Goal: Task Accomplishment & Management: Manage account settings

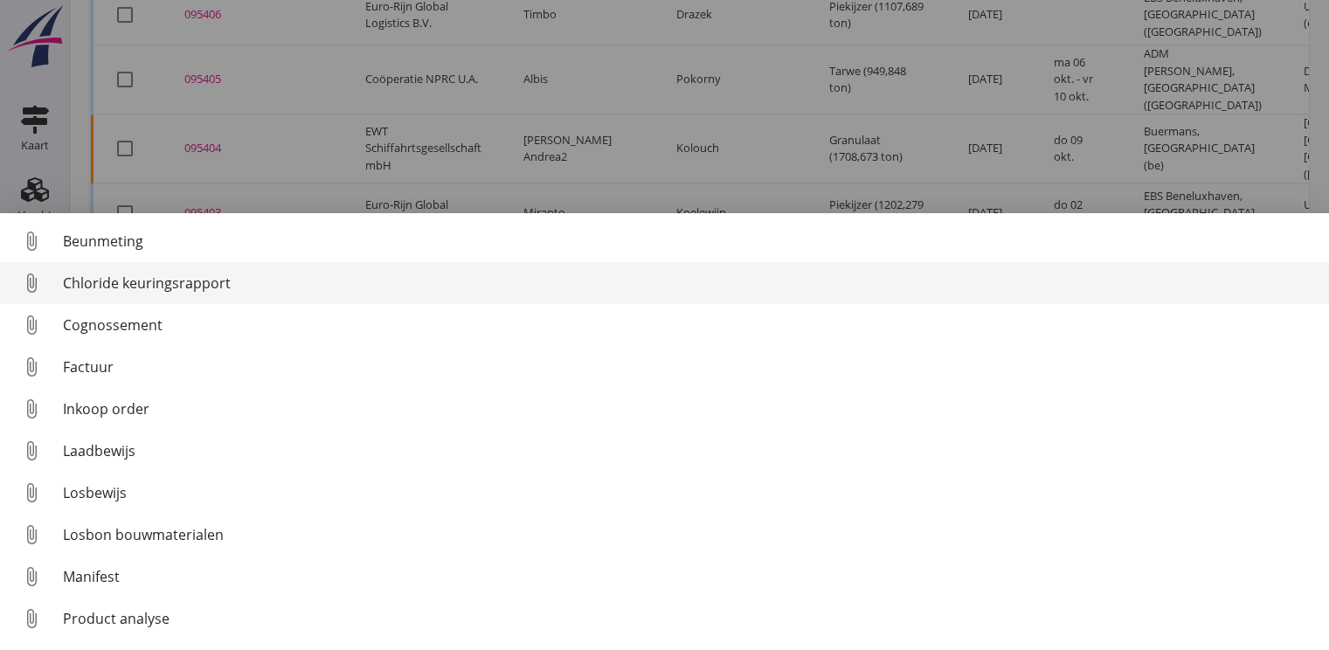
click at [177, 282] on div "Chloride keuringsrapport" at bounding box center [689, 283] width 1252 height 21
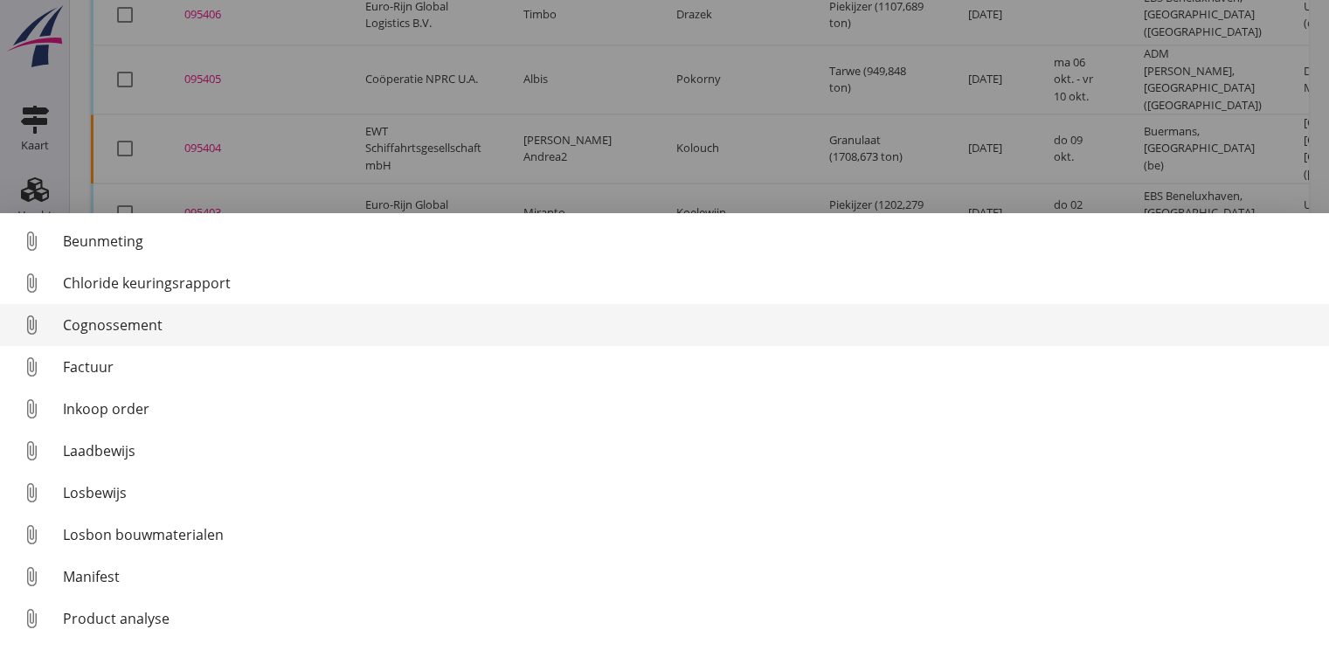
click at [98, 311] on link "attach_file Cognossement" at bounding box center [664, 325] width 1329 height 42
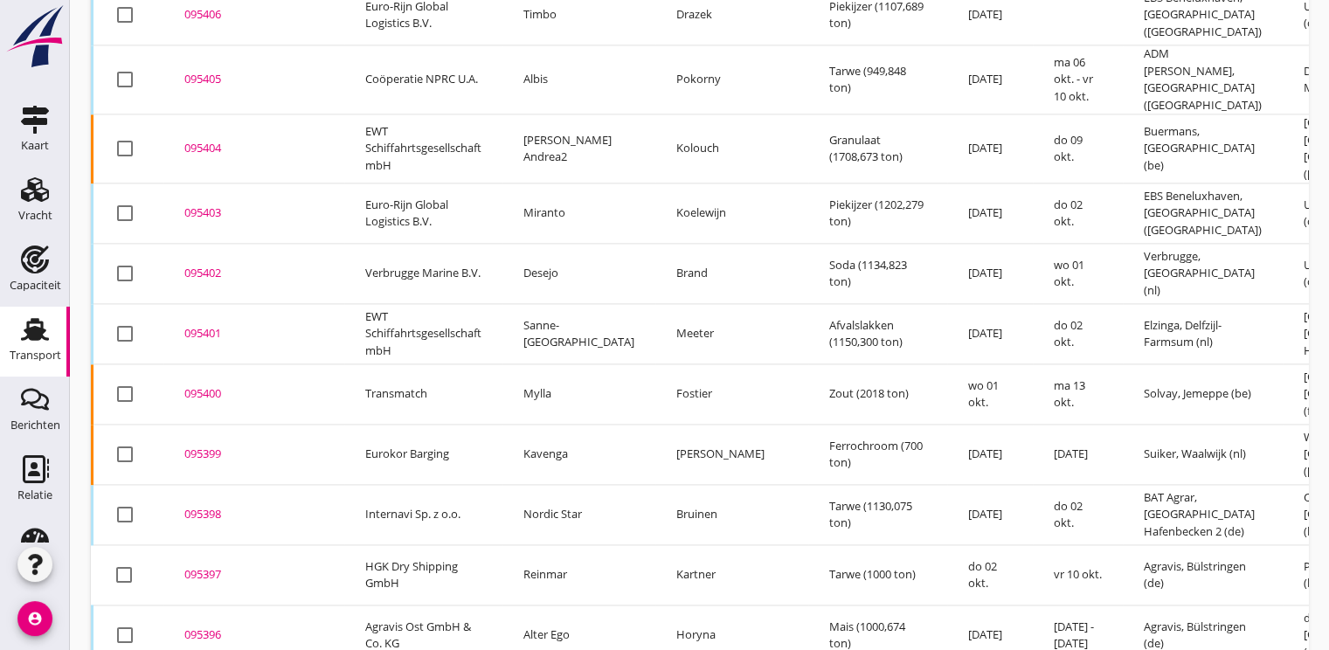
click at [220, 566] on div "095397" at bounding box center [253, 574] width 139 height 17
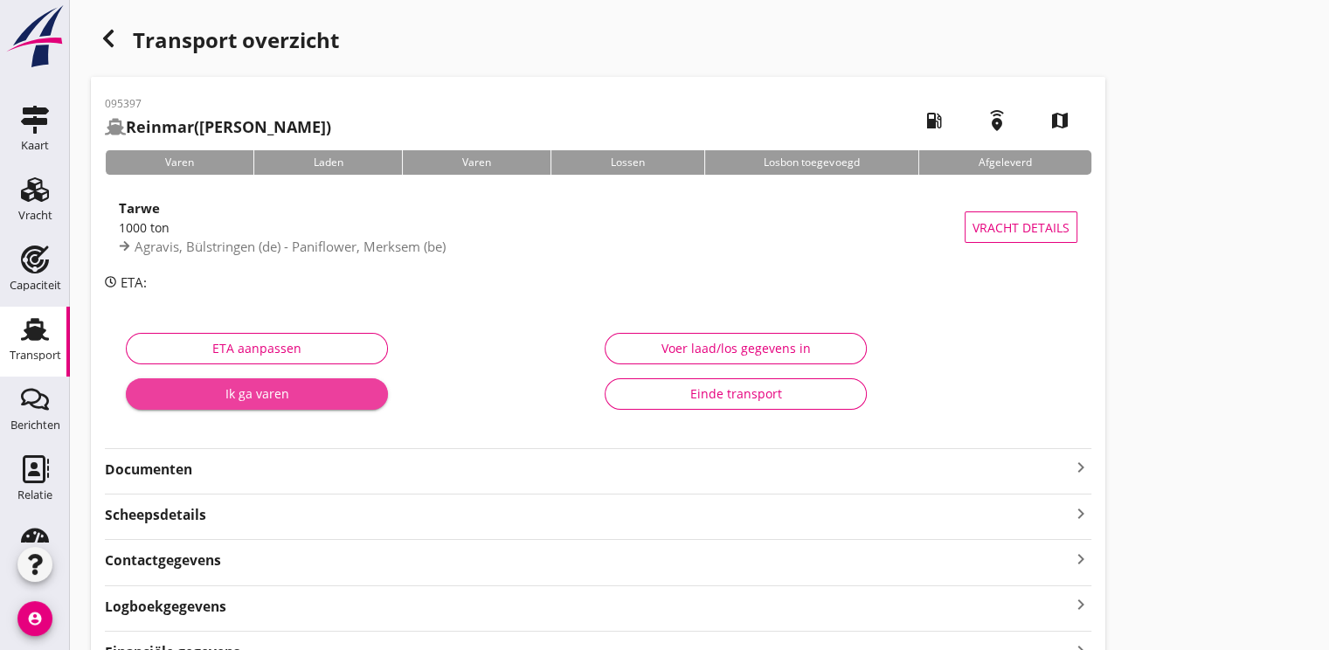
click at [278, 391] on div "Ik ga varen" at bounding box center [257, 393] width 234 height 18
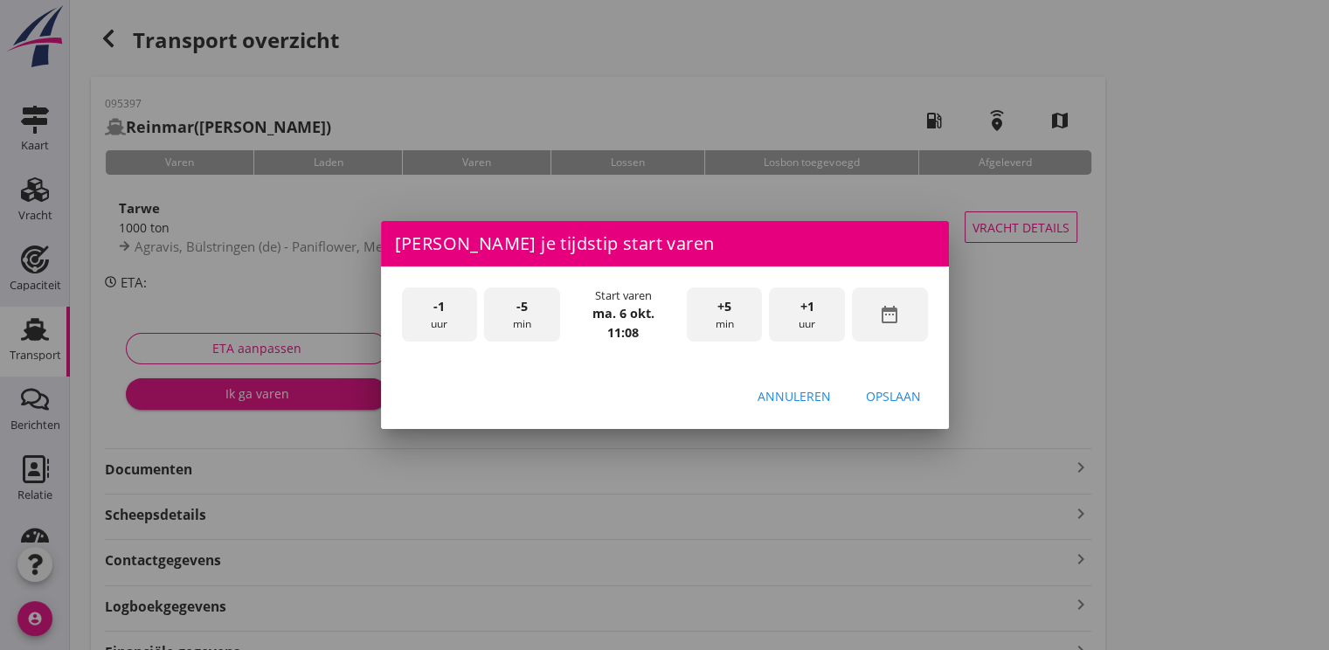
click at [919, 319] on div "date_range" at bounding box center [890, 314] width 76 height 55
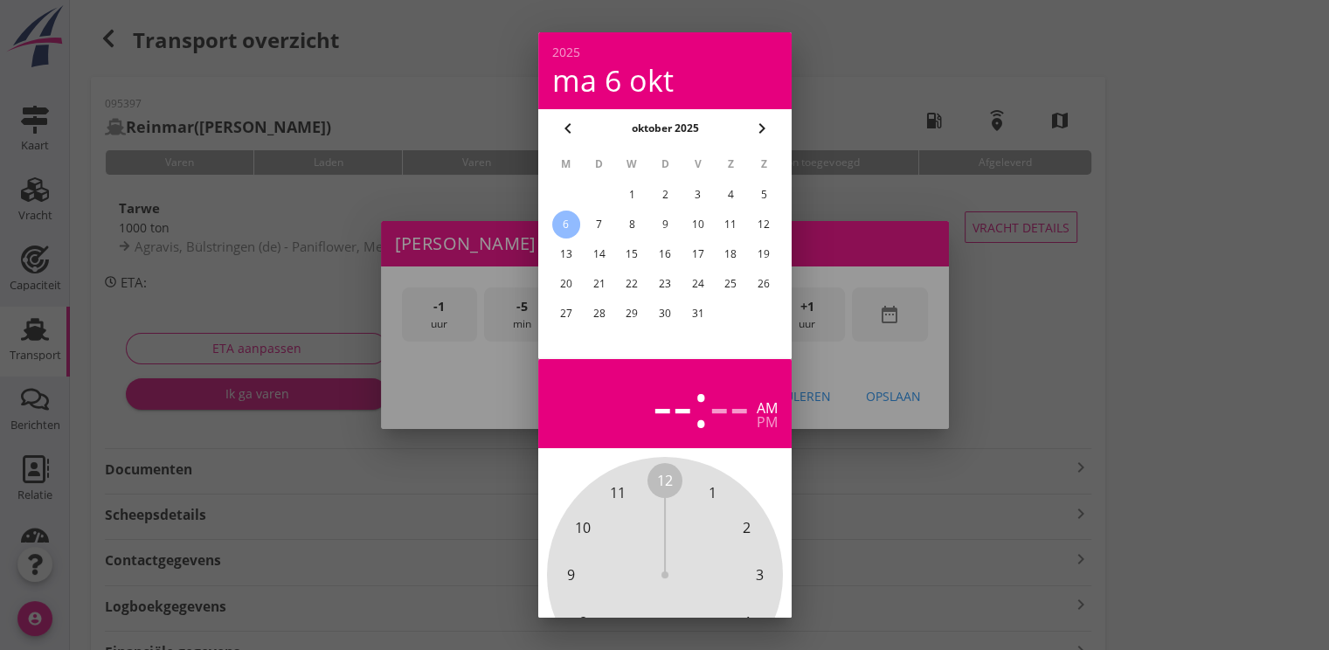
click at [647, 185] on td "1" at bounding box center [631, 195] width 31 height 28
click at [633, 202] on div "1" at bounding box center [632, 195] width 28 height 28
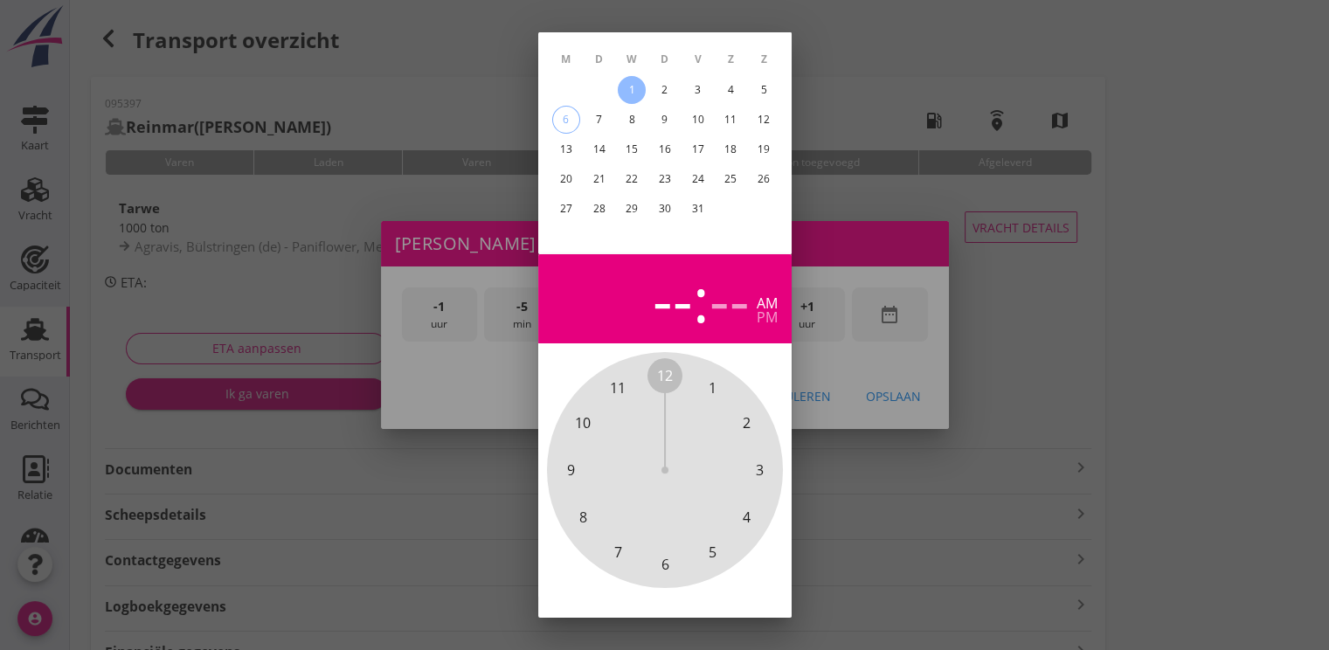
scroll to position [156, 0]
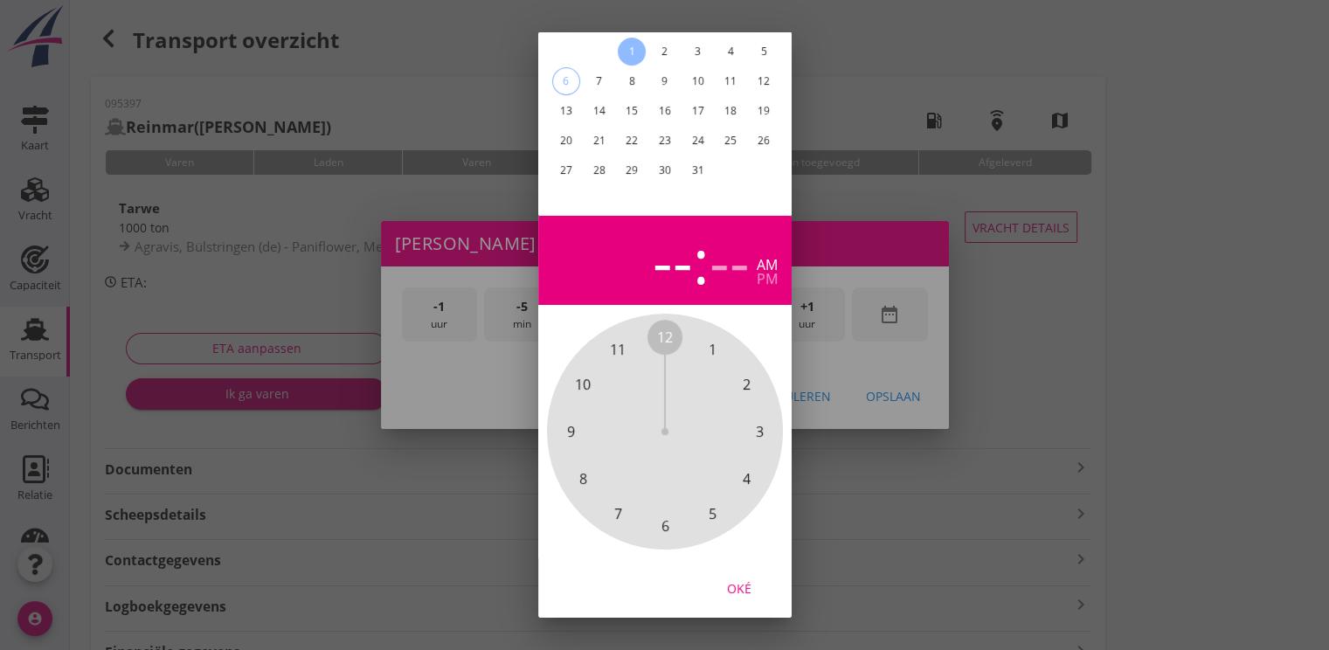
drag, startPoint x: 741, startPoint y: 573, endPoint x: 833, endPoint y: 281, distance: 305.9
click at [741, 579] on div "Oké" at bounding box center [739, 588] width 49 height 18
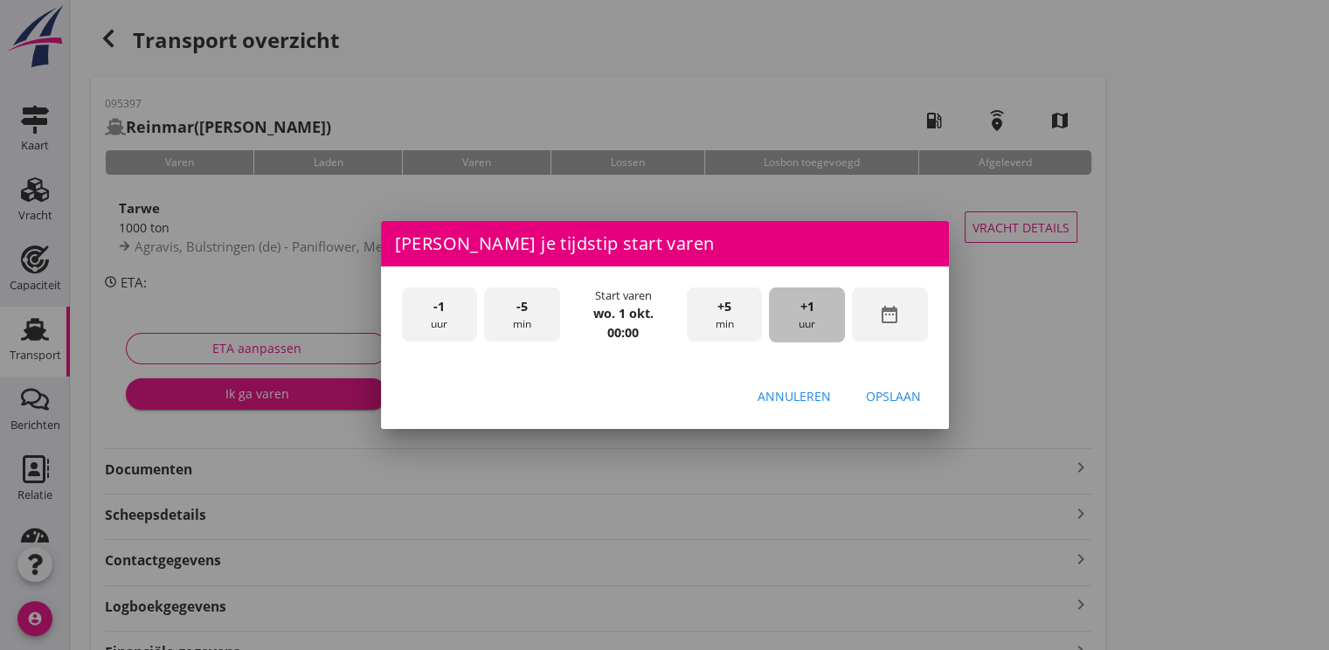
click at [834, 322] on div "+1 uur" at bounding box center [807, 314] width 76 height 55
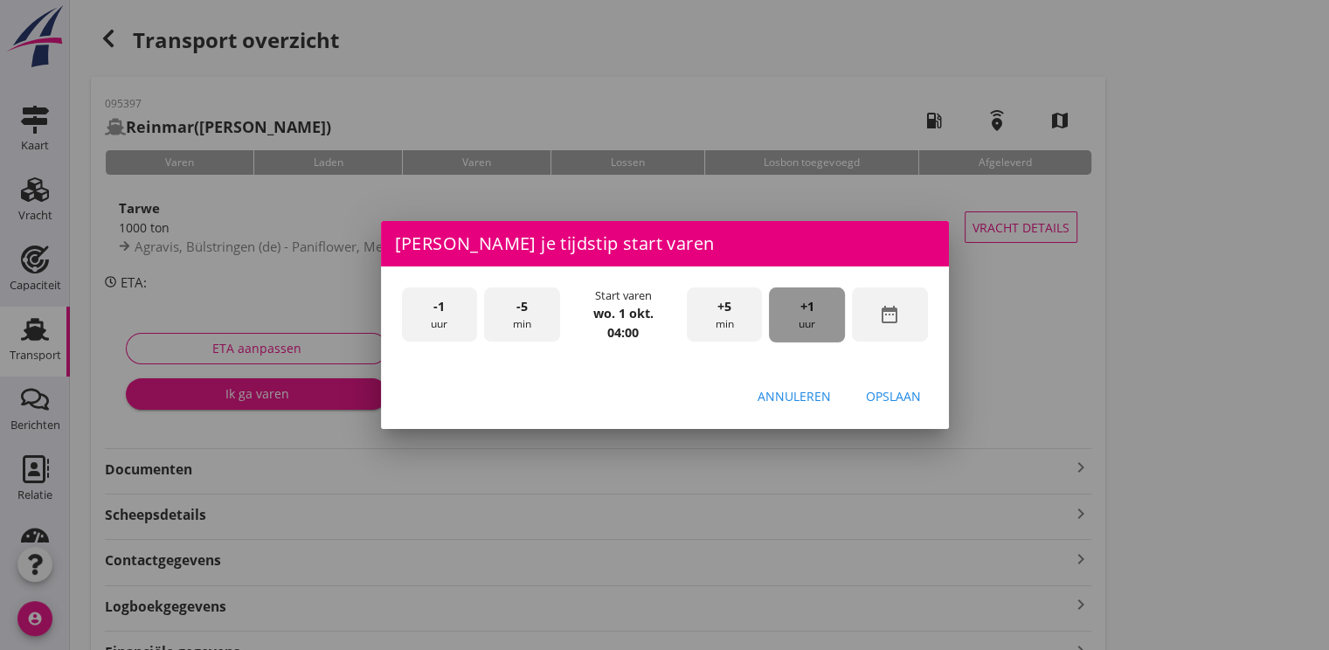
click at [834, 322] on div "+1 uur" at bounding box center [807, 314] width 76 height 55
click at [834, 323] on div "+1 uur" at bounding box center [807, 314] width 76 height 55
click at [899, 398] on div "Opslaan" at bounding box center [893, 396] width 55 height 18
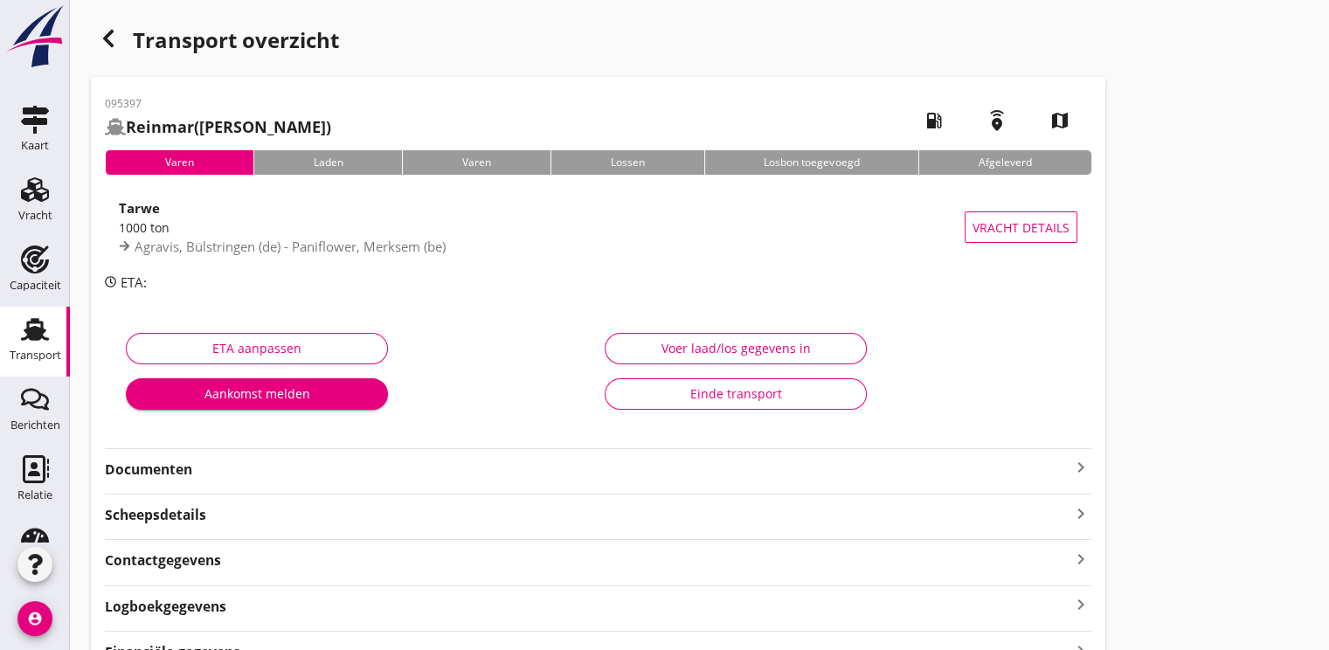
click at [323, 393] on div "Aankomst melden" at bounding box center [257, 393] width 234 height 18
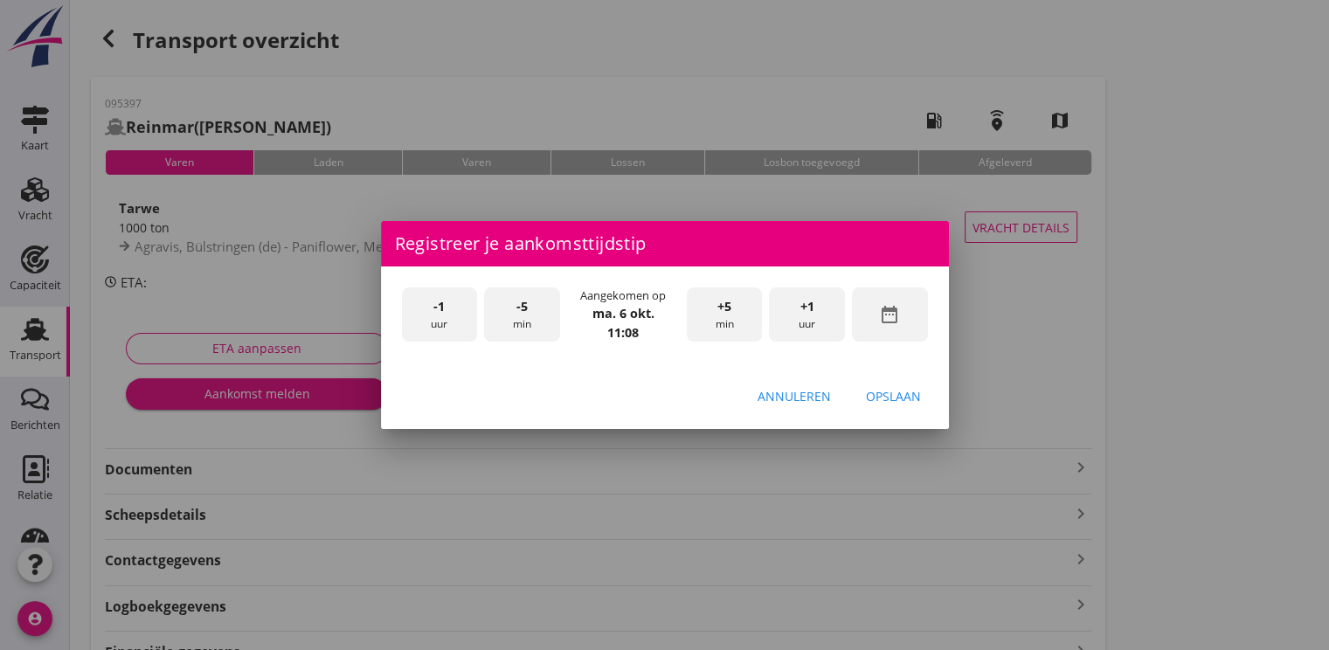
click at [889, 315] on icon "date_range" at bounding box center [889, 314] width 21 height 21
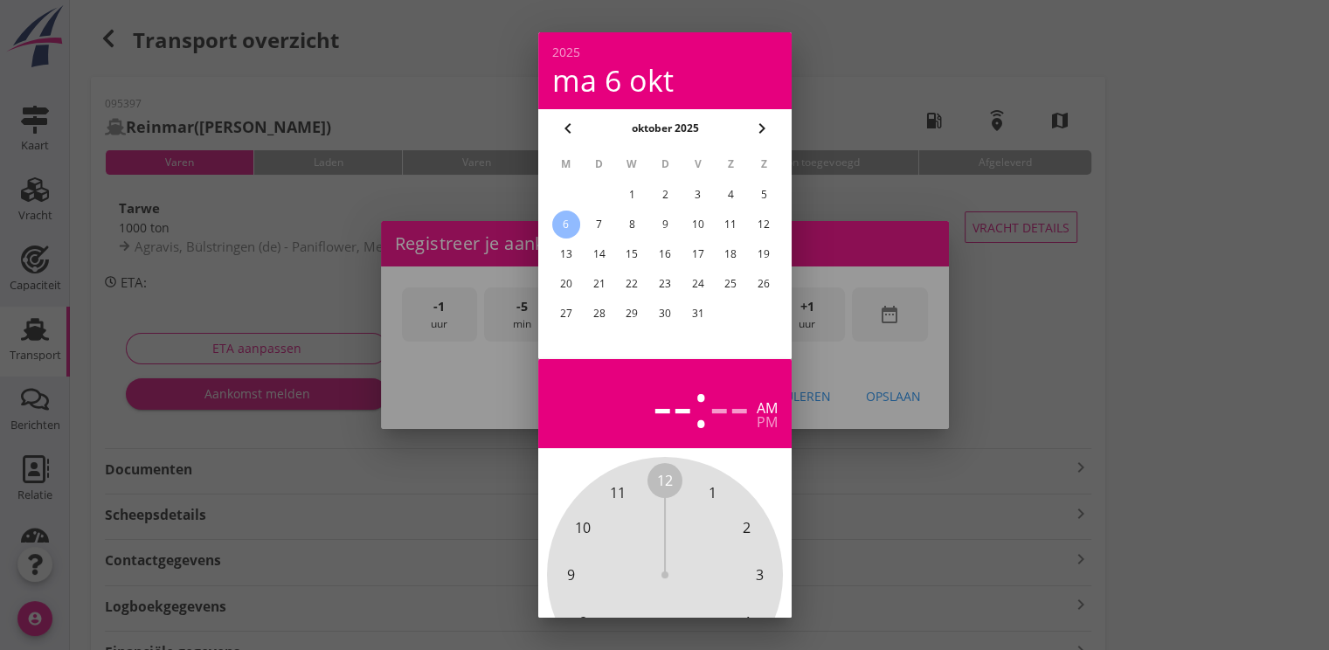
click at [635, 194] on div "1" at bounding box center [632, 195] width 28 height 28
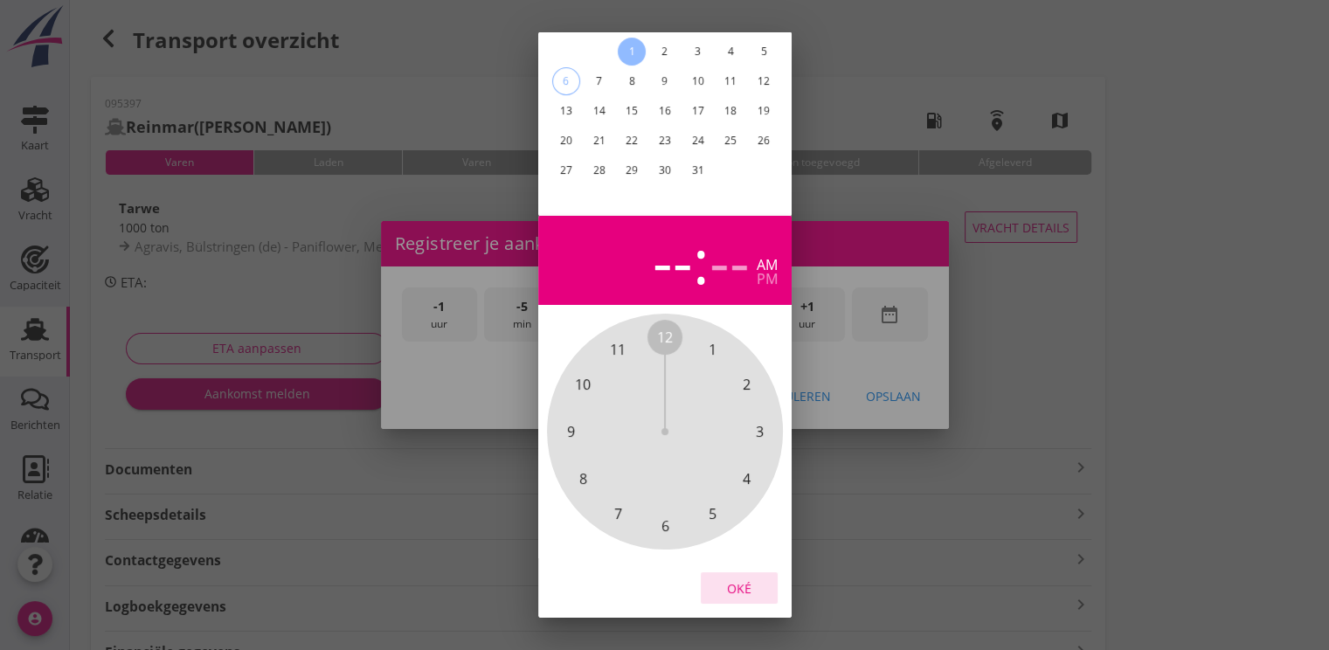
drag, startPoint x: 734, startPoint y: 575, endPoint x: 811, endPoint y: 482, distance: 120.4
click at [742, 579] on div "Oké" at bounding box center [739, 588] width 49 height 18
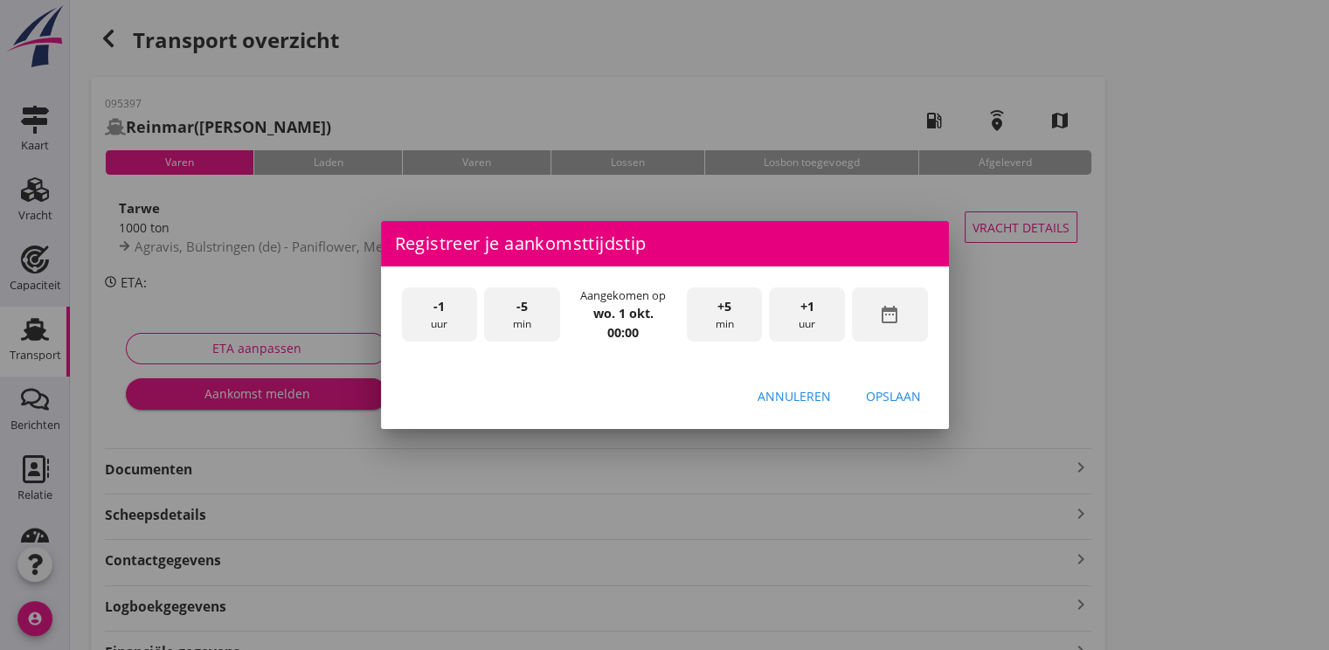
click at [813, 304] on span "+1" at bounding box center [807, 306] width 14 height 19
click at [812, 304] on span "+1" at bounding box center [807, 306] width 14 height 19
click at [811, 304] on span "+1" at bounding box center [807, 306] width 14 height 19
click at [807, 305] on span "+1" at bounding box center [807, 306] width 14 height 19
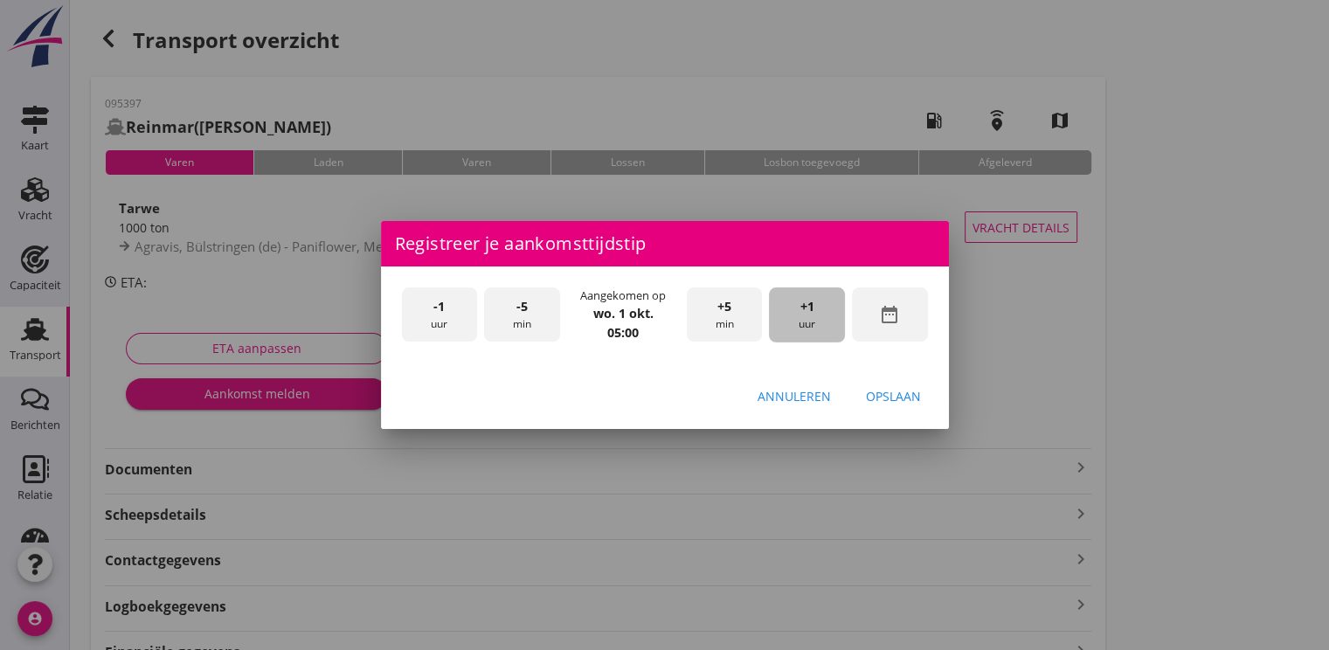
click at [806, 305] on span "+1" at bounding box center [807, 306] width 14 height 19
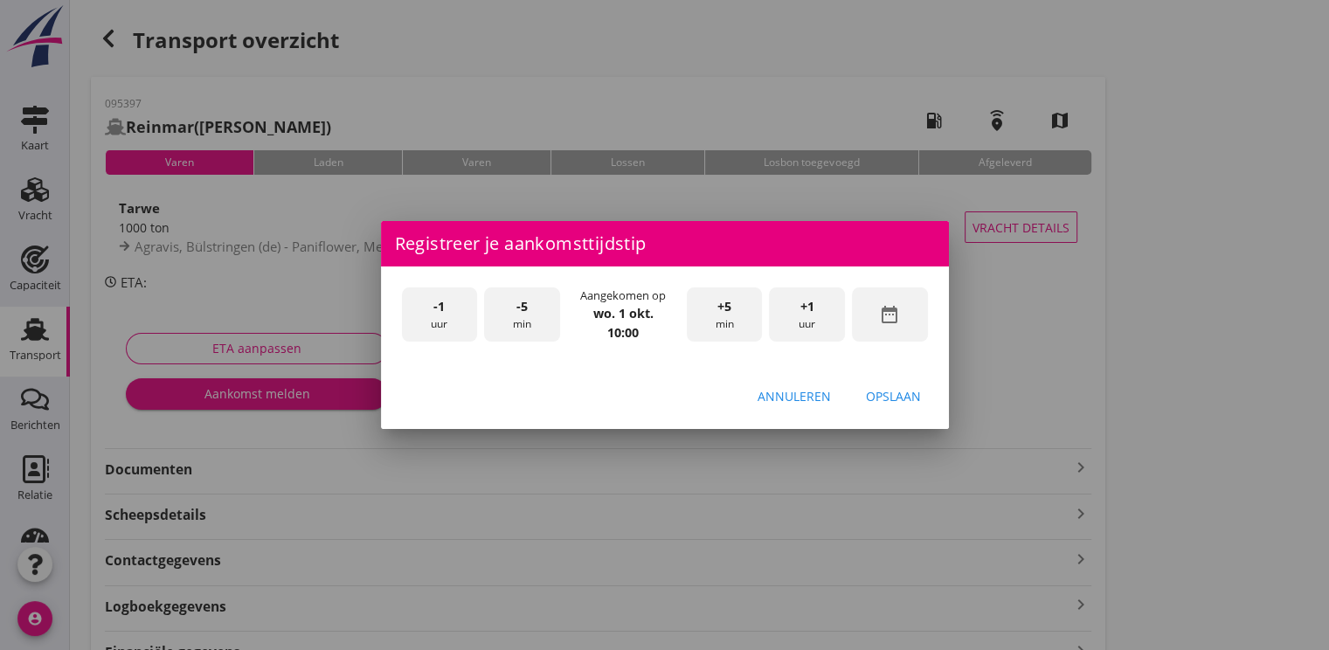
click at [870, 384] on button "Opslaan" at bounding box center [893, 395] width 83 height 31
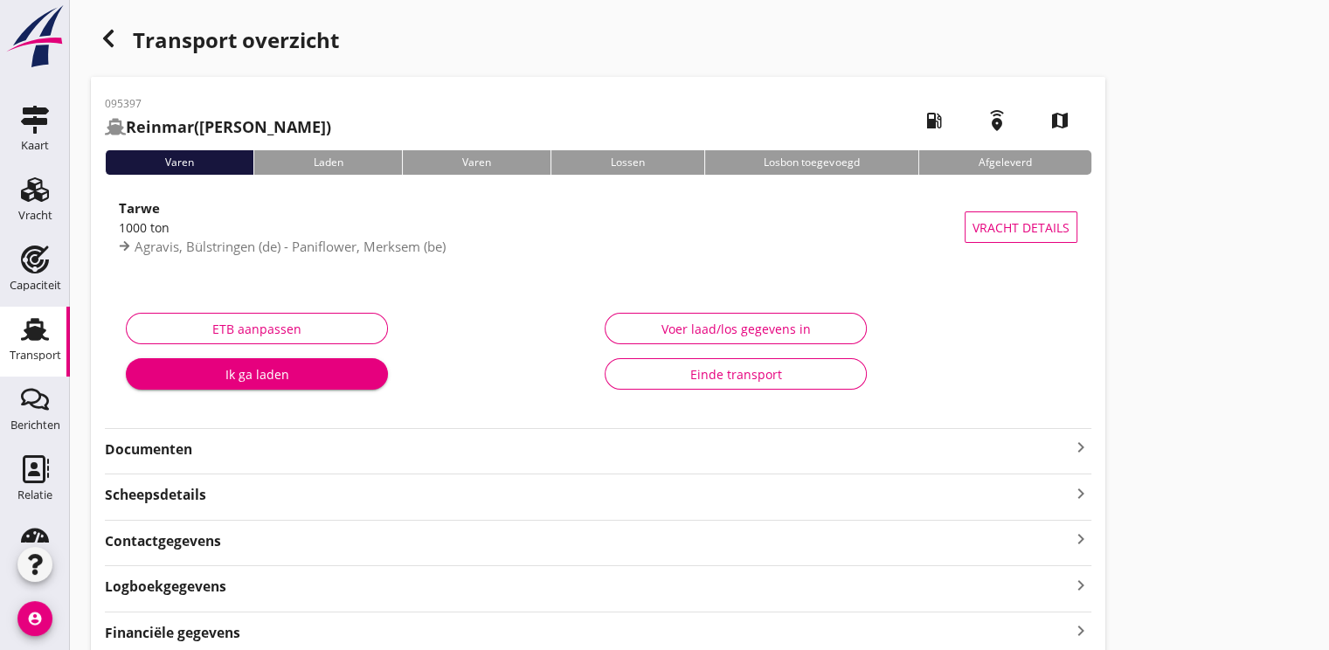
click at [288, 375] on div "Ik ga laden" at bounding box center [257, 374] width 234 height 18
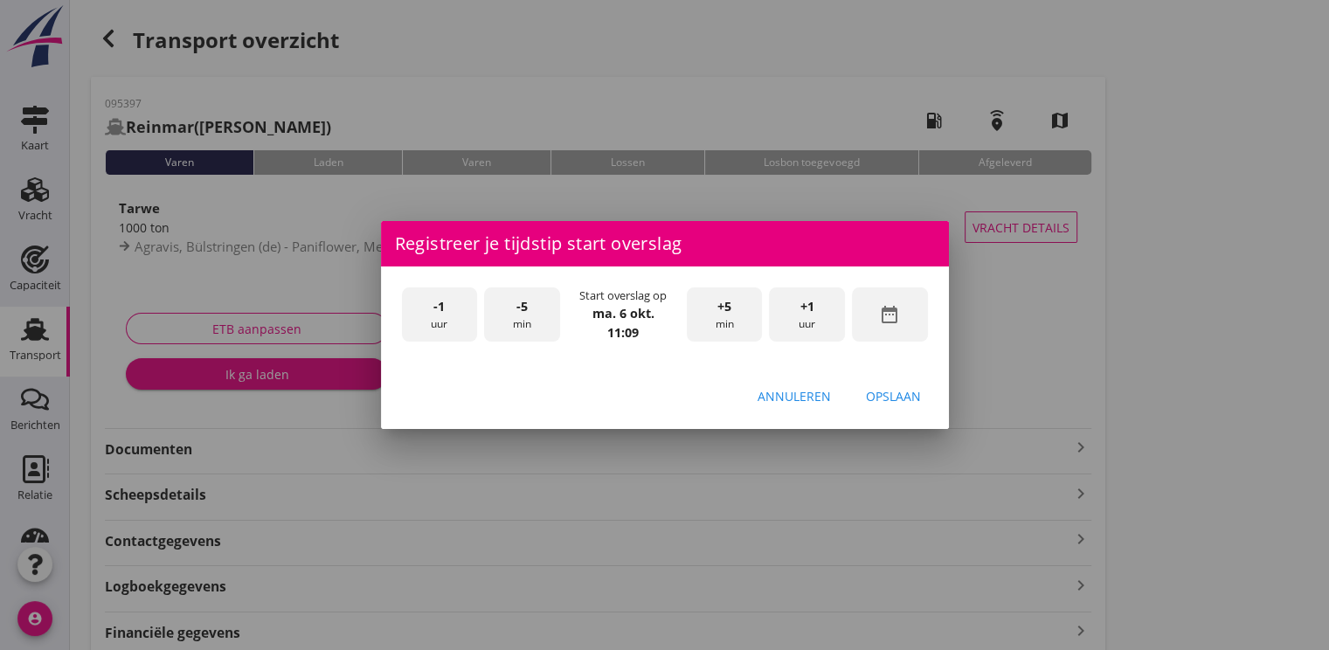
click at [898, 315] on icon "date_range" at bounding box center [889, 314] width 21 height 21
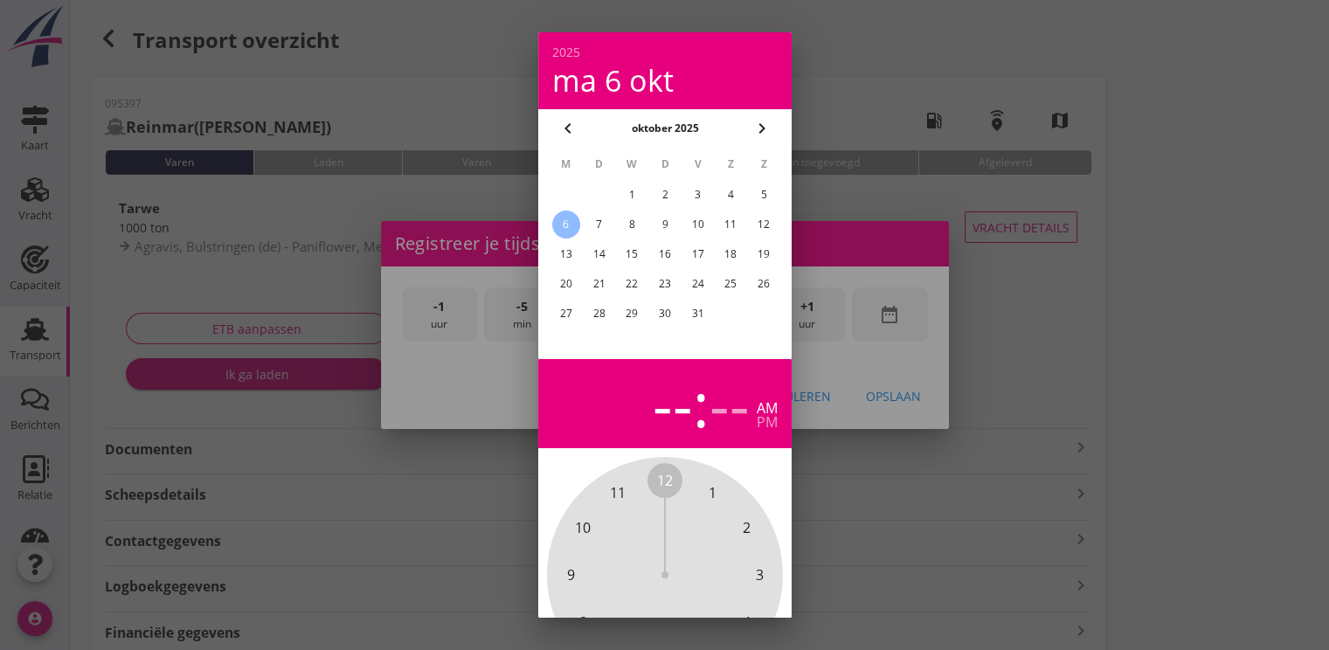
click at [665, 192] on div "2" at bounding box center [664, 195] width 28 height 28
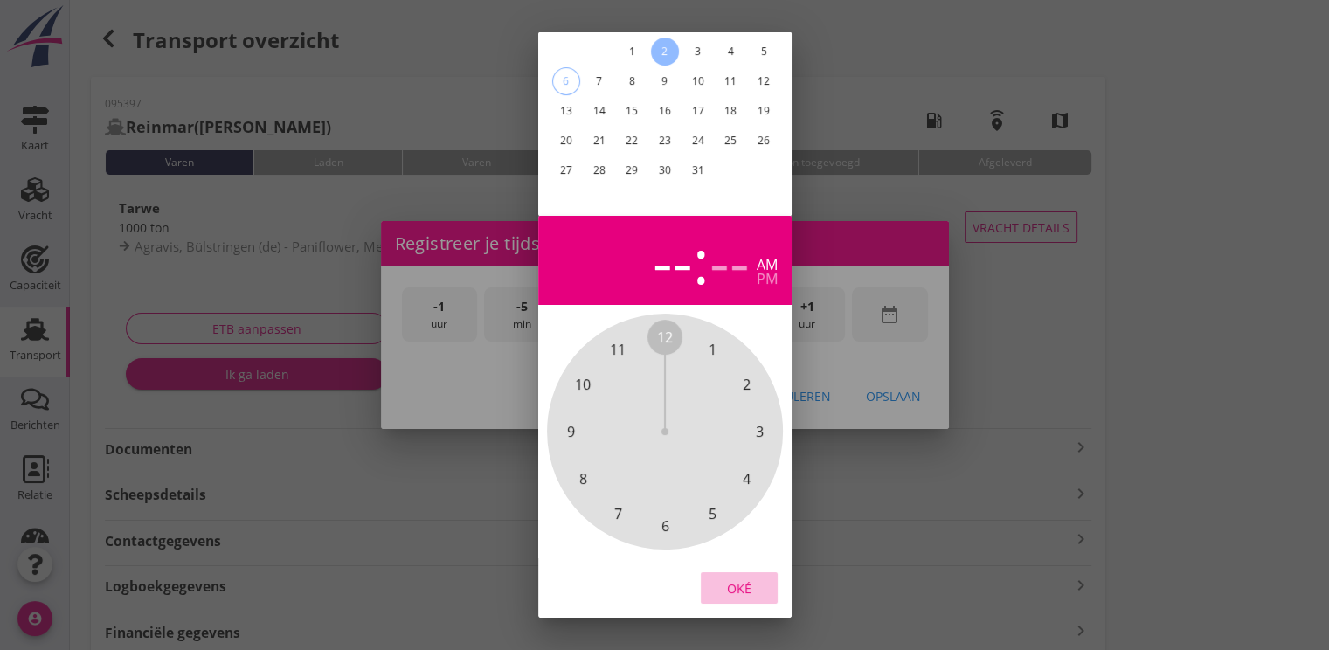
click at [743, 579] on div "Oké" at bounding box center [739, 588] width 49 height 18
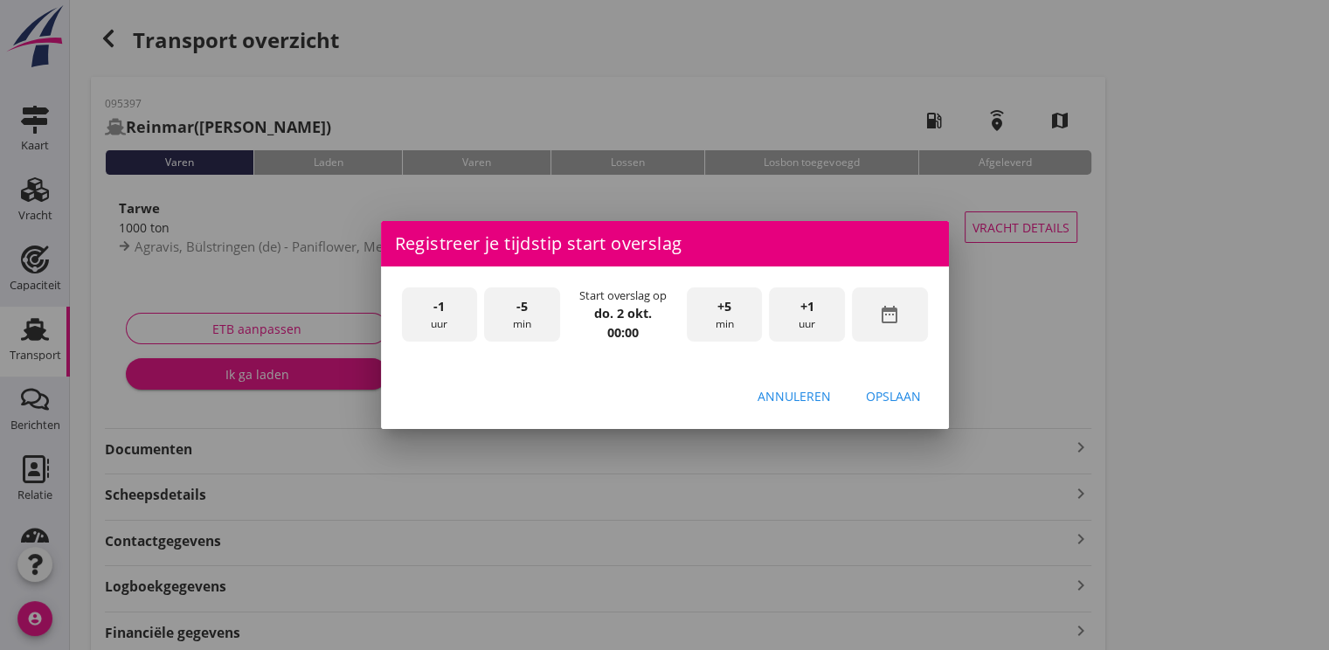
click at [828, 315] on div "+1 uur" at bounding box center [807, 314] width 76 height 55
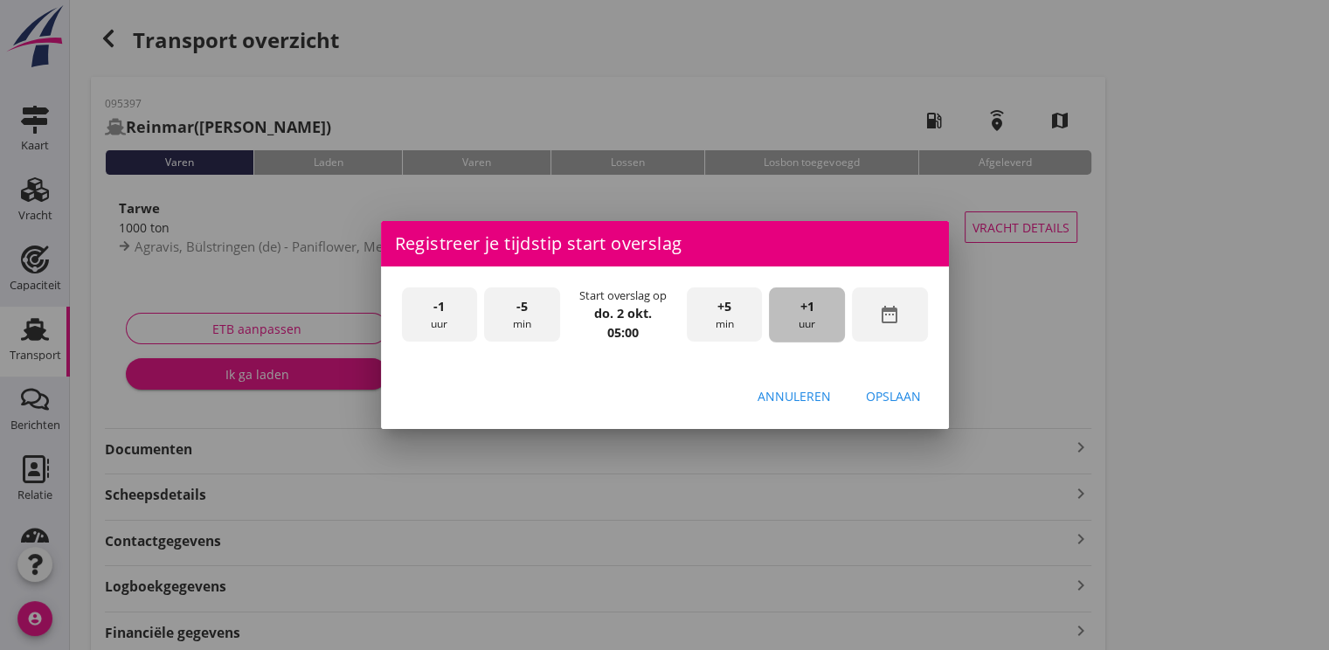
click at [828, 315] on div "+1 uur" at bounding box center [807, 314] width 76 height 55
click at [907, 392] on div "Opslaan" at bounding box center [893, 396] width 55 height 18
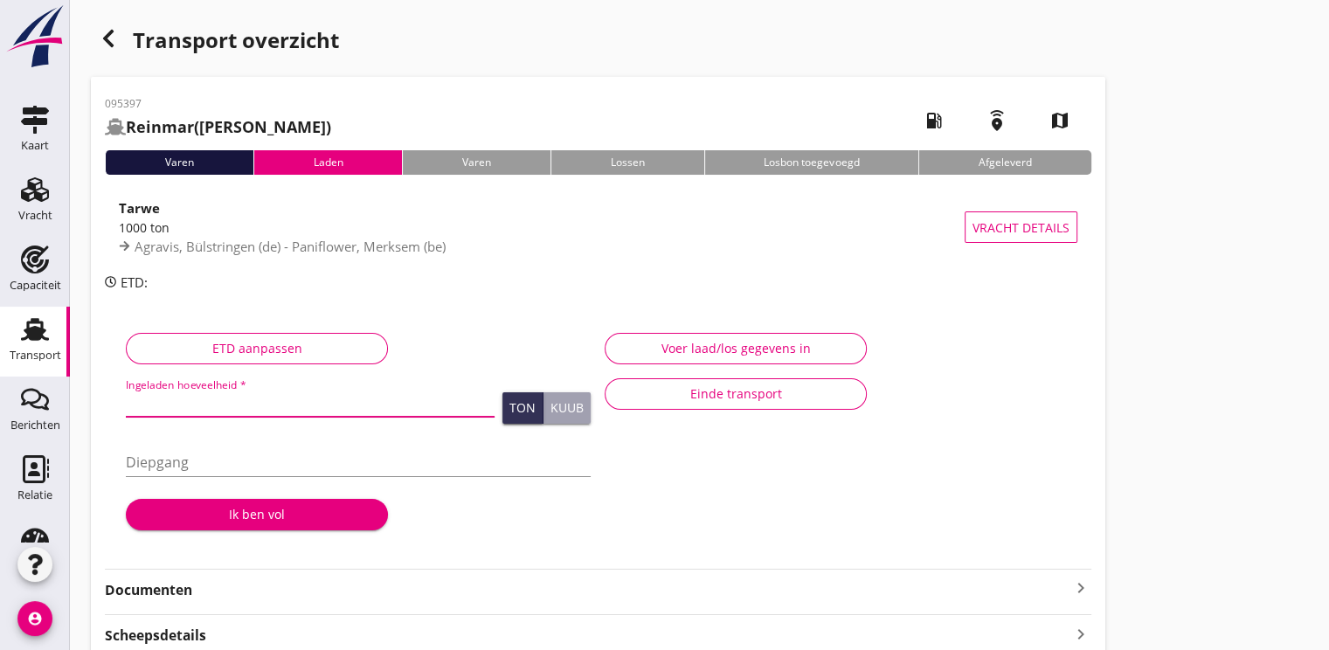
click at [211, 396] on input "Ingeladen hoeveelheid *" at bounding box center [310, 403] width 369 height 28
type input "1000.556"
click at [265, 505] on div "Ik ben vol" at bounding box center [257, 514] width 234 height 18
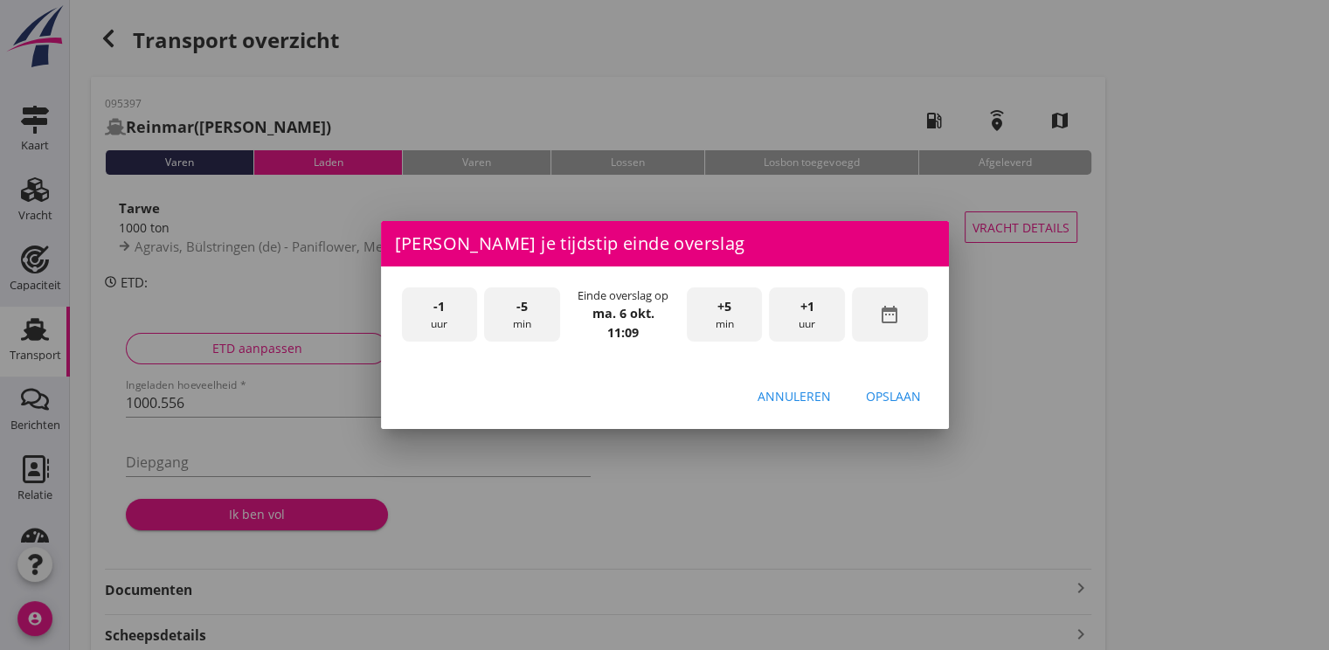
click at [894, 334] on div "date_range" at bounding box center [890, 314] width 76 height 55
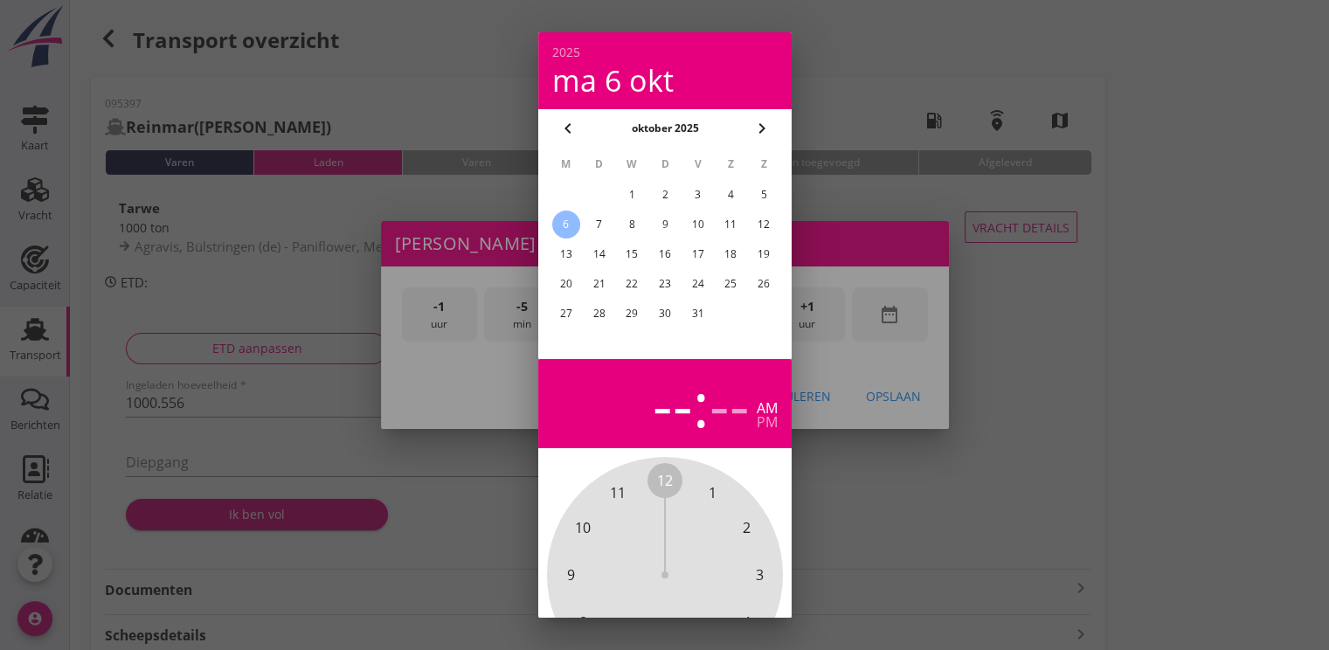
click at [664, 199] on div "2" at bounding box center [664, 195] width 28 height 28
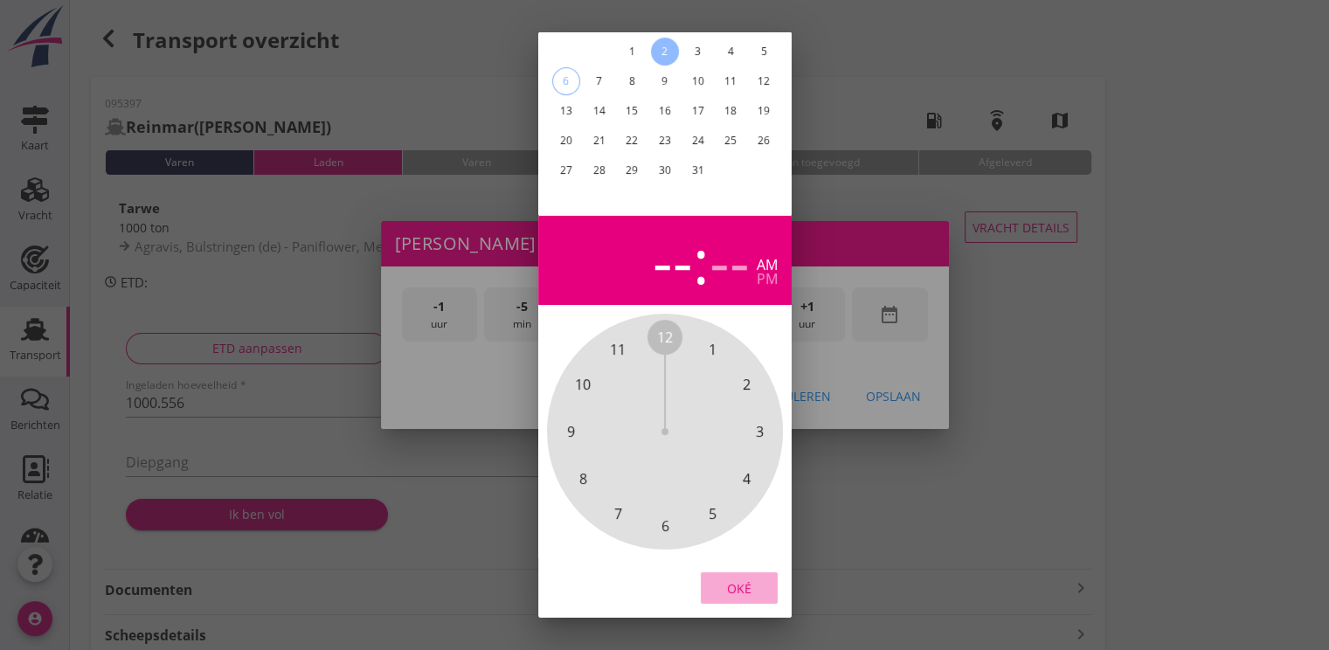
drag, startPoint x: 739, startPoint y: 573, endPoint x: 776, endPoint y: 346, distance: 230.1
click at [740, 579] on div "Oké" at bounding box center [739, 588] width 49 height 18
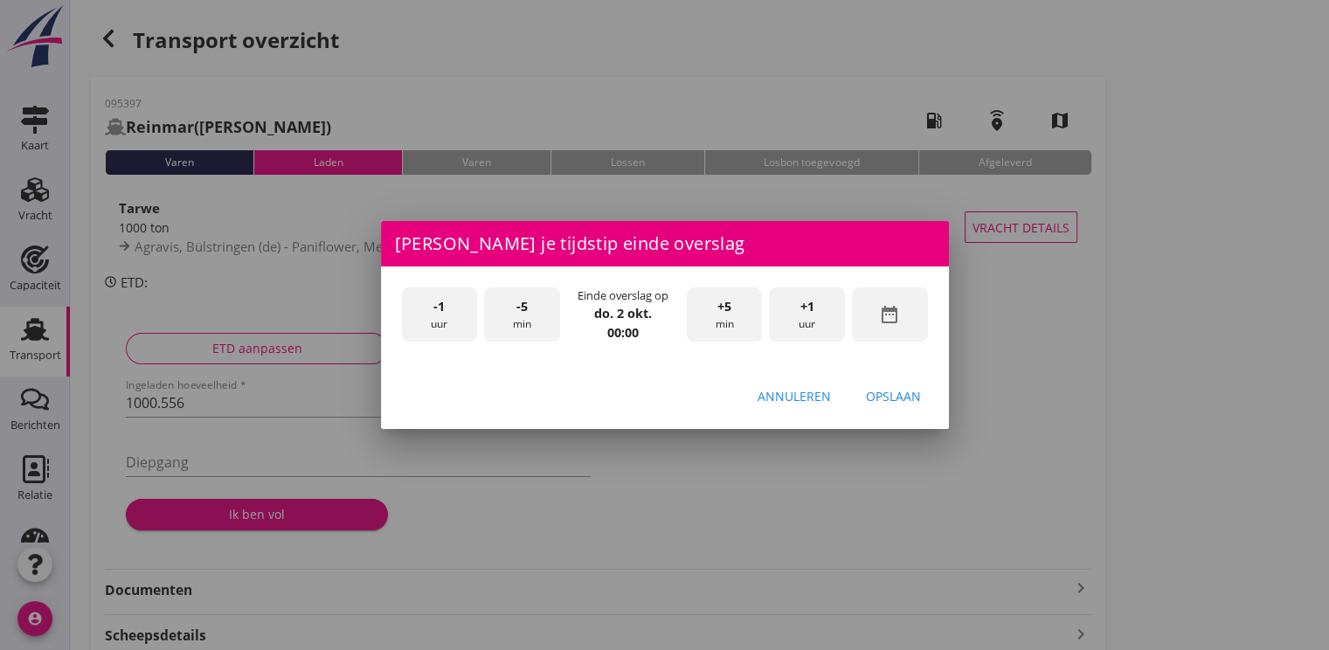
click at [807, 308] on span "+1" at bounding box center [807, 306] width 14 height 19
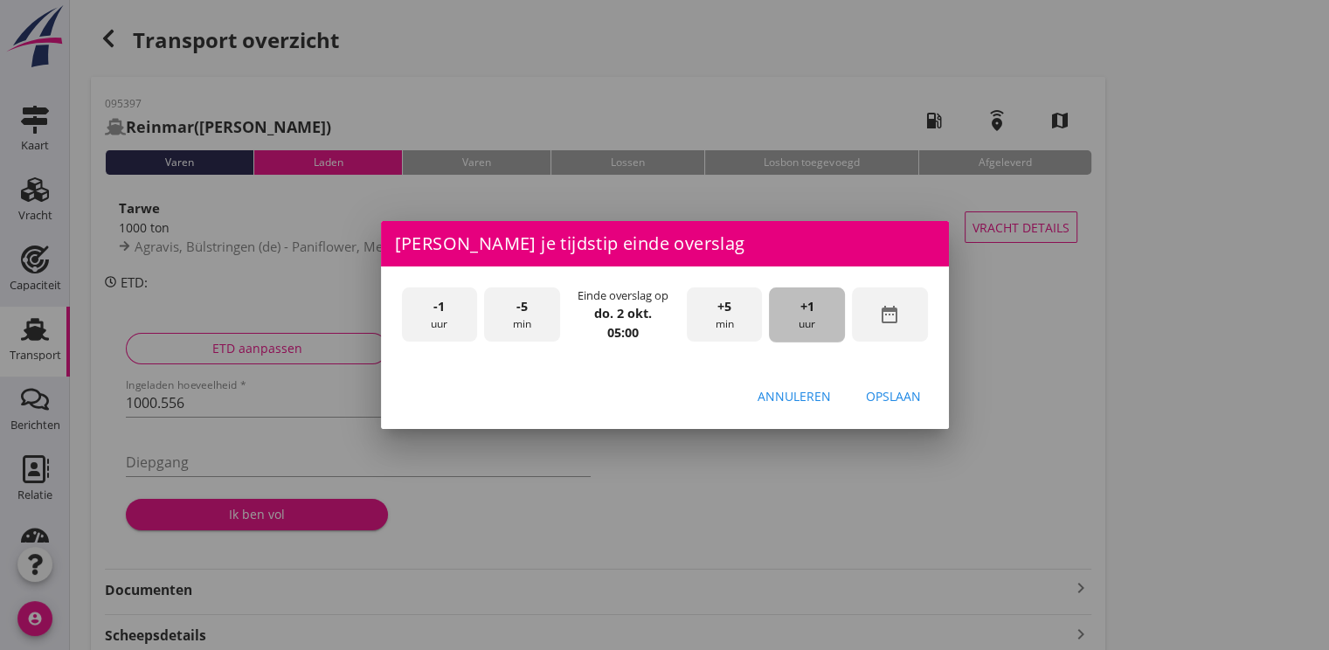
click at [807, 308] on span "+1" at bounding box center [807, 306] width 14 height 19
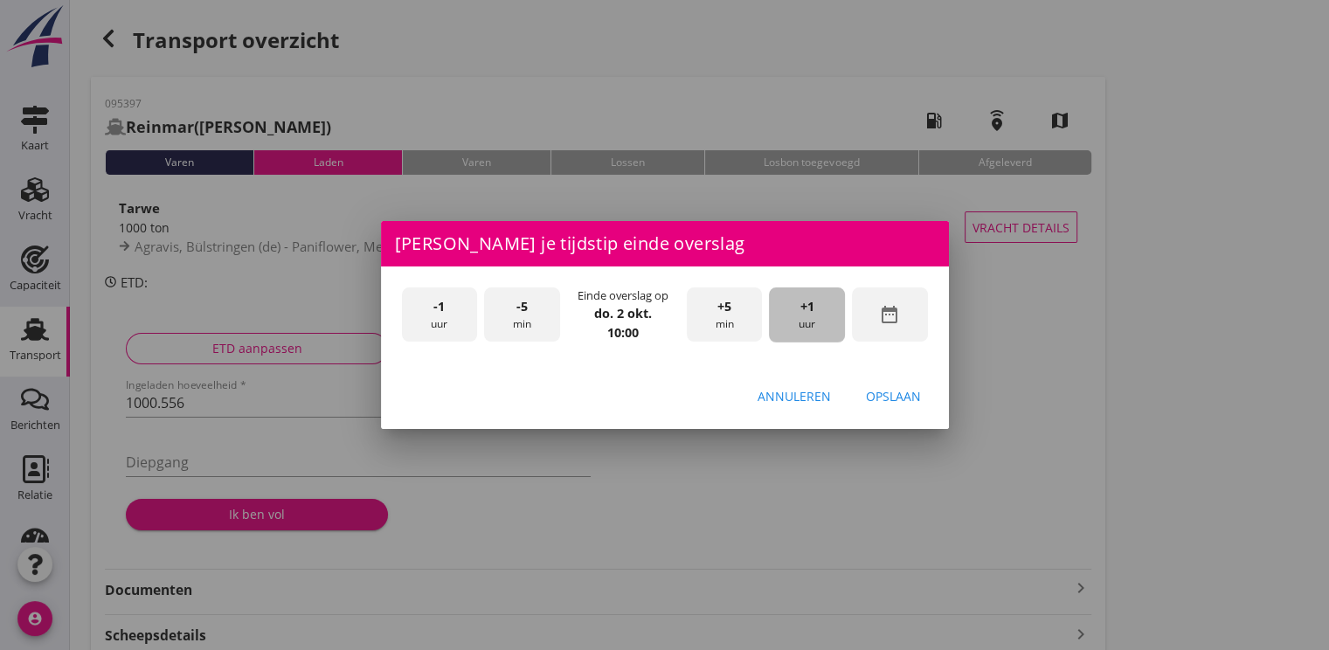
click at [807, 308] on span "+1" at bounding box center [807, 306] width 14 height 19
click at [907, 412] on div "Annuleren Opslaan" at bounding box center [665, 395] width 568 height 59
click at [907, 410] on button "Opslaan" at bounding box center [893, 395] width 83 height 31
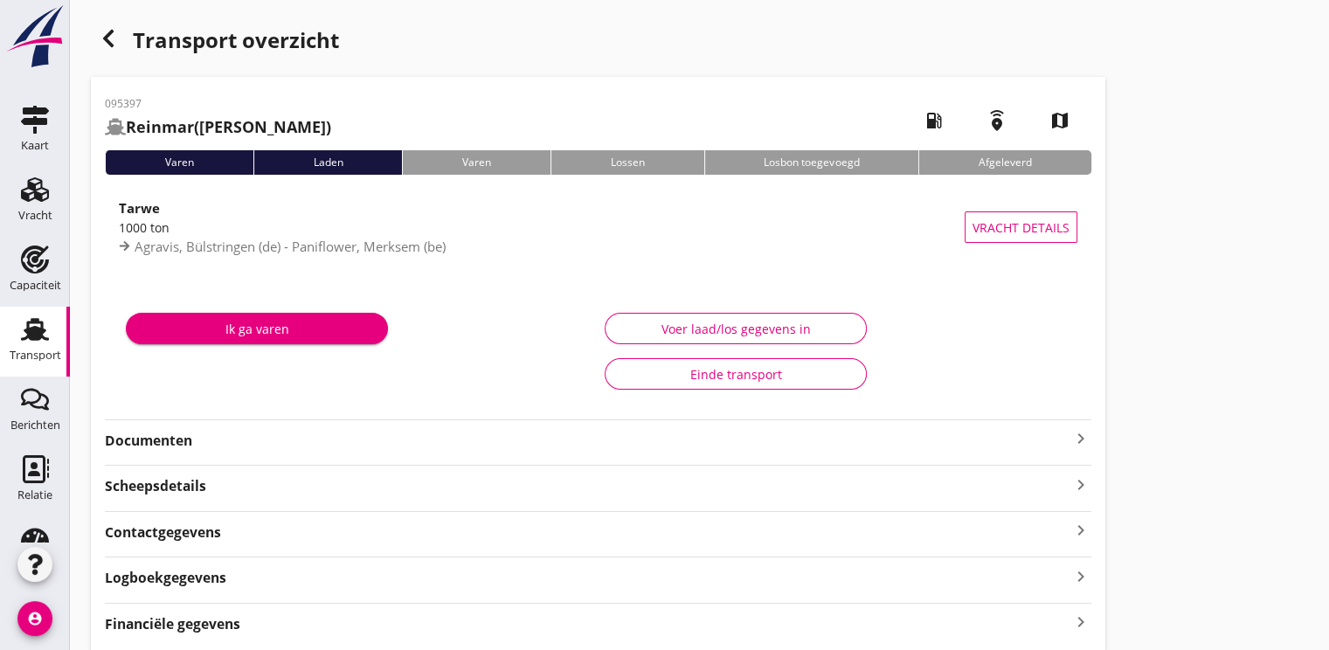
click at [251, 331] on div "Ik ga varen" at bounding box center [257, 329] width 234 height 18
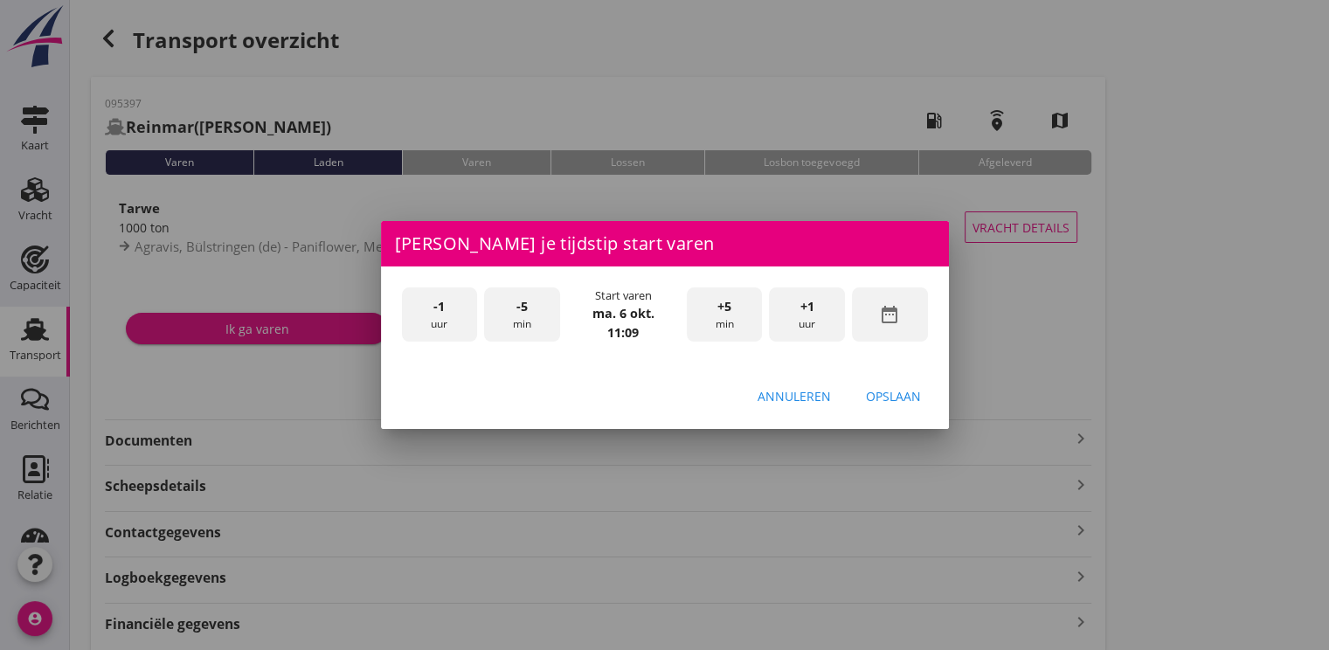
click at [879, 311] on icon "date_range" at bounding box center [889, 314] width 21 height 21
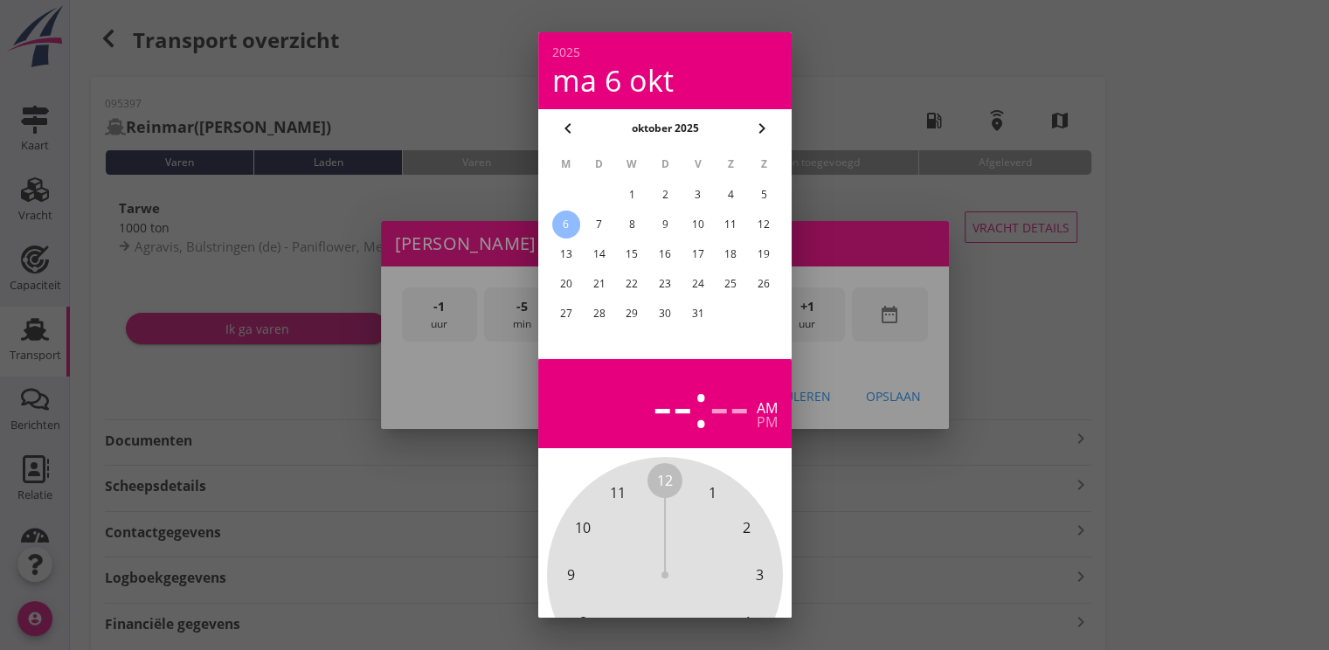
click at [636, 175] on th "W" at bounding box center [631, 164] width 31 height 30
click at [664, 192] on div "2" at bounding box center [664, 195] width 28 height 28
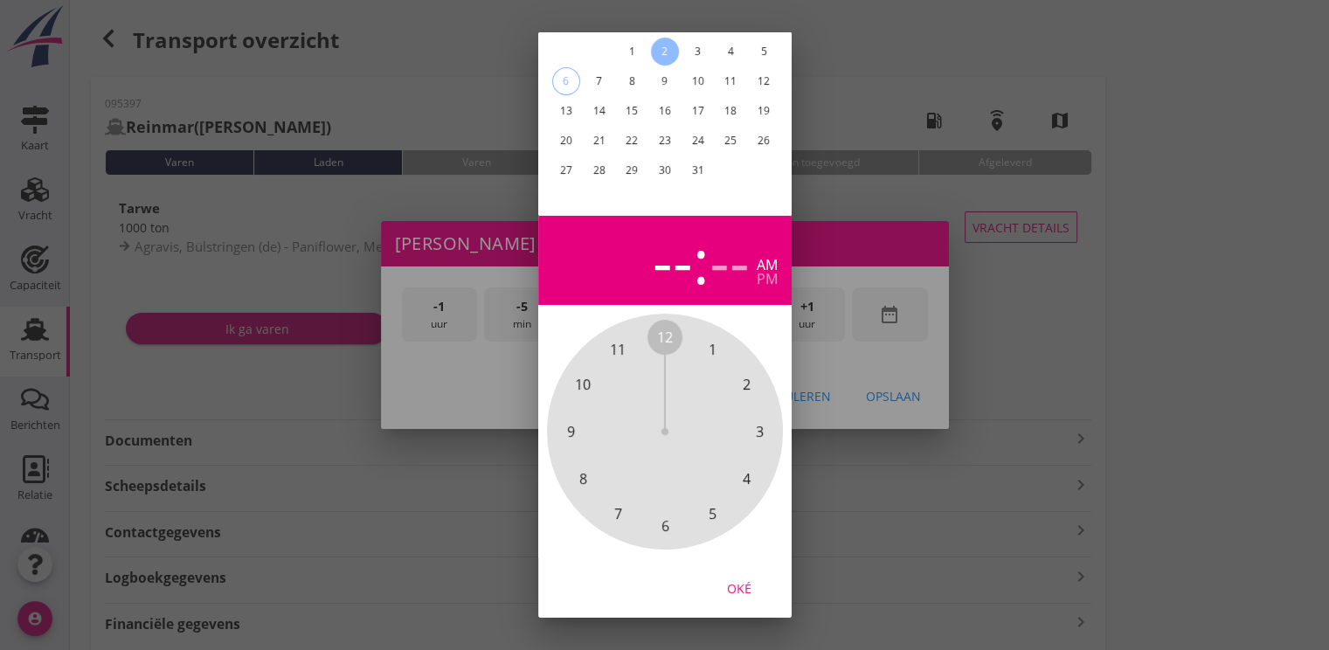
click at [722, 579] on div "Oké" at bounding box center [739, 588] width 49 height 18
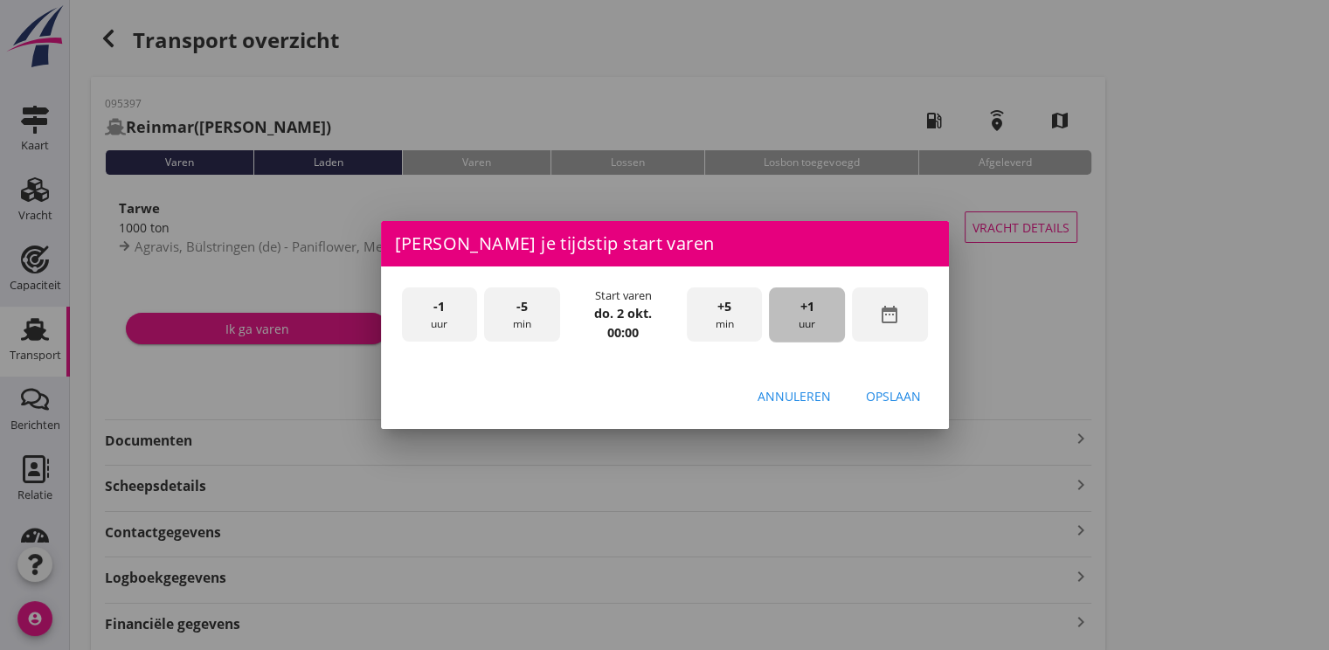
click at [817, 312] on div "+1 uur" at bounding box center [807, 314] width 76 height 55
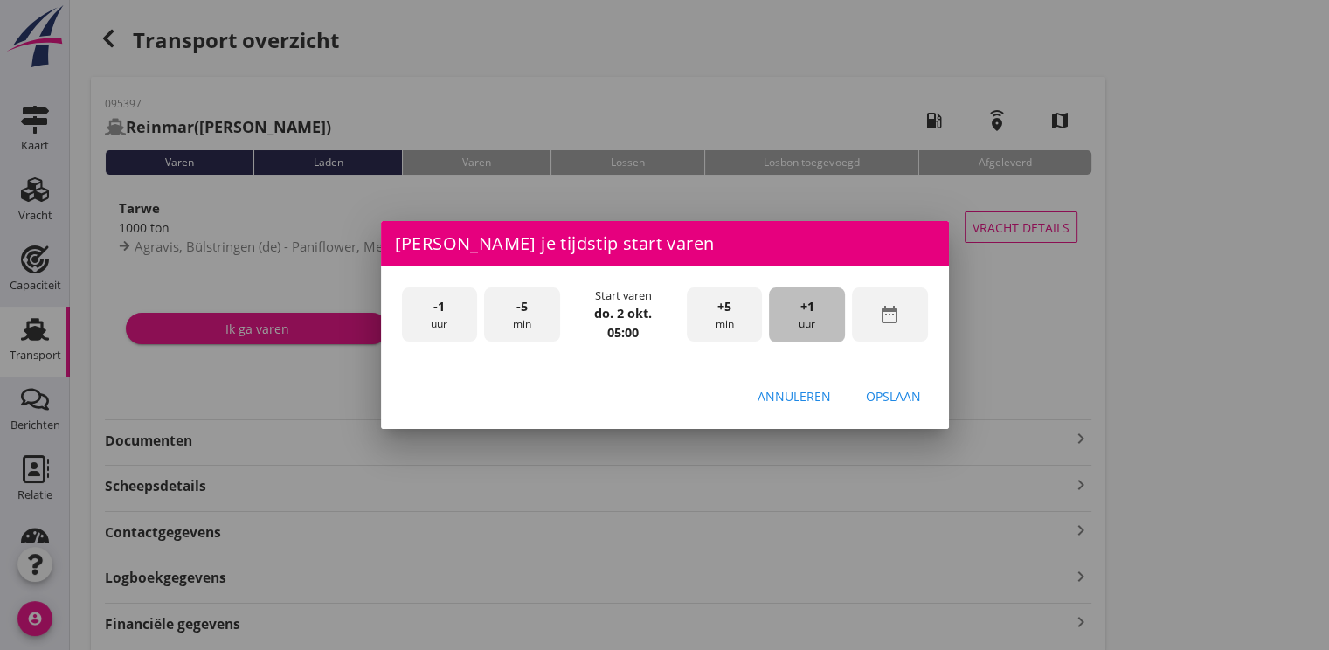
click at [817, 312] on div "+1 uur" at bounding box center [807, 314] width 76 height 55
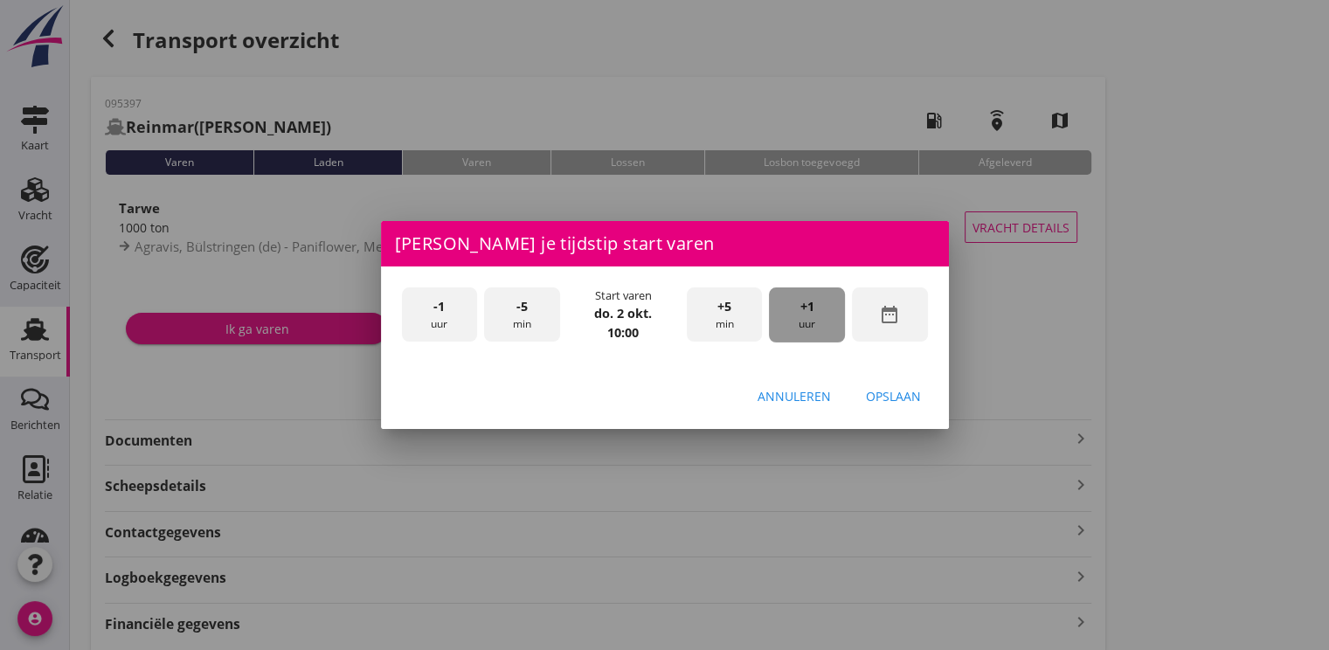
click at [817, 312] on div "+1 uur" at bounding box center [807, 314] width 76 height 55
click at [888, 407] on button "Opslaan" at bounding box center [893, 395] width 83 height 31
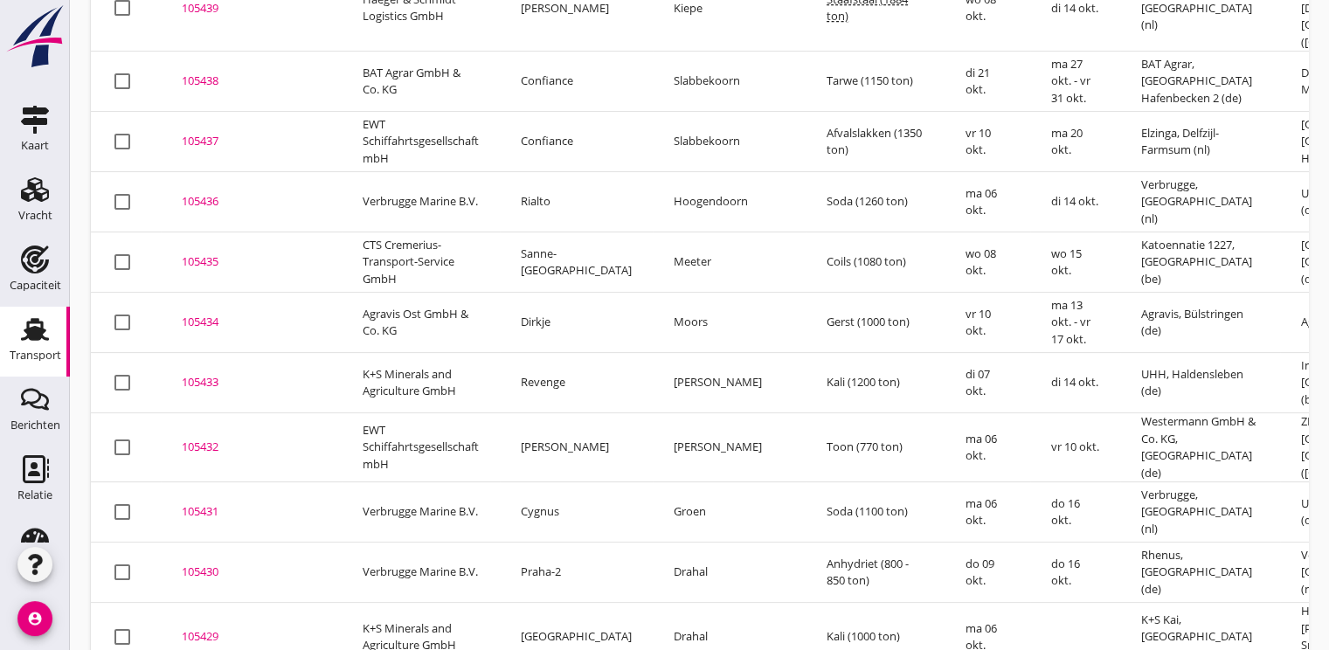
scroll to position [567, 0]
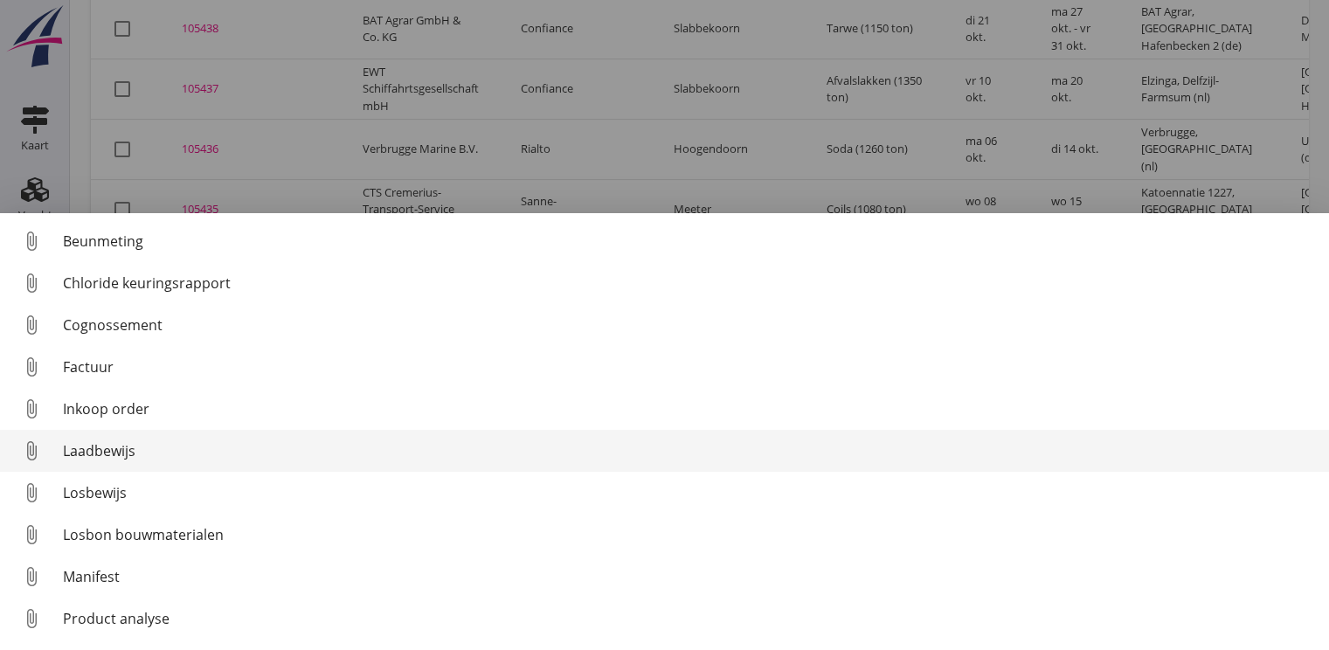
click at [115, 450] on div "Laadbewijs" at bounding box center [689, 450] width 1252 height 21
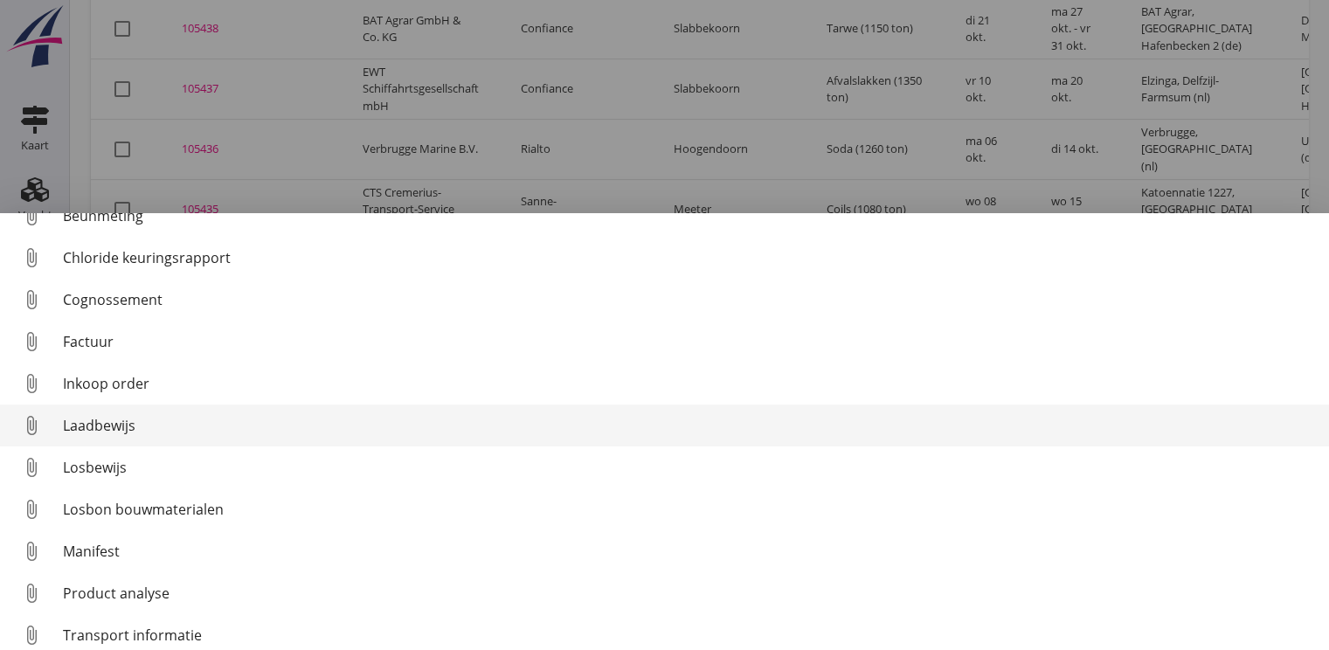
scroll to position [0, 0]
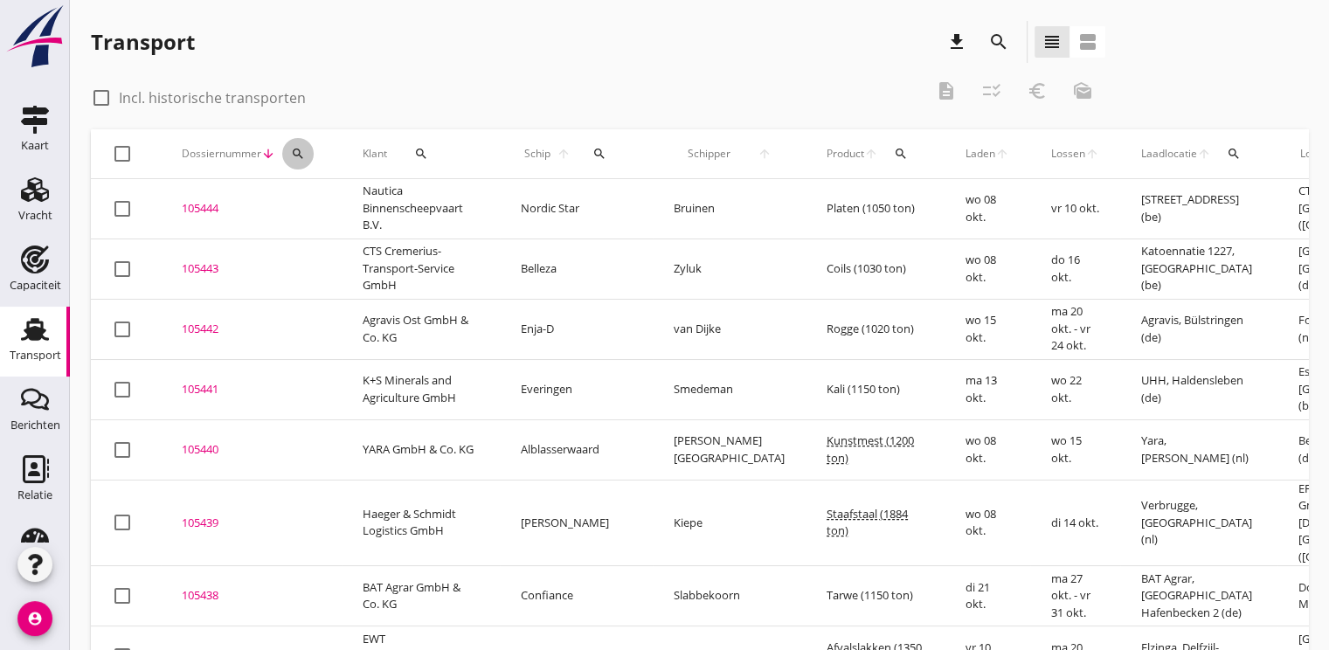
click at [300, 151] on icon "search" at bounding box center [298, 154] width 14 height 14
click at [318, 203] on input "Zoeken op dossiernummer..." at bounding box center [380, 204] width 182 height 28
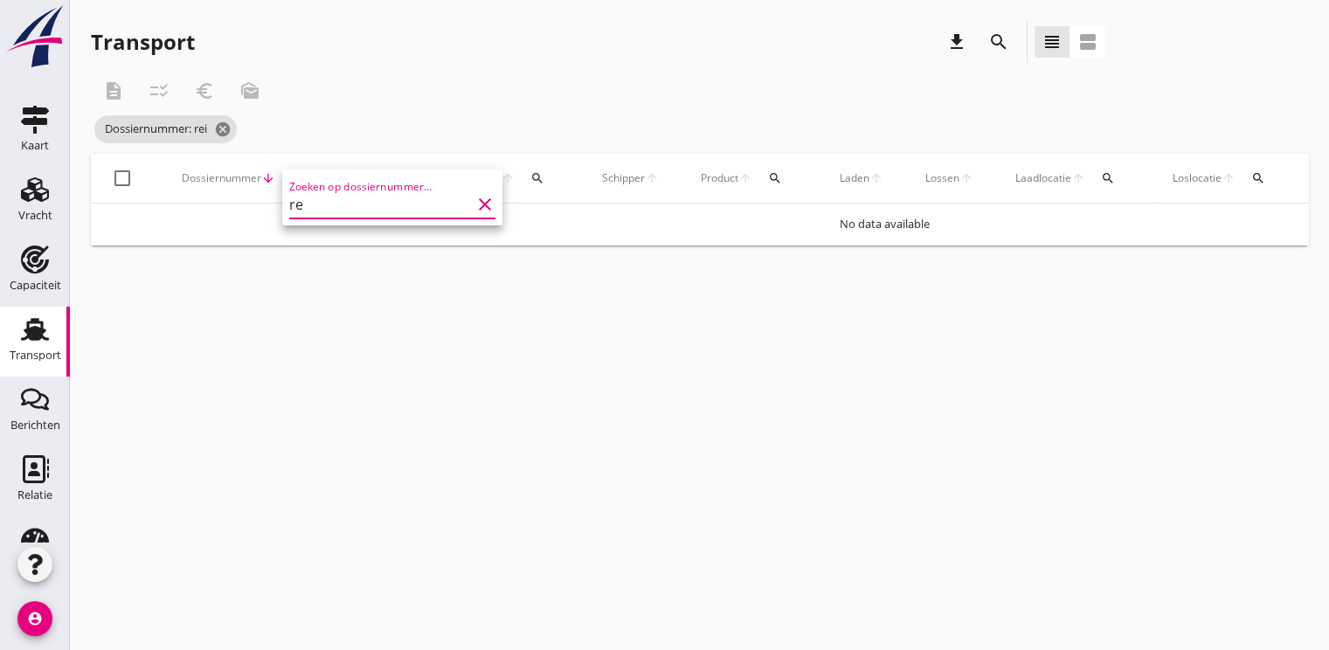
type input "r"
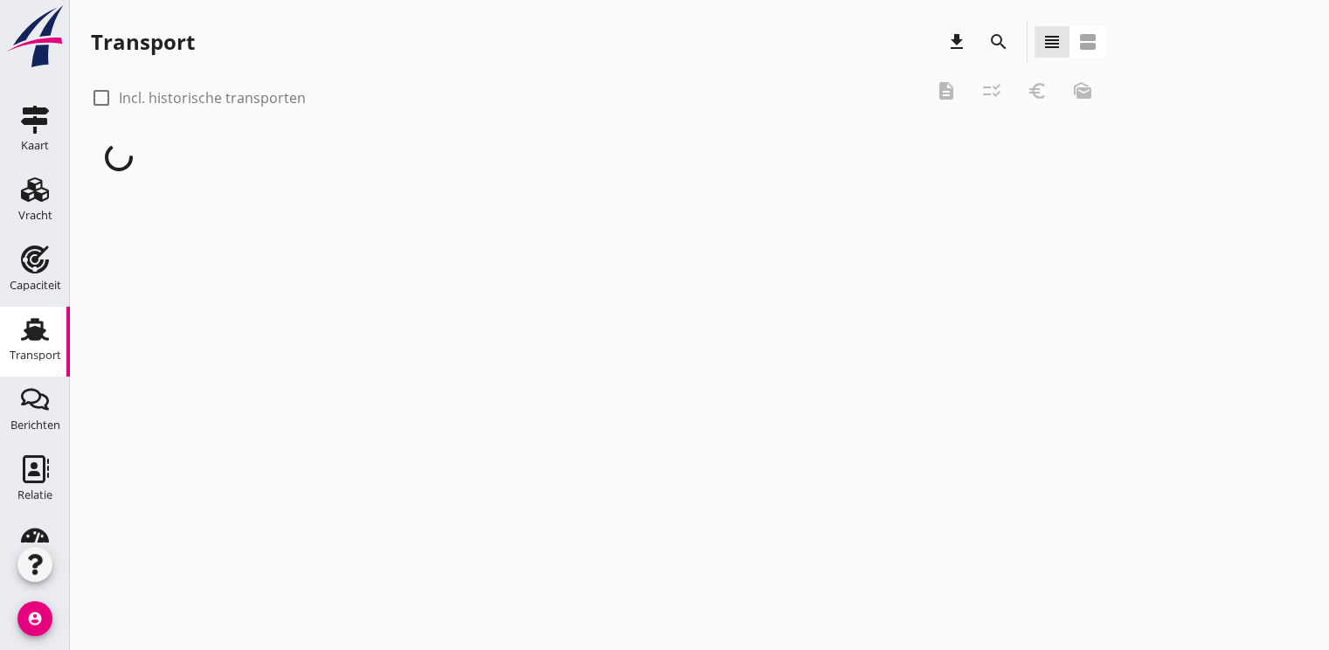
click at [367, 292] on div "cancel You are impersonating another user. Transport download search view_headl…" at bounding box center [699, 325] width 1259 height 650
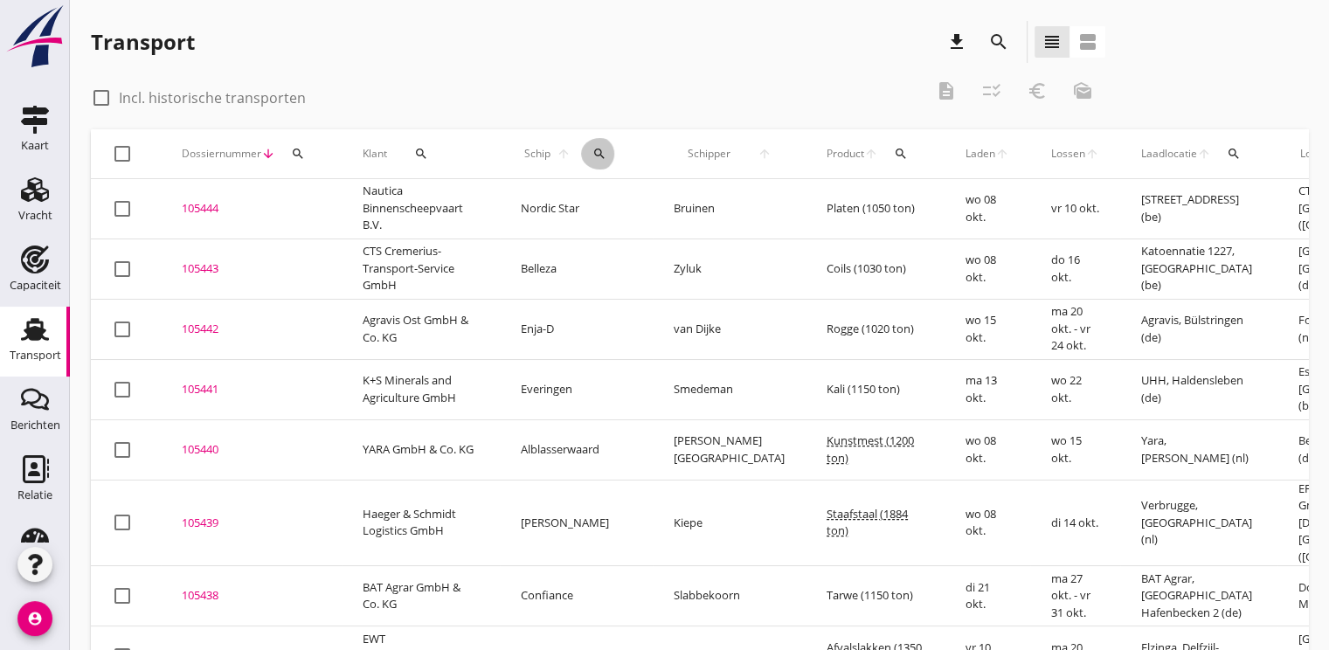
click at [592, 154] on icon "search" at bounding box center [599, 154] width 14 height 14
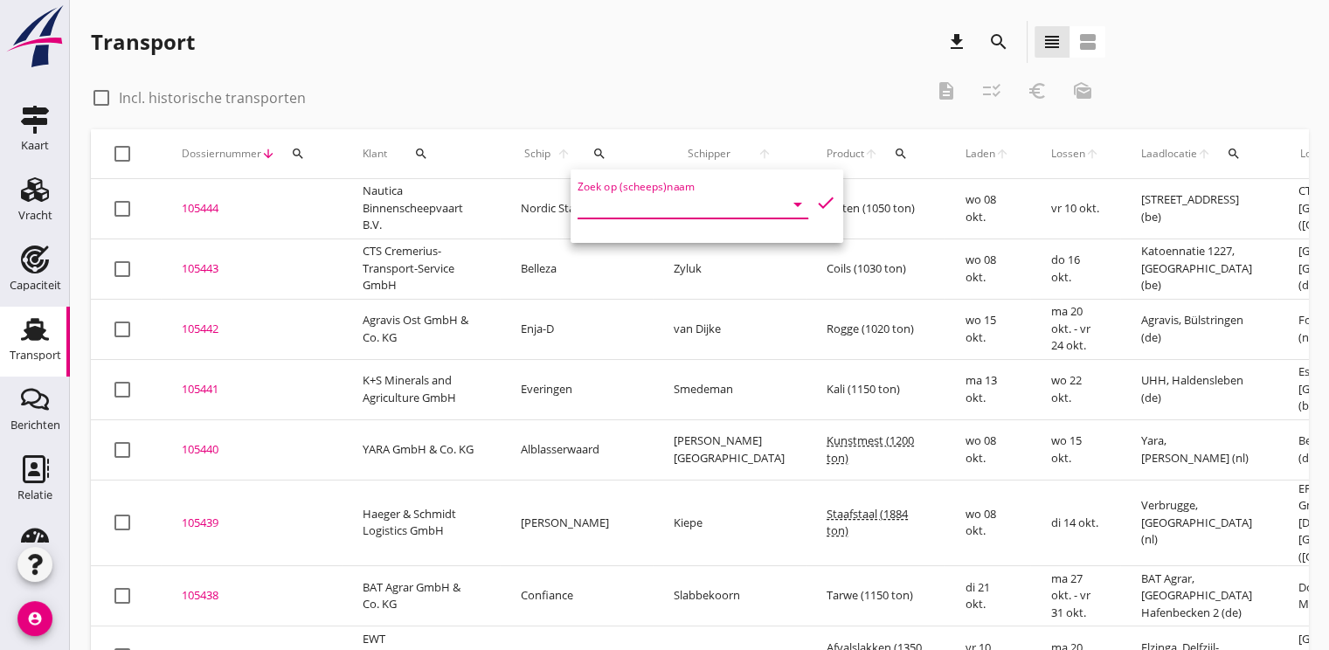
click at [584, 207] on input "Zoek op (scheeps)naam" at bounding box center [669, 204] width 182 height 28
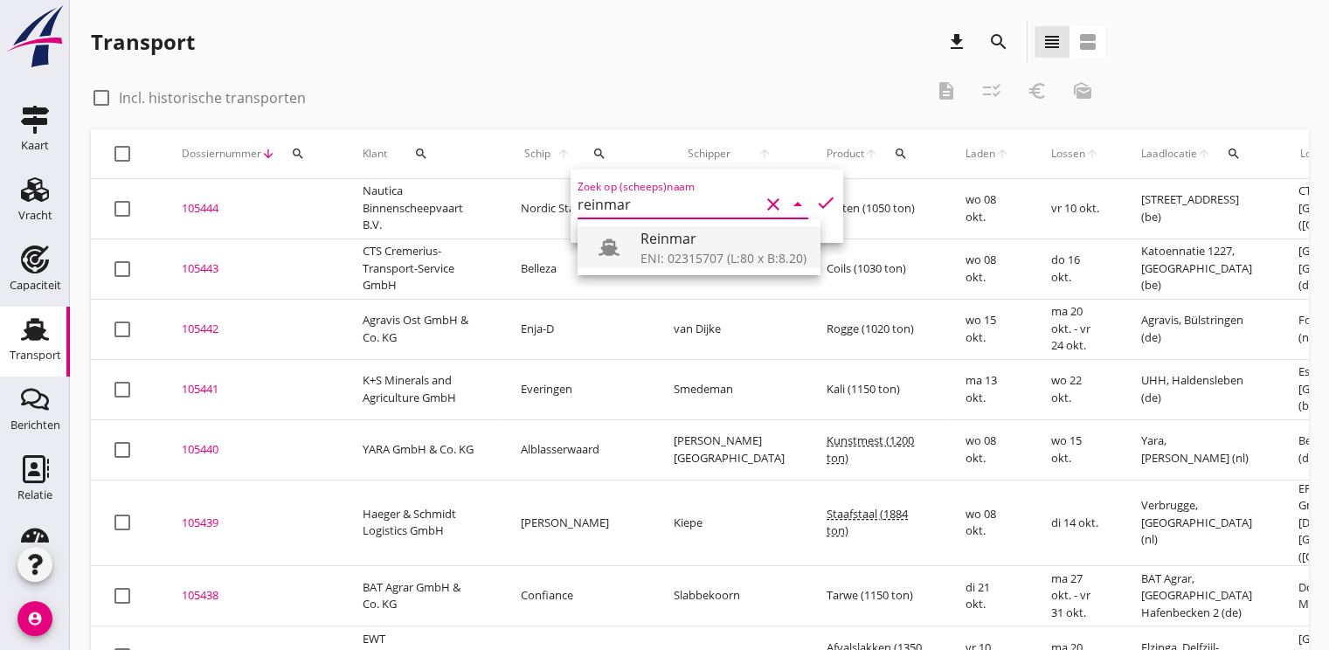
click at [643, 243] on div "Reinmar" at bounding box center [723, 238] width 166 height 21
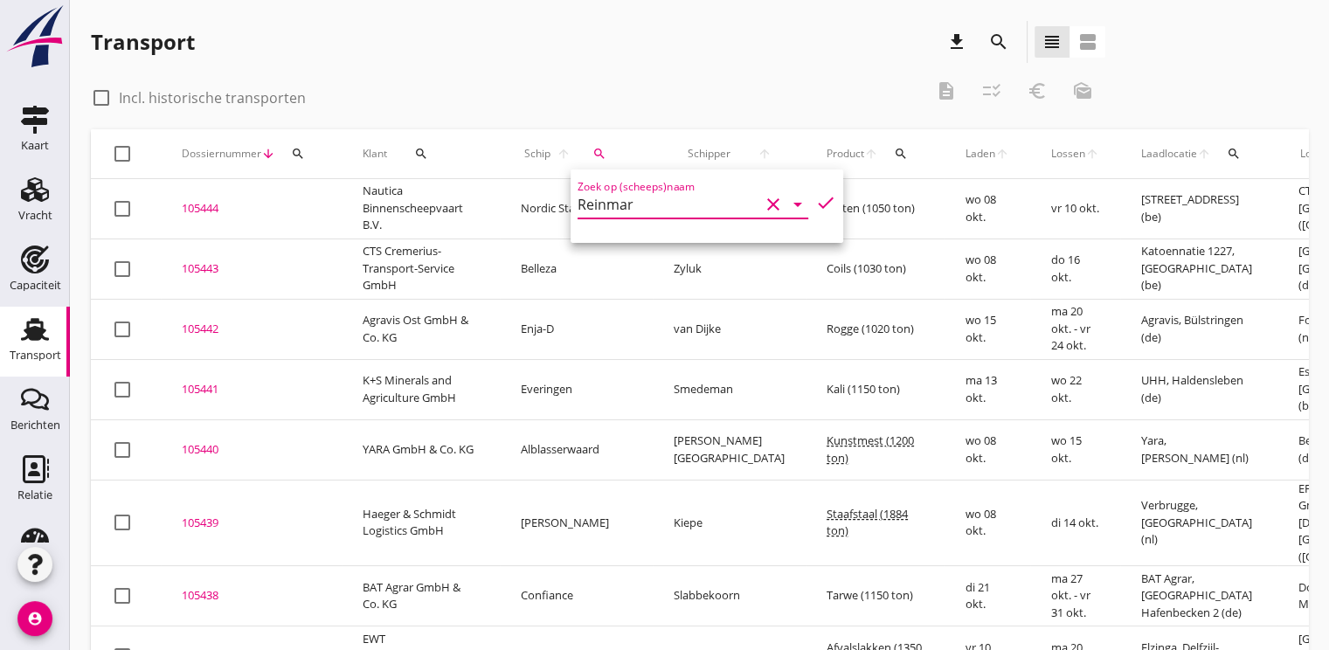
click at [815, 199] on icon "check" at bounding box center [825, 202] width 21 height 21
type input "Reinmar"
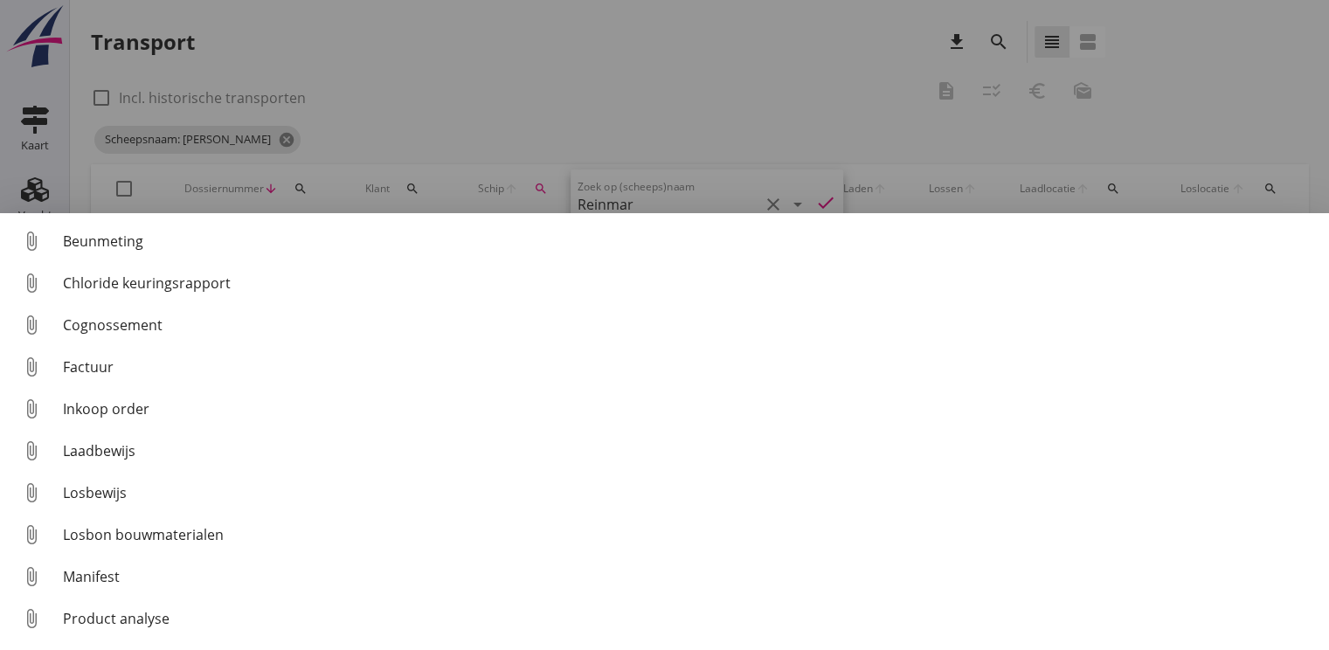
click at [352, 135] on div at bounding box center [664, 325] width 1329 height 650
click at [434, 78] on div at bounding box center [664, 325] width 1329 height 650
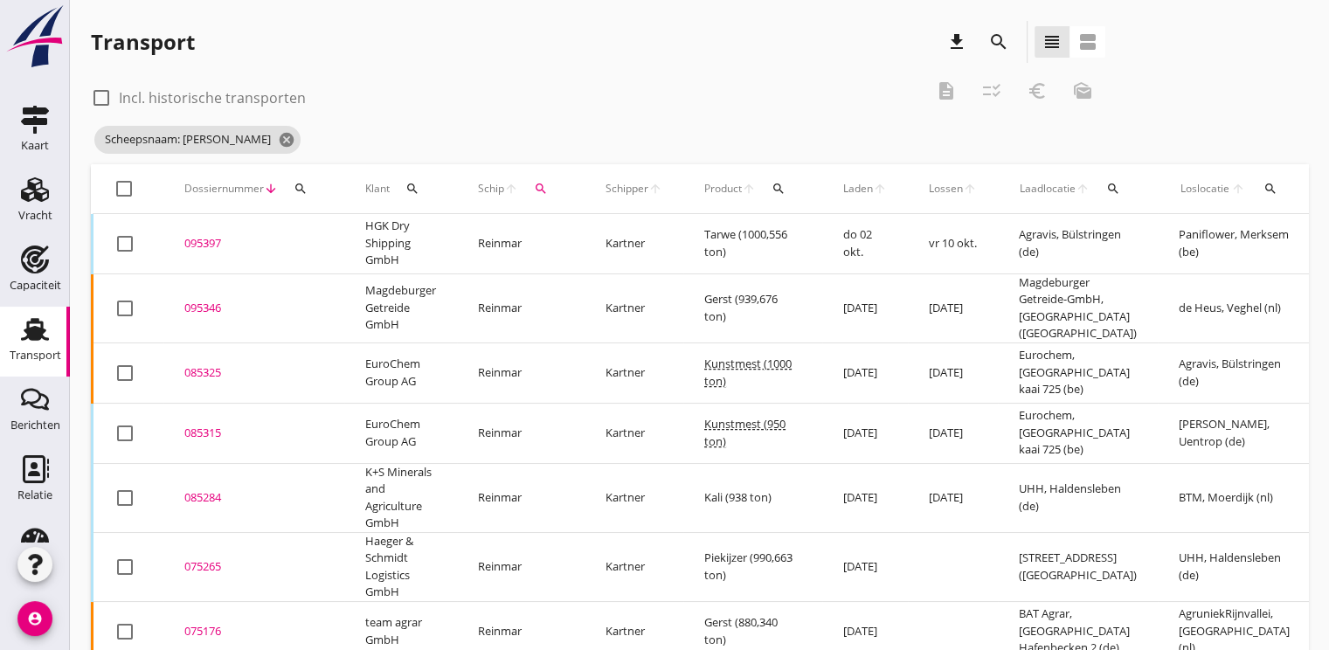
click at [192, 249] on div "095397" at bounding box center [253, 243] width 139 height 17
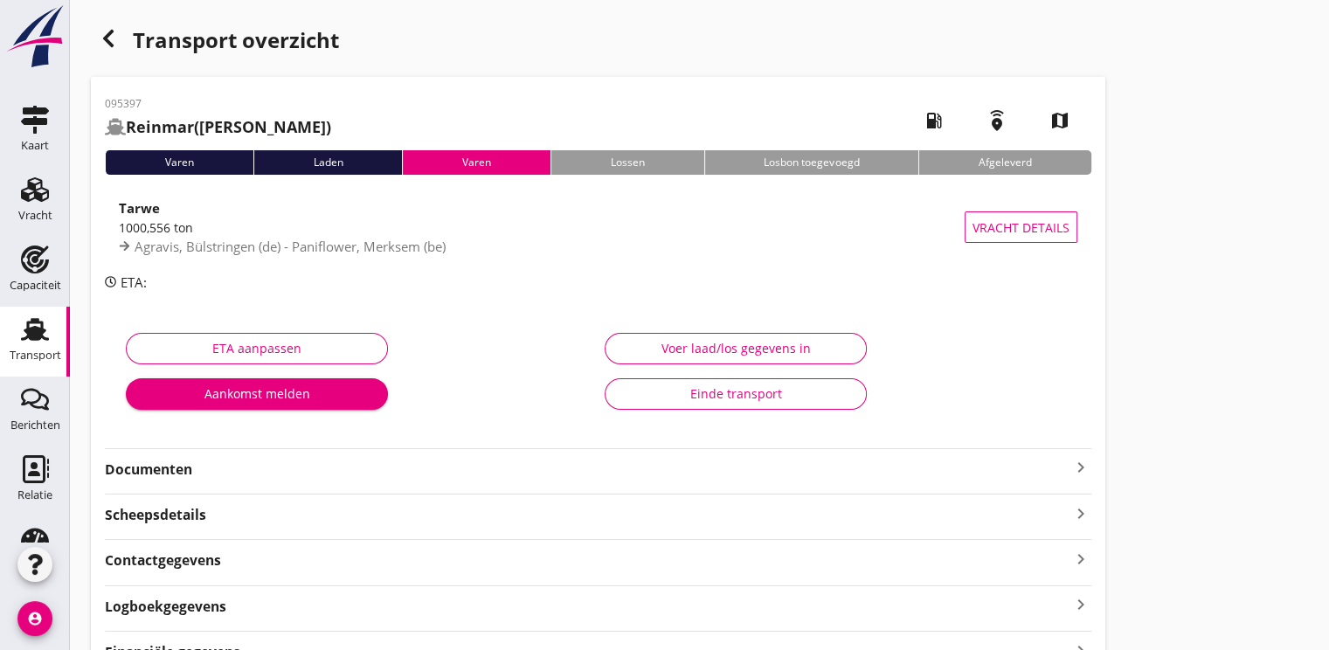
click at [186, 474] on strong "Documenten" at bounding box center [588, 470] width 966 height 20
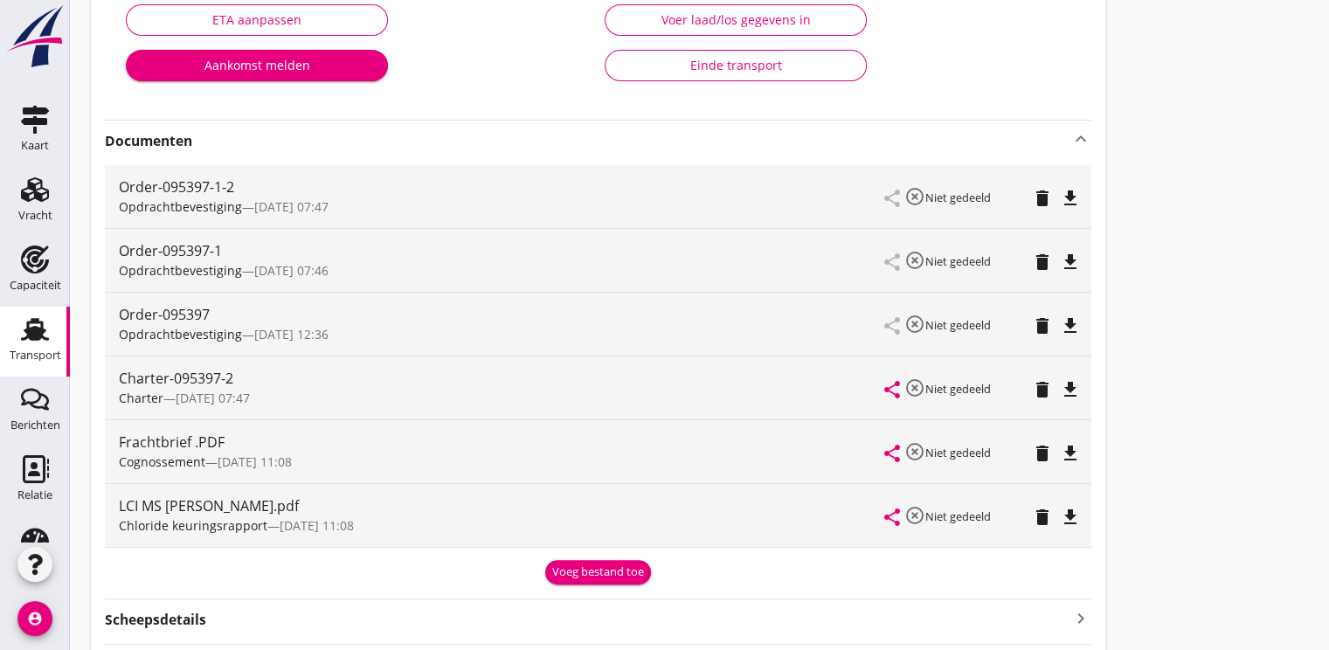
scroll to position [350, 0]
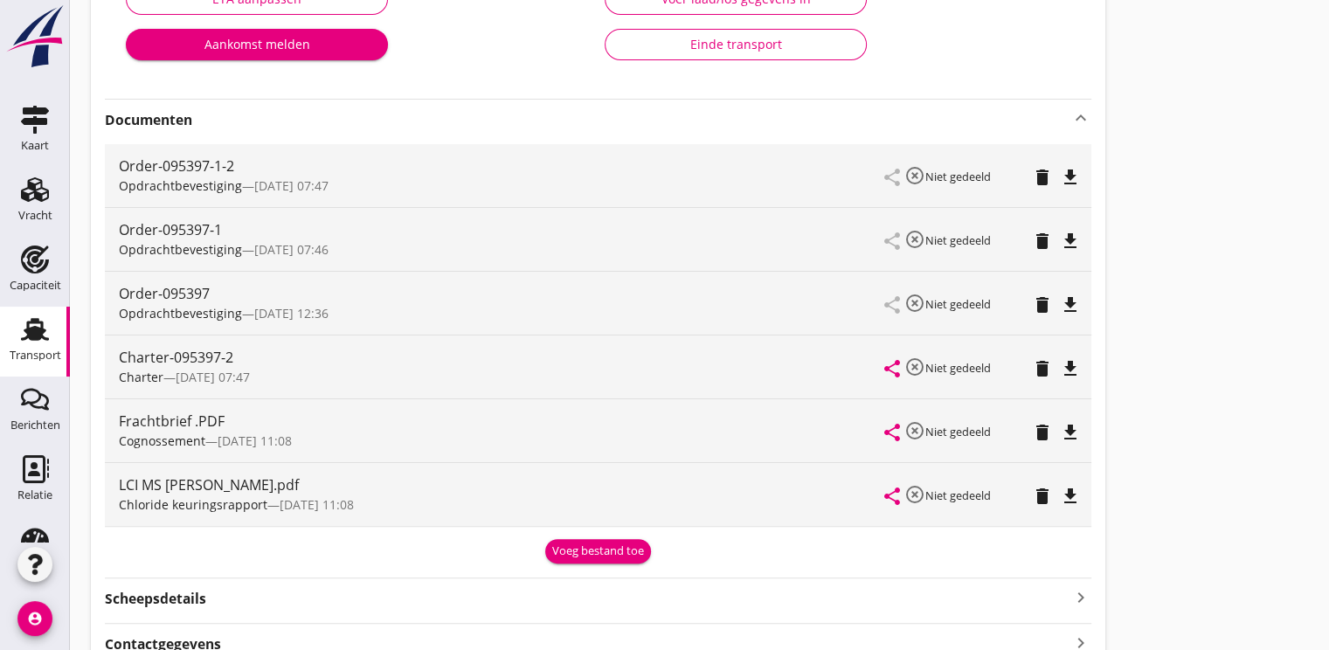
click at [145, 363] on div "Charter-095397-2" at bounding box center [502, 357] width 766 height 21
click at [1070, 365] on icon "file_download" at bounding box center [1070, 368] width 21 height 21
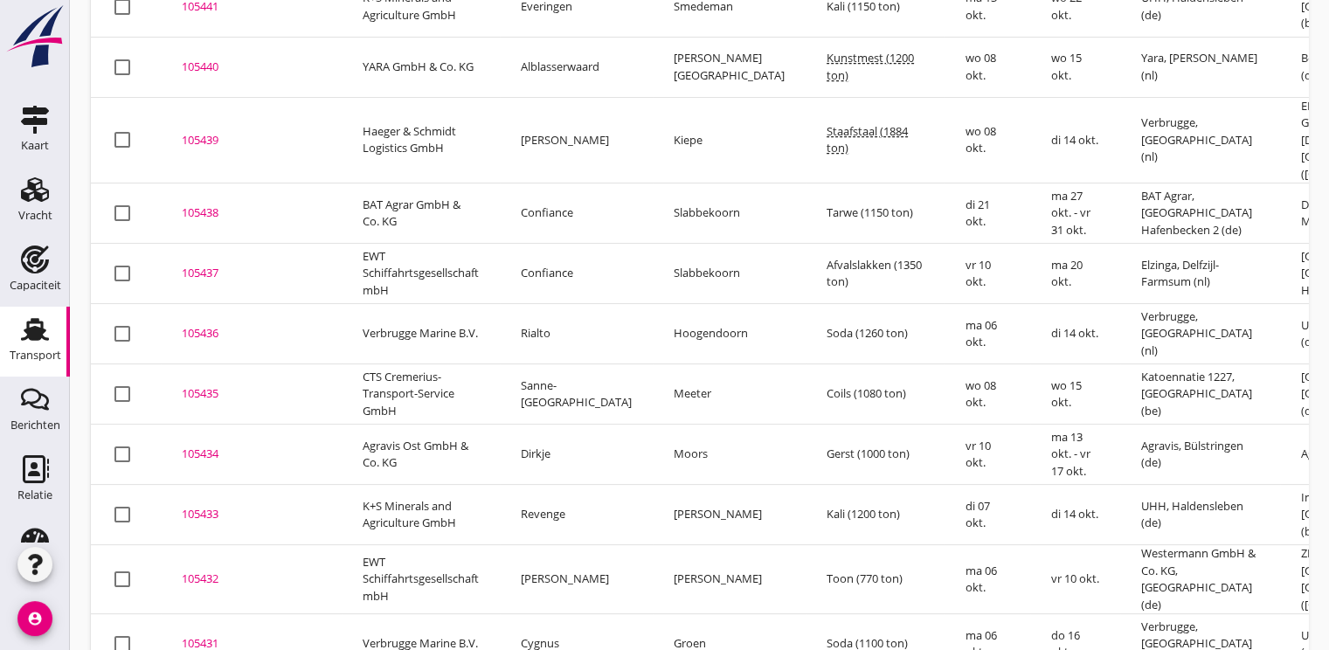
scroll to position [513, 0]
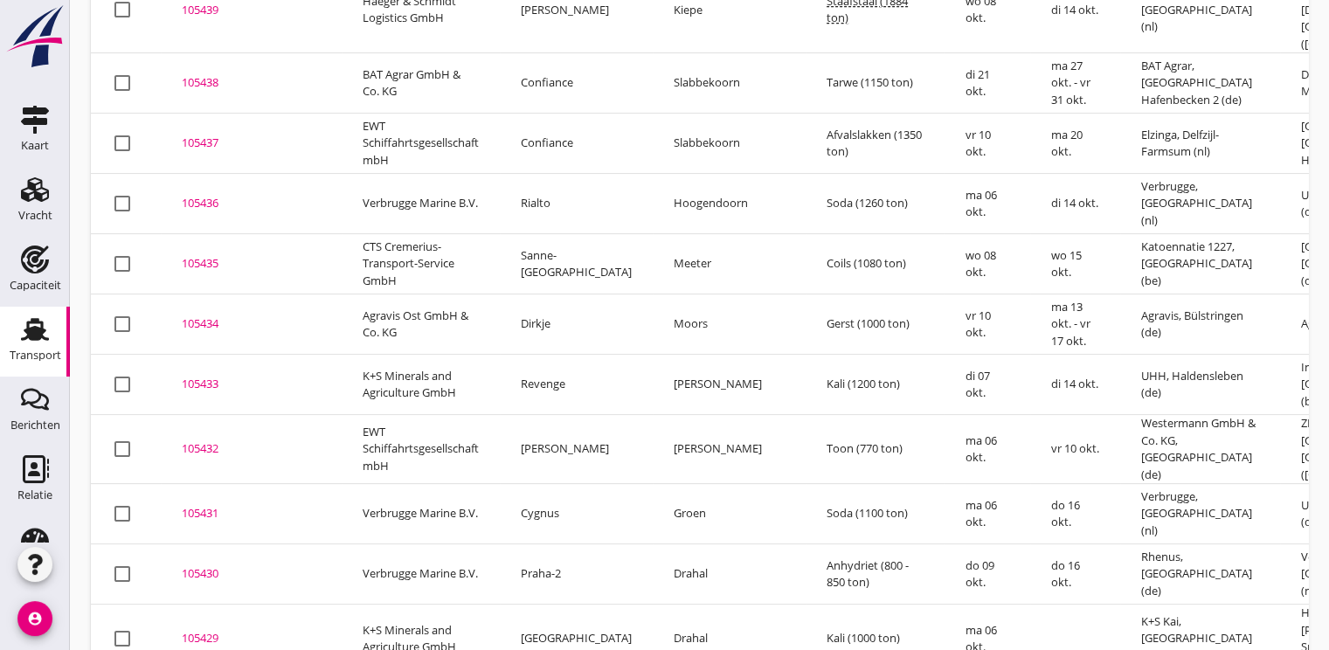
click at [203, 440] on div "105432" at bounding box center [251, 448] width 139 height 17
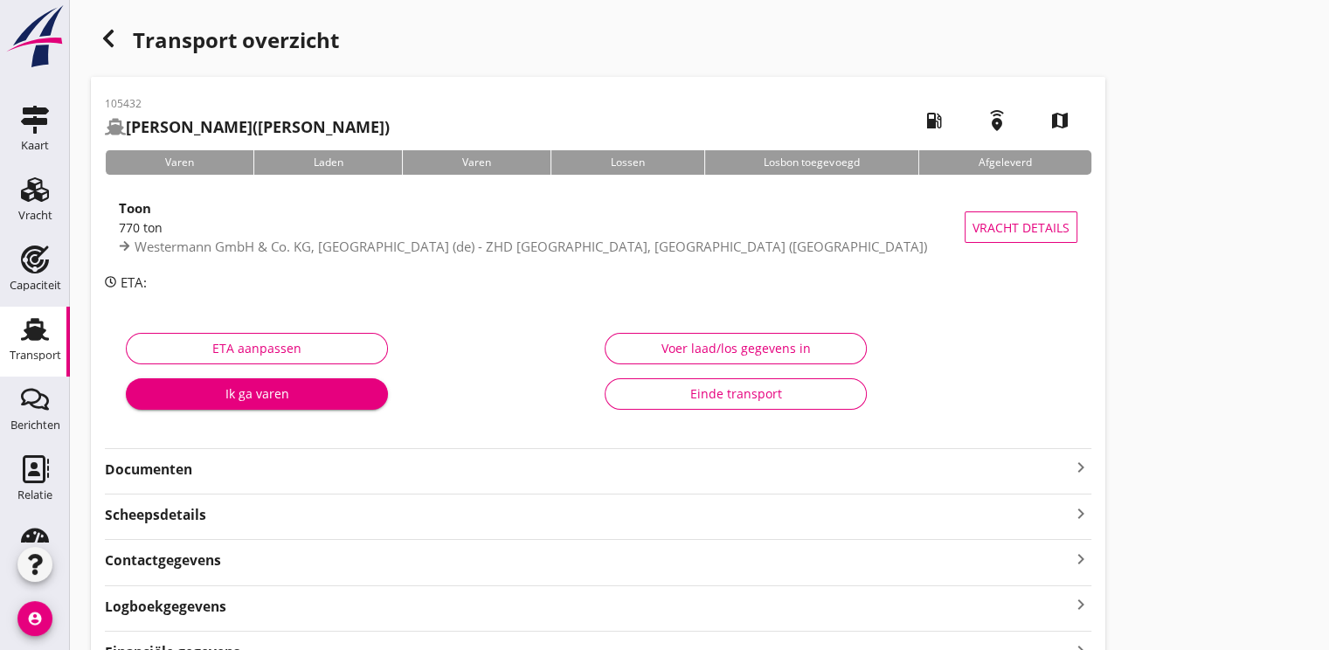
click at [234, 386] on div "Ik ga varen" at bounding box center [257, 393] width 234 height 18
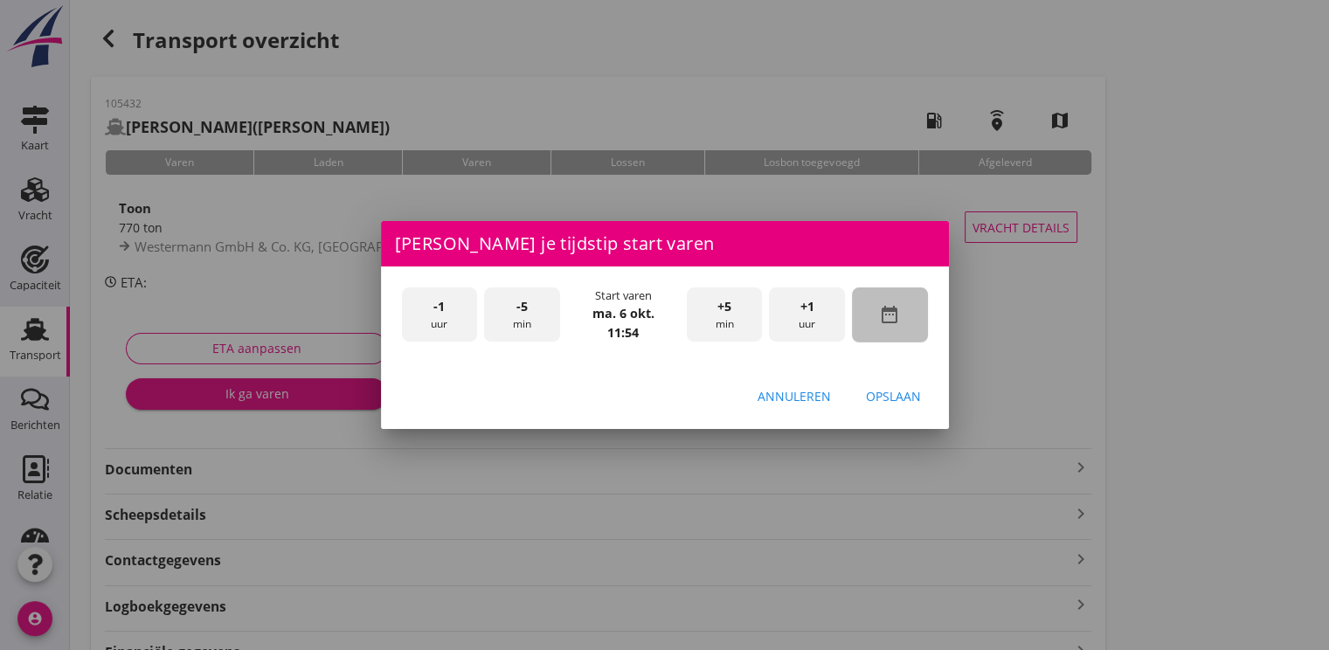
click at [891, 309] on icon "date_range" at bounding box center [889, 314] width 21 height 21
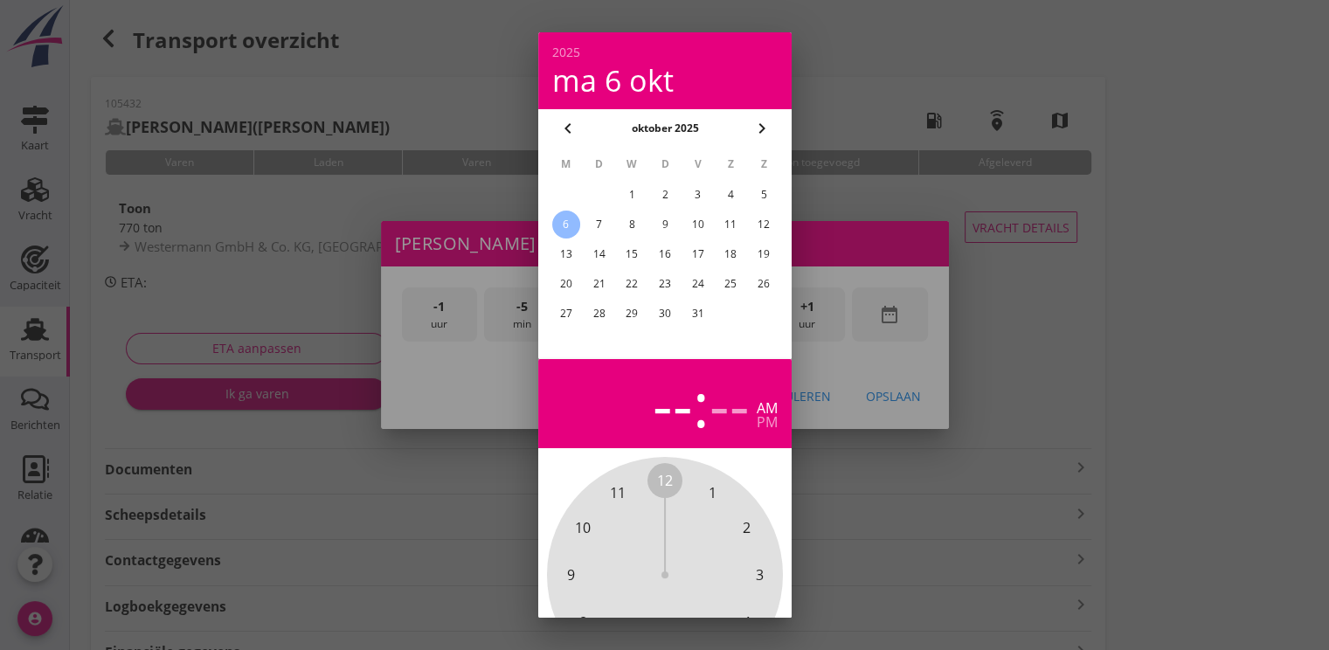
click at [752, 190] on div "5" at bounding box center [764, 195] width 28 height 28
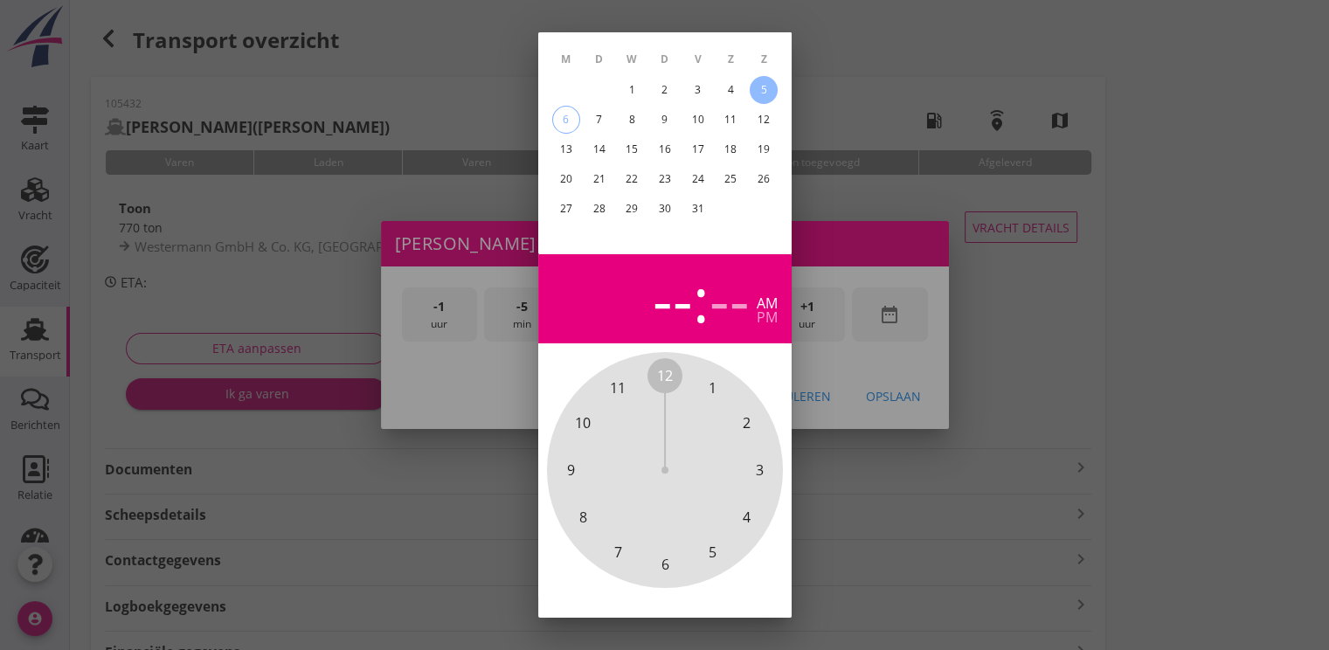
scroll to position [156, 0]
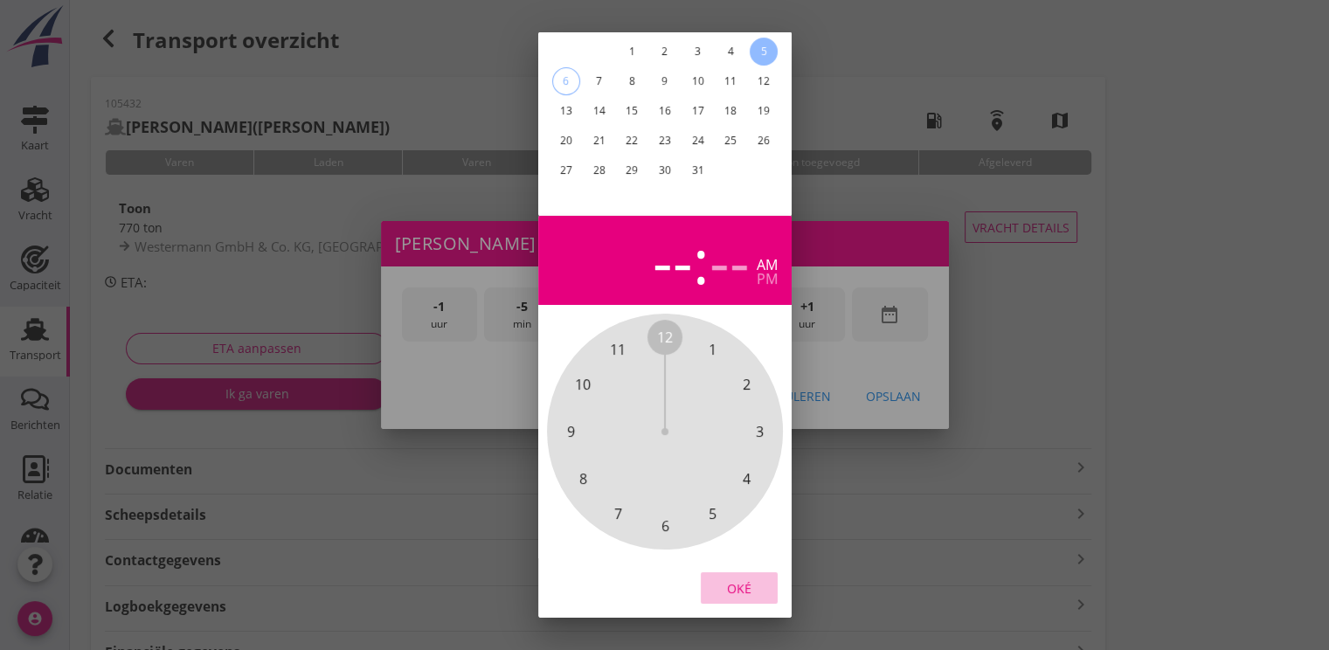
click at [723, 579] on div "Oké" at bounding box center [739, 588] width 49 height 18
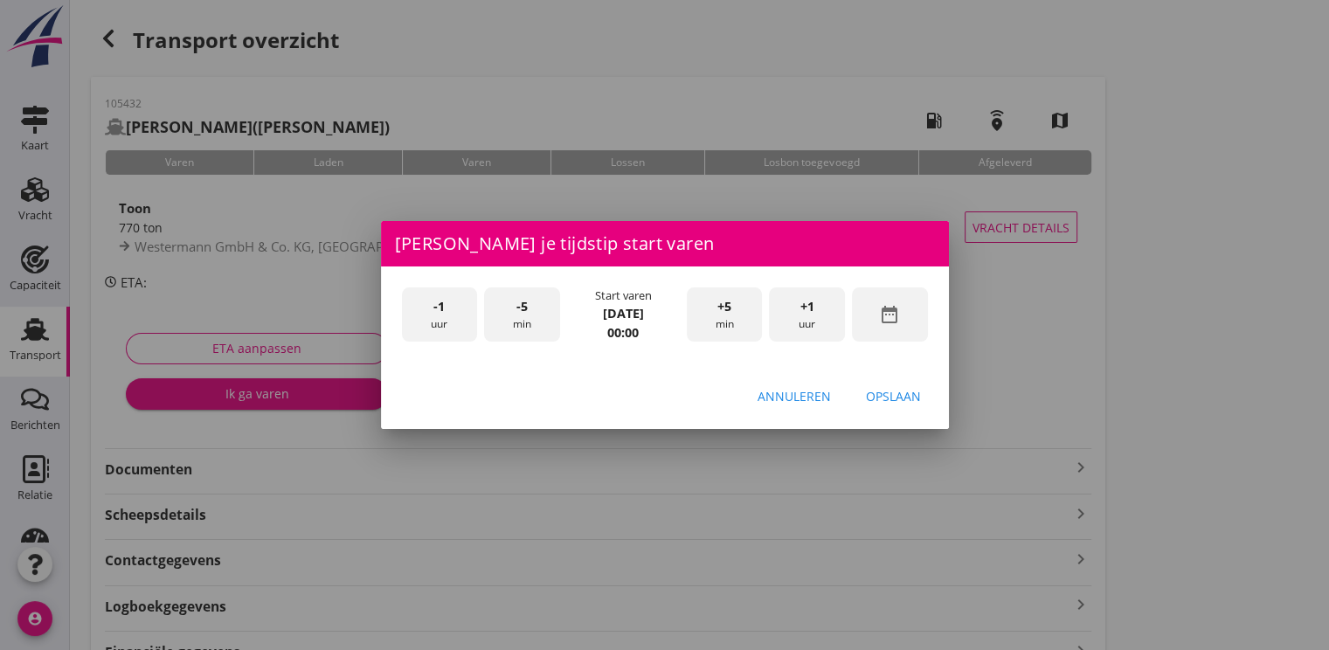
click at [821, 322] on div "+1 uur" at bounding box center [807, 314] width 76 height 55
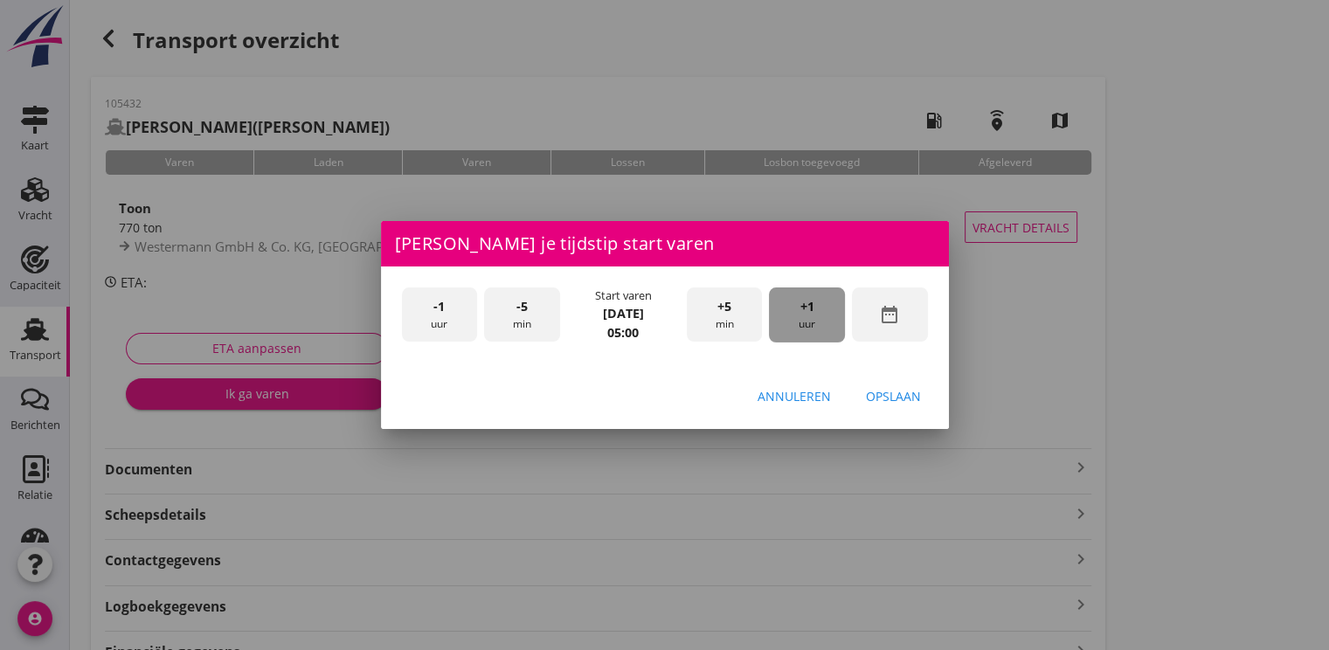
click at [821, 322] on div "+1 uur" at bounding box center [807, 314] width 76 height 55
click at [903, 398] on div "Opslaan" at bounding box center [893, 396] width 55 height 18
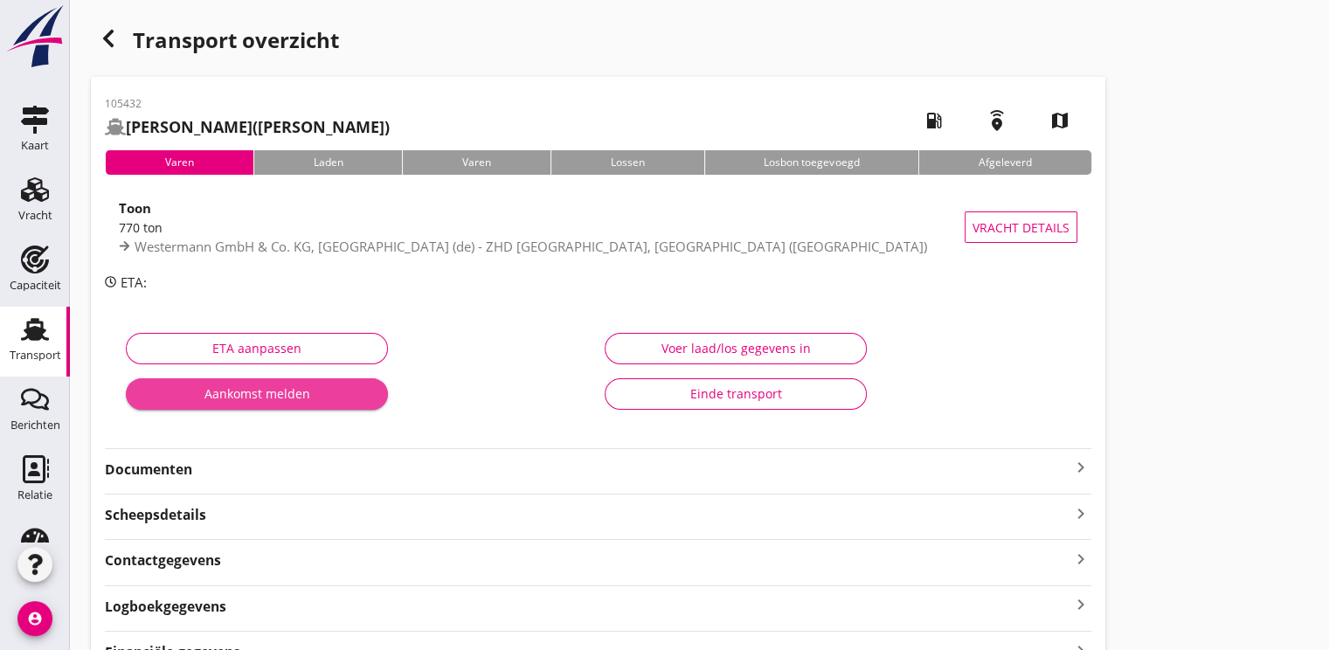
click at [255, 388] on div "Aankomst melden" at bounding box center [257, 393] width 234 height 18
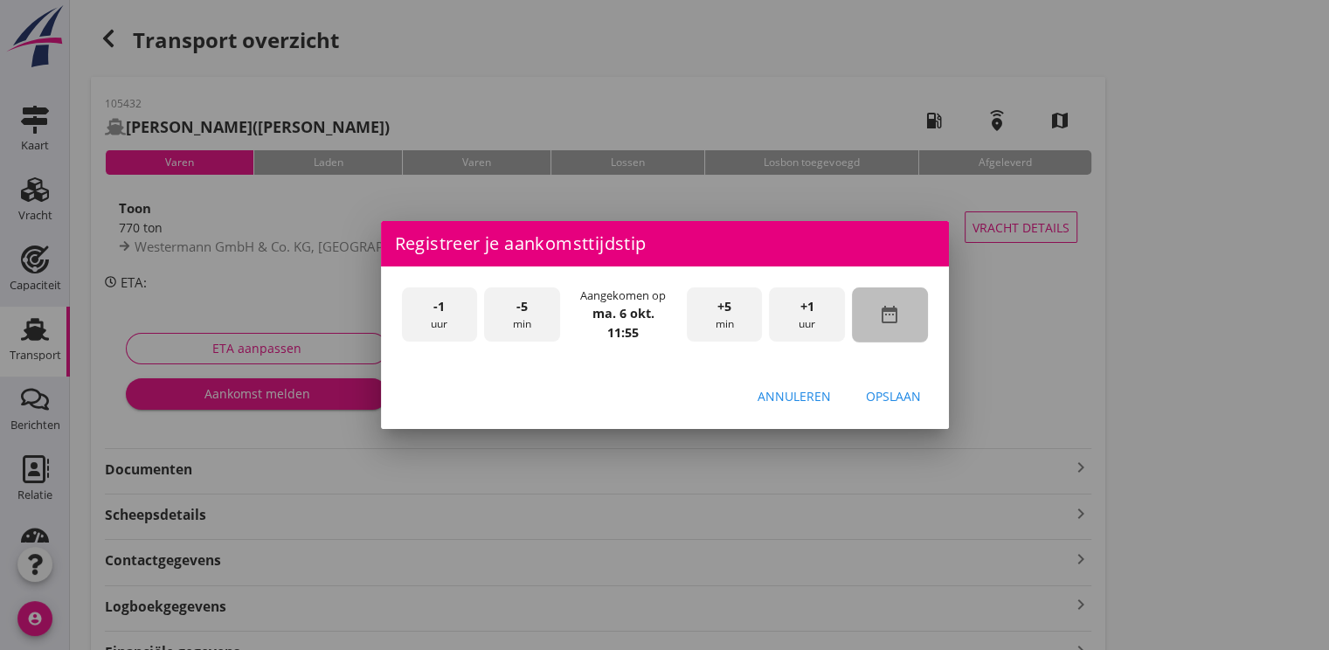
click at [904, 304] on div "date_range" at bounding box center [890, 314] width 76 height 55
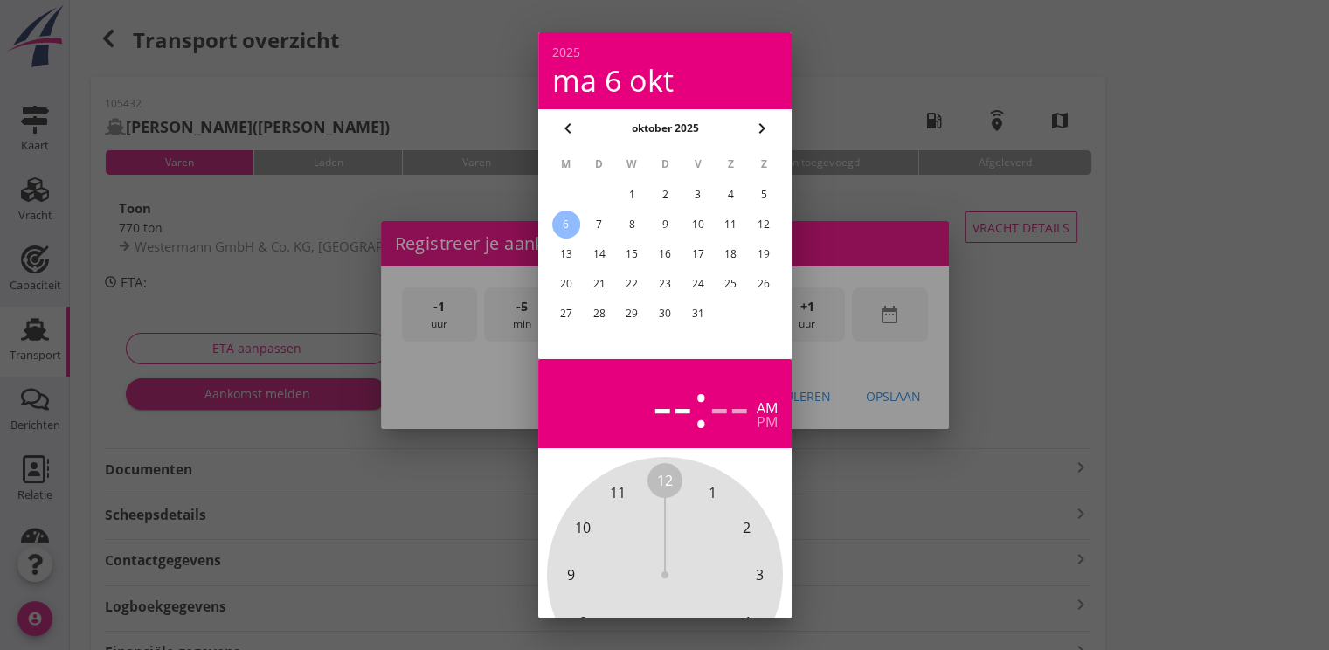
click at [769, 189] on div "5" at bounding box center [764, 195] width 28 height 28
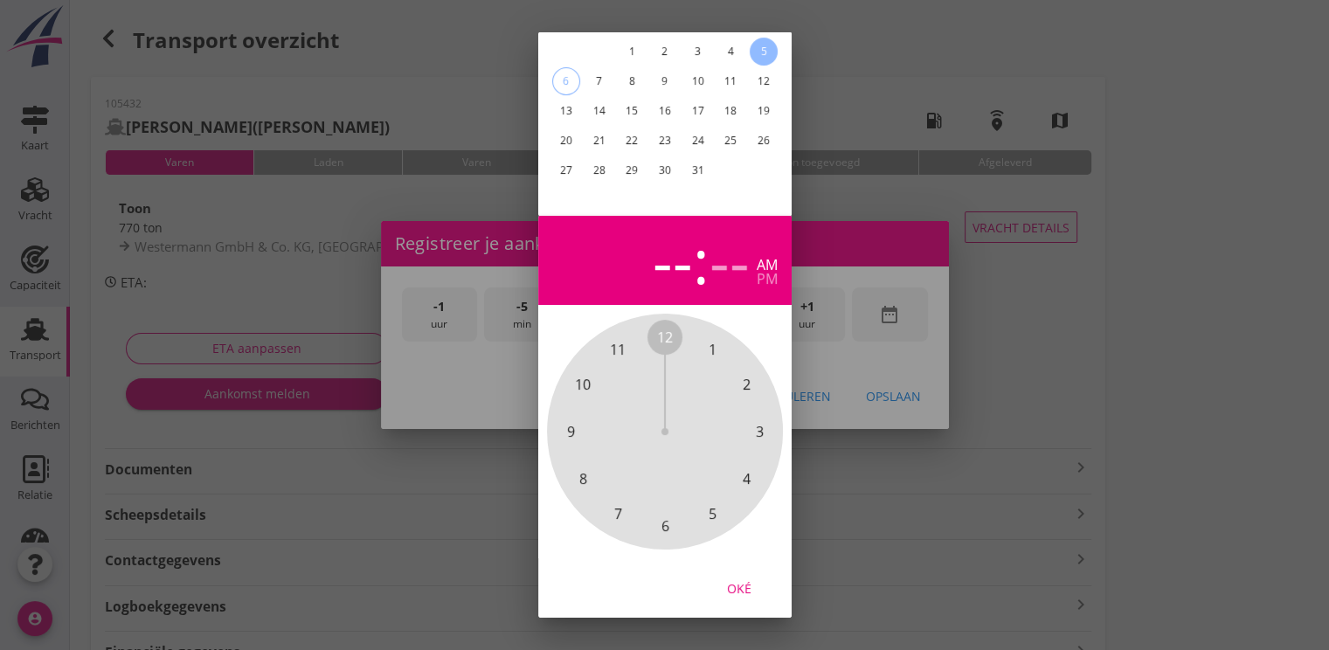
click at [737, 572] on button "Oké" at bounding box center [739, 587] width 77 height 31
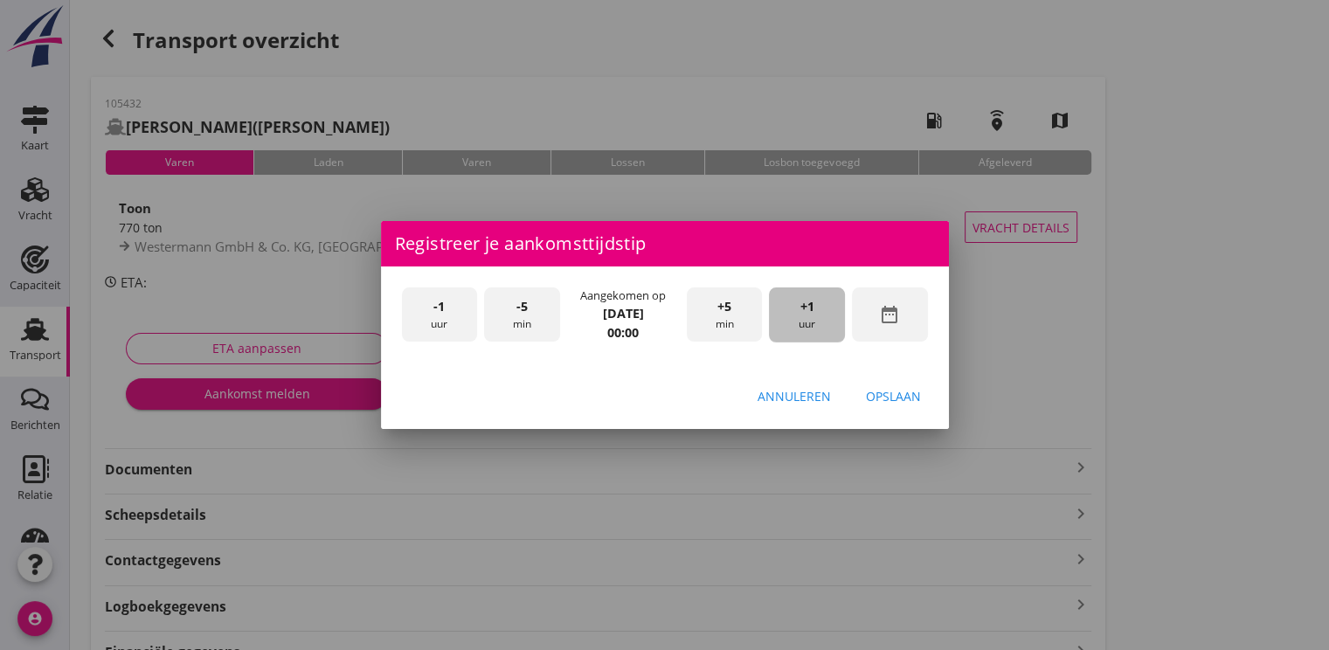
click at [807, 316] on div "+1 uur" at bounding box center [807, 314] width 76 height 55
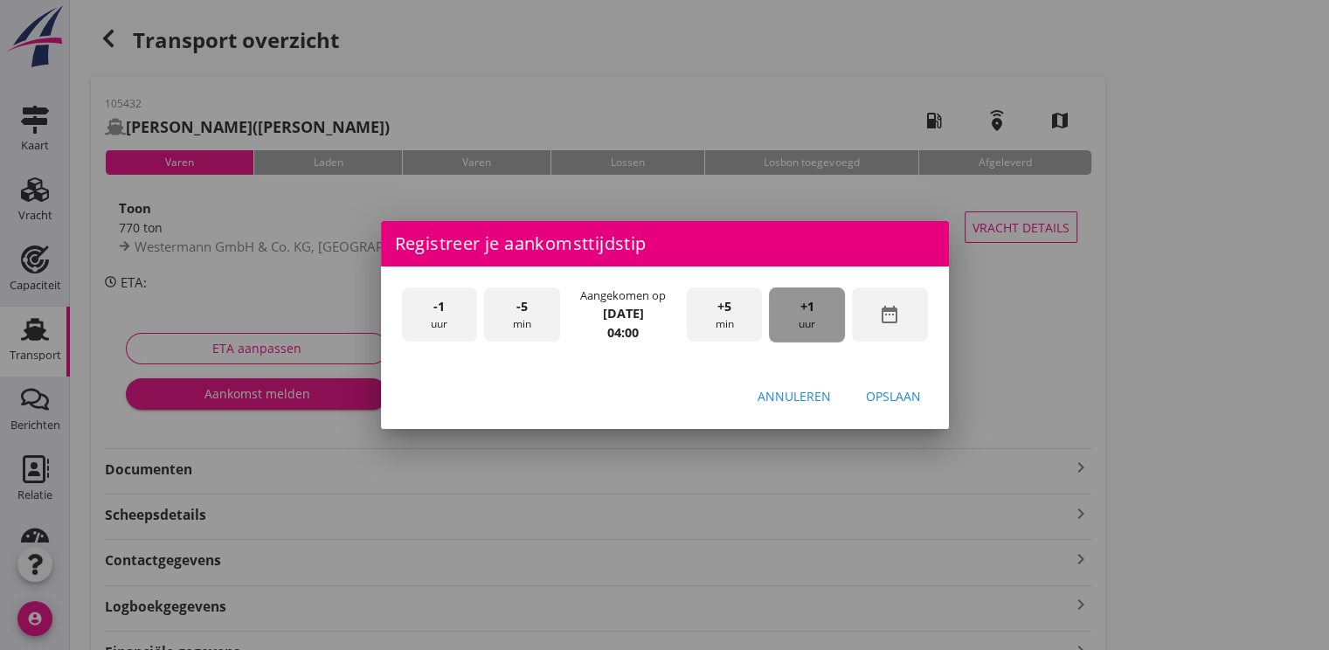
click at [807, 316] on div "+1 uur" at bounding box center [807, 314] width 76 height 55
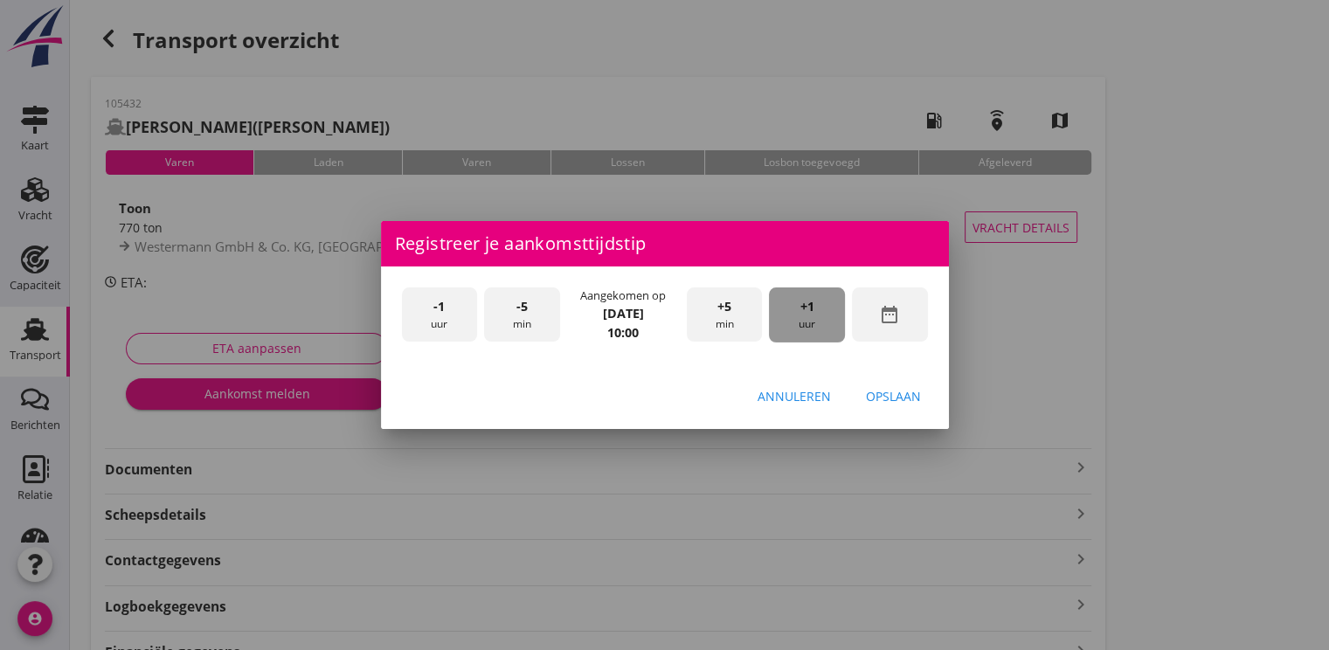
click at [807, 316] on div "+1 uur" at bounding box center [807, 314] width 76 height 55
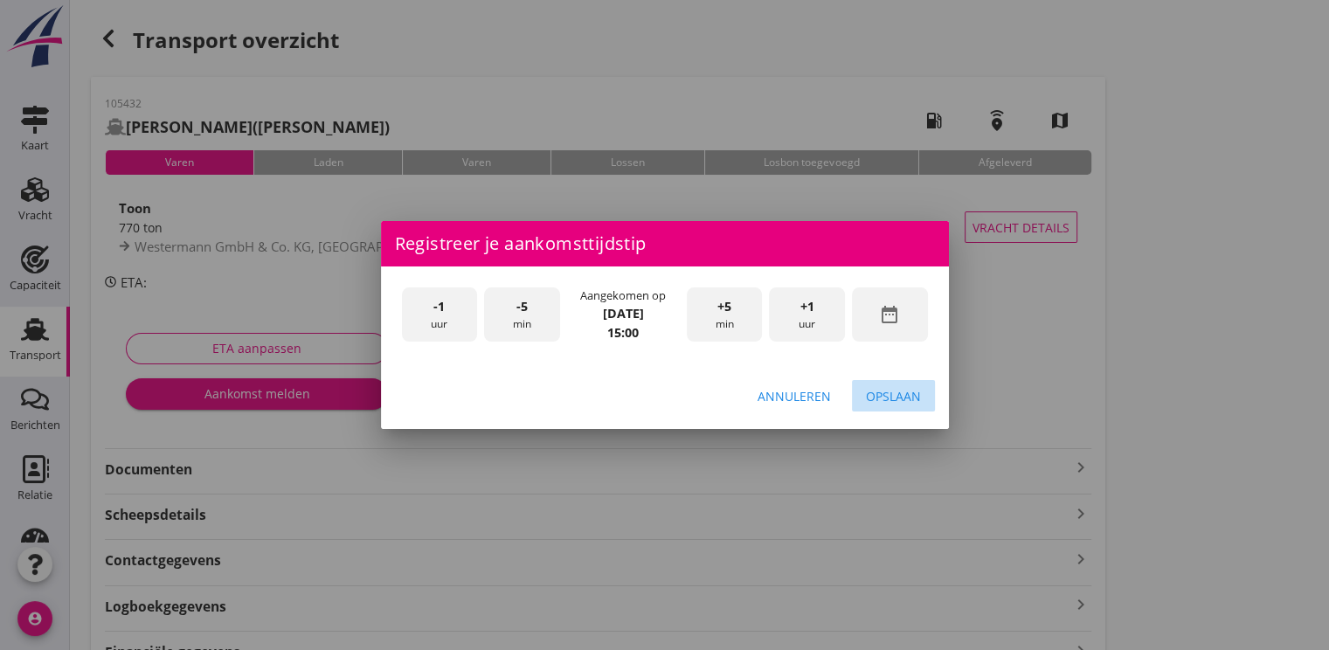
click at [877, 393] on div "Opslaan" at bounding box center [893, 396] width 55 height 18
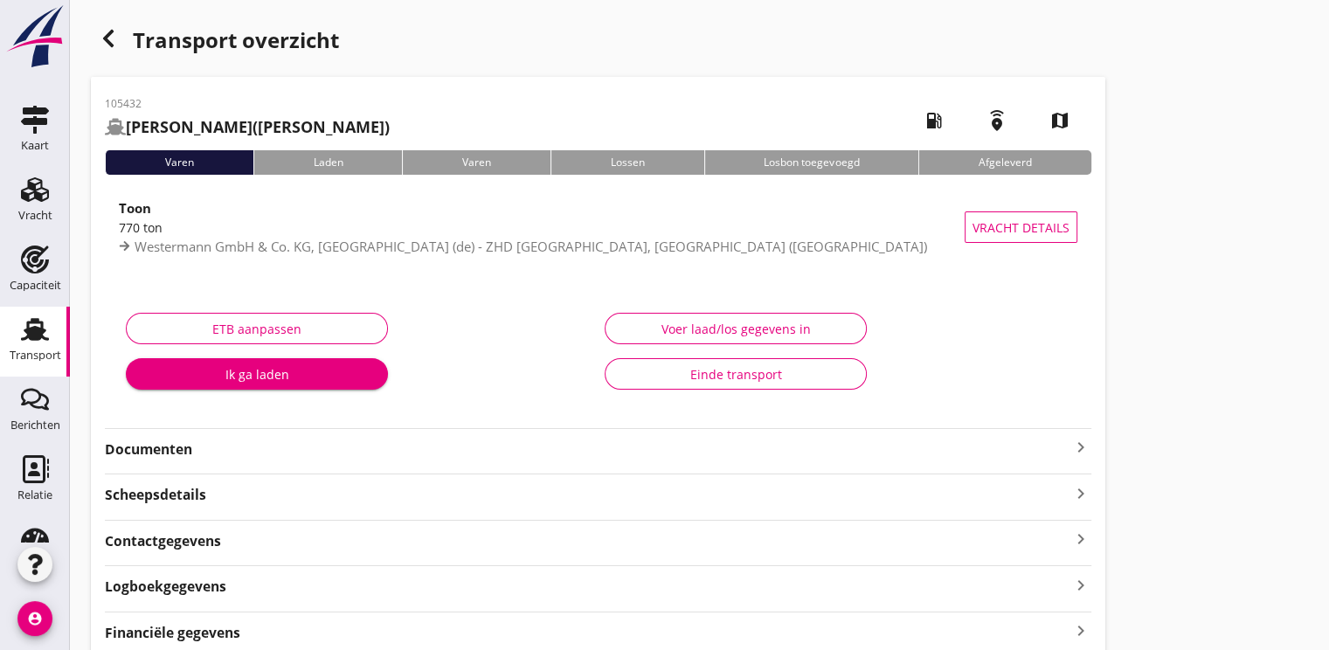
click at [278, 377] on div "Ik ga laden" at bounding box center [257, 374] width 234 height 18
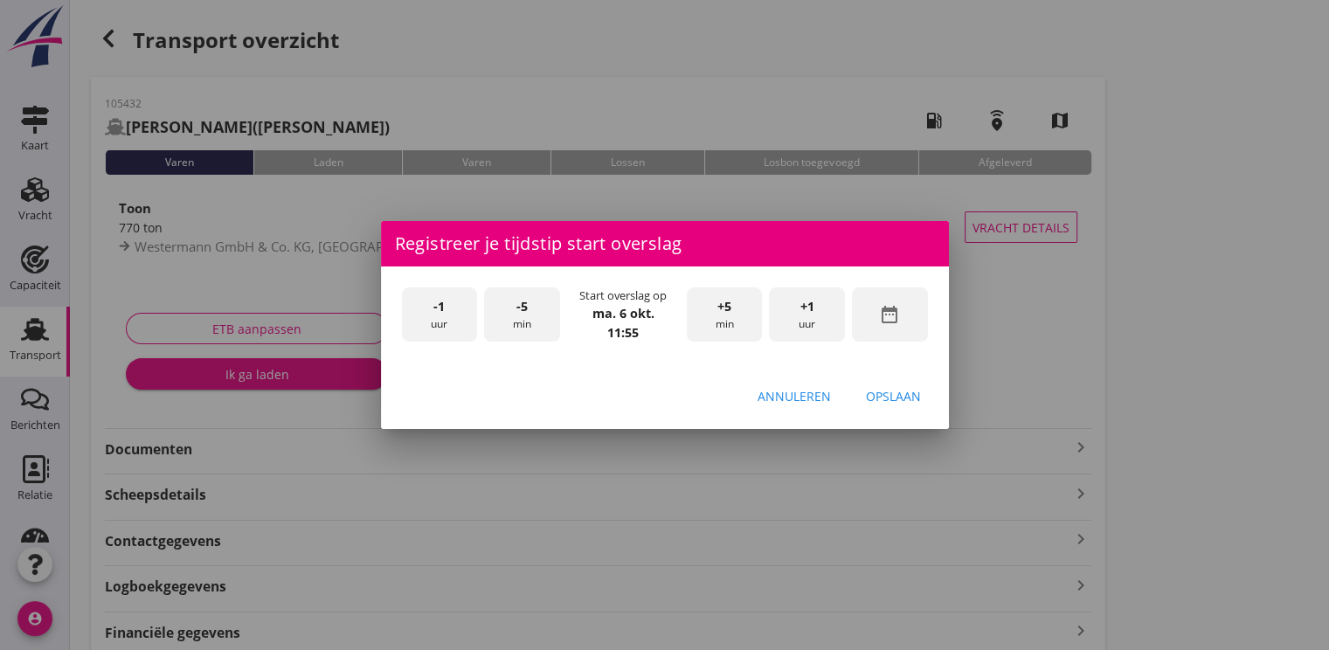
click at [456, 307] on div "-1 uur" at bounding box center [440, 314] width 76 height 55
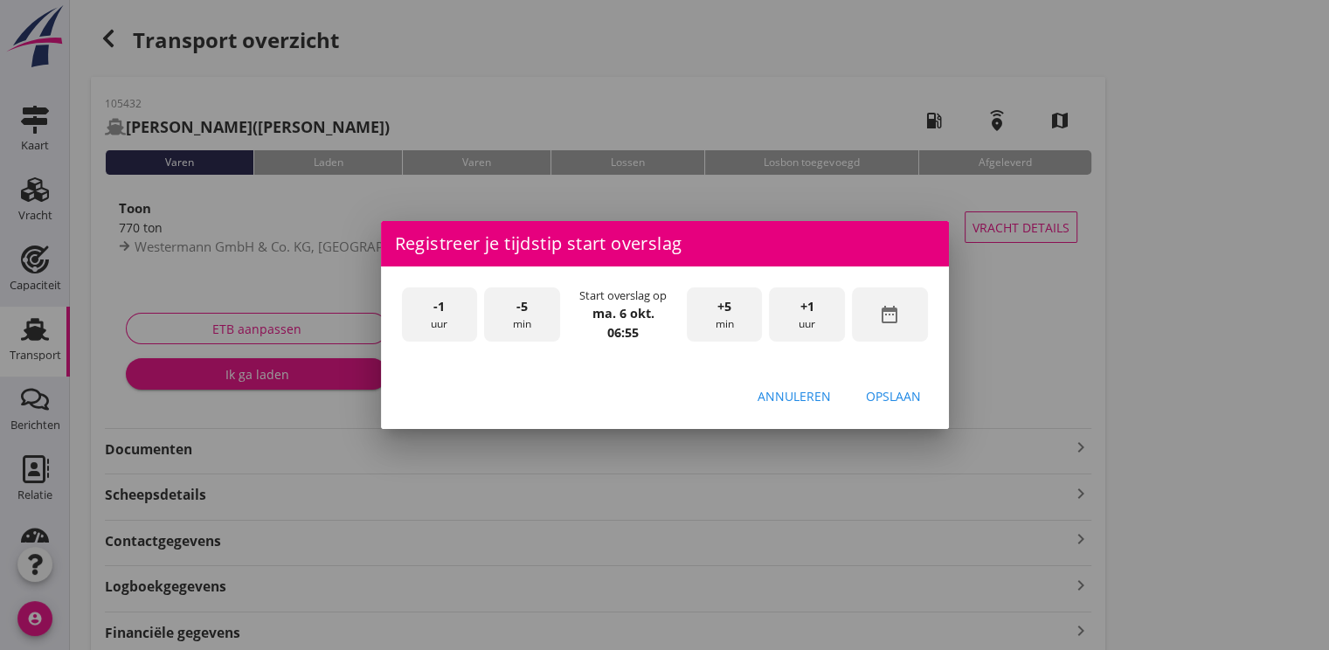
click at [524, 307] on span "-5" at bounding box center [521, 306] width 11 height 19
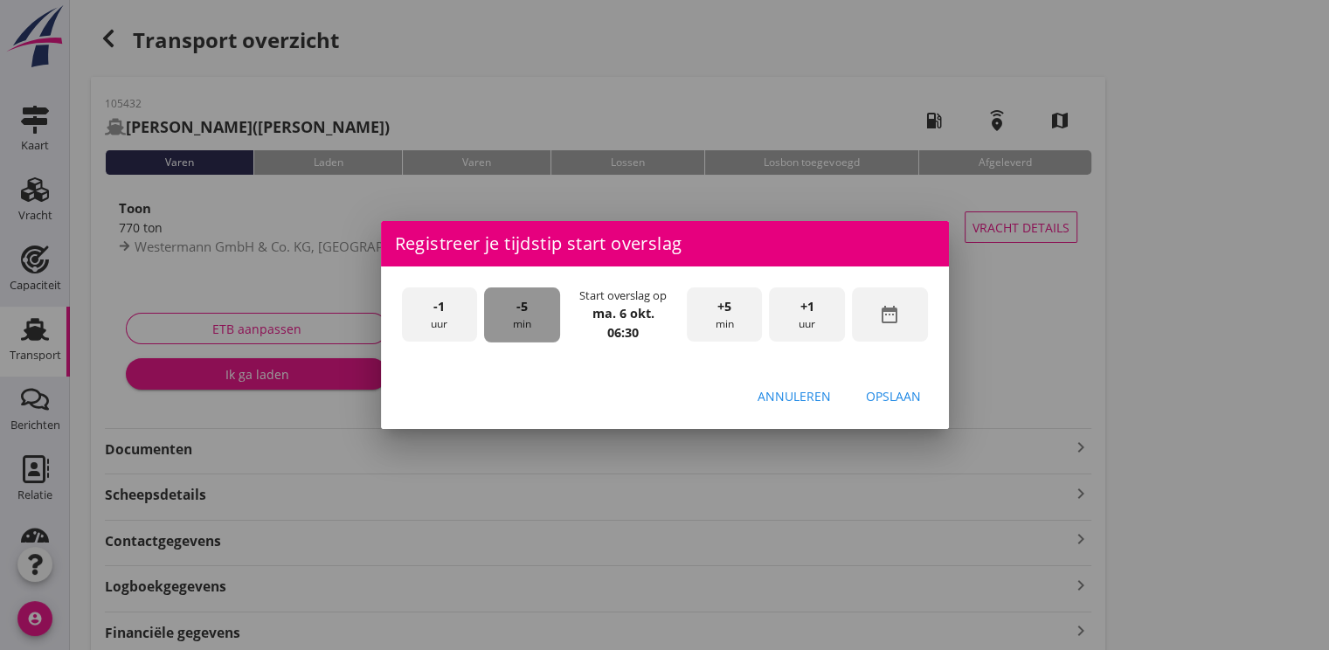
click at [524, 307] on span "-5" at bounding box center [521, 306] width 11 height 19
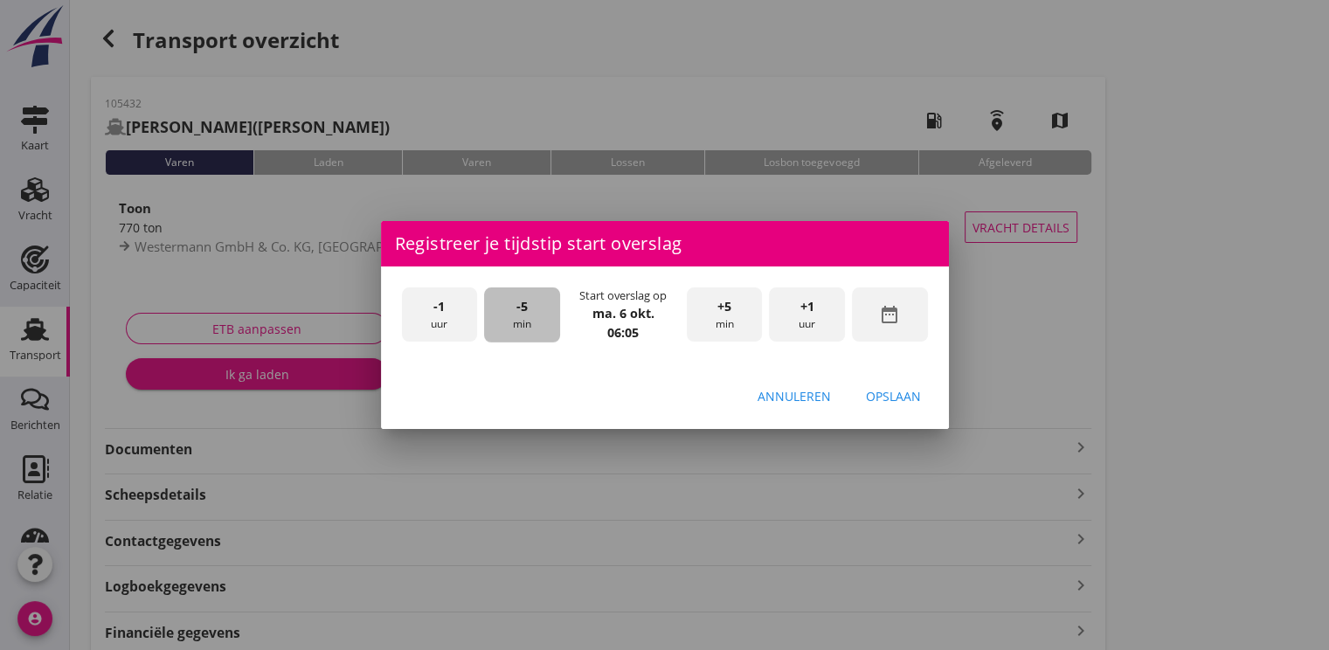
click at [524, 307] on span "-5" at bounding box center [521, 306] width 11 height 19
click at [922, 391] on button "Opslaan" at bounding box center [893, 395] width 83 height 31
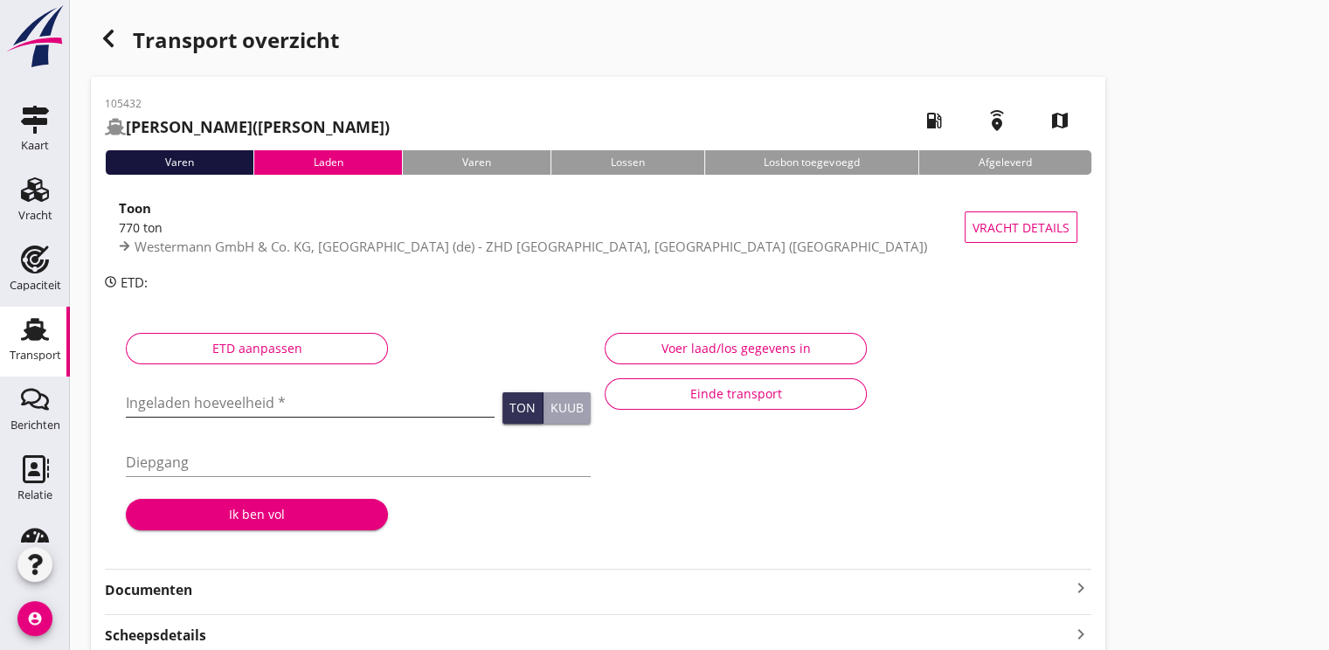
click at [240, 402] on input "Ingeladen hoeveelheid *" at bounding box center [310, 403] width 369 height 28
type input "787.500"
click at [261, 502] on button "Ik ben vol" at bounding box center [257, 514] width 262 height 31
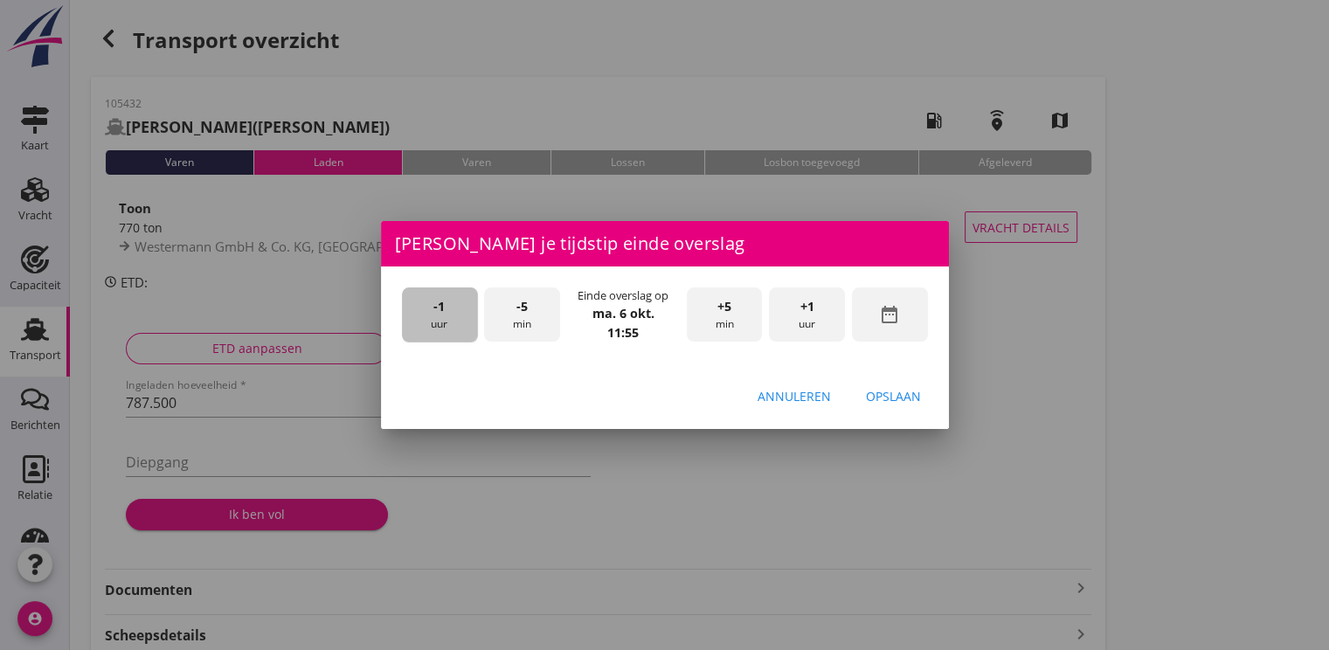
click at [430, 314] on div "-1 uur" at bounding box center [440, 314] width 76 height 55
click at [540, 318] on div "-5 min" at bounding box center [522, 314] width 76 height 55
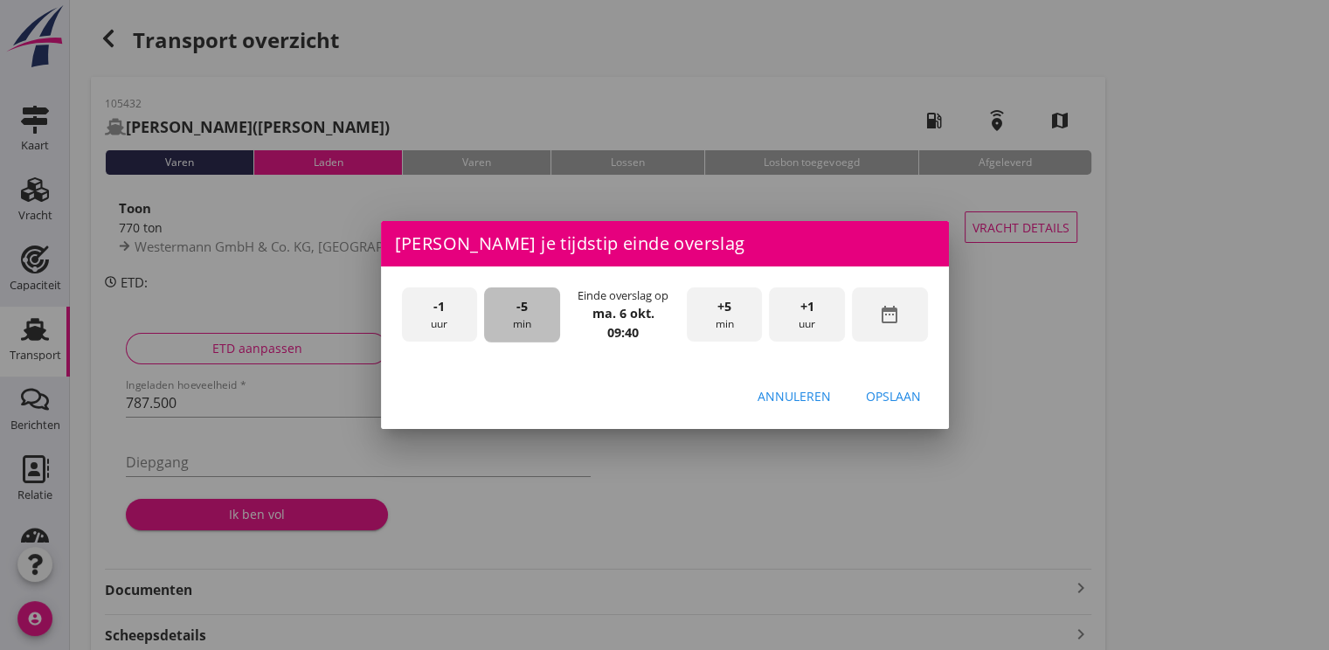
click at [540, 318] on div "-5 min" at bounding box center [522, 314] width 76 height 55
click at [886, 396] on div "Opslaan" at bounding box center [893, 396] width 55 height 18
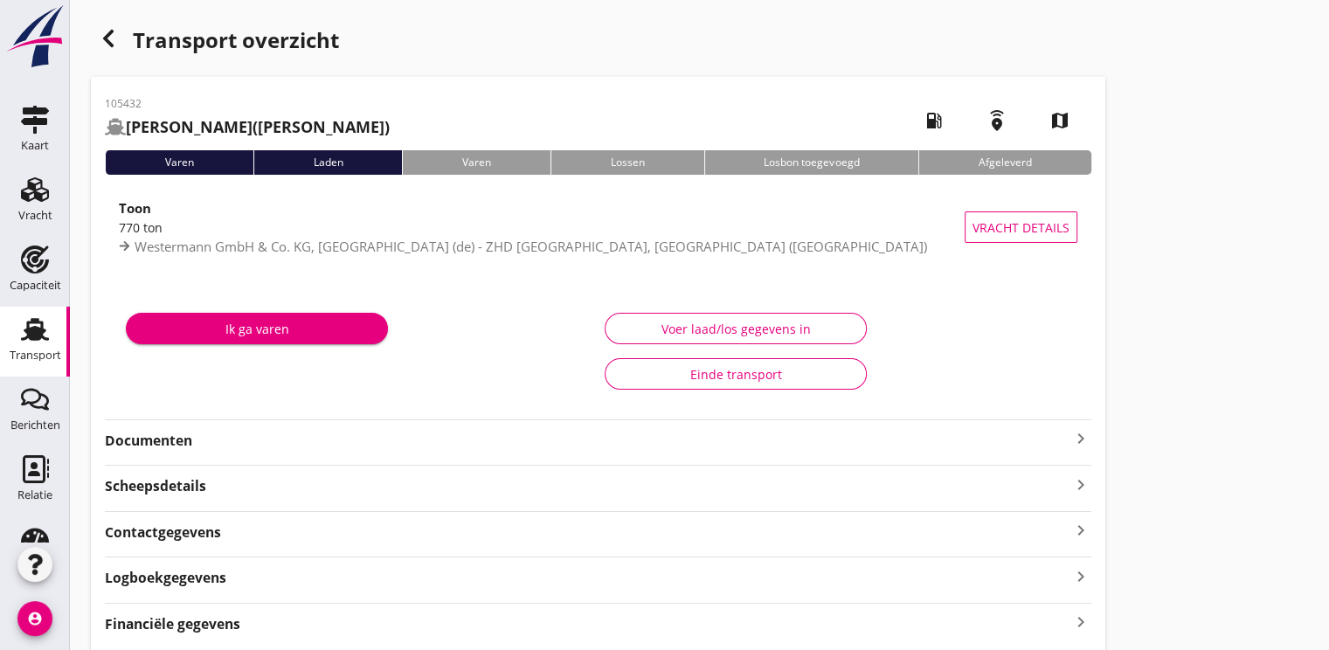
click at [289, 322] on div "Ik ga varen" at bounding box center [257, 329] width 234 height 18
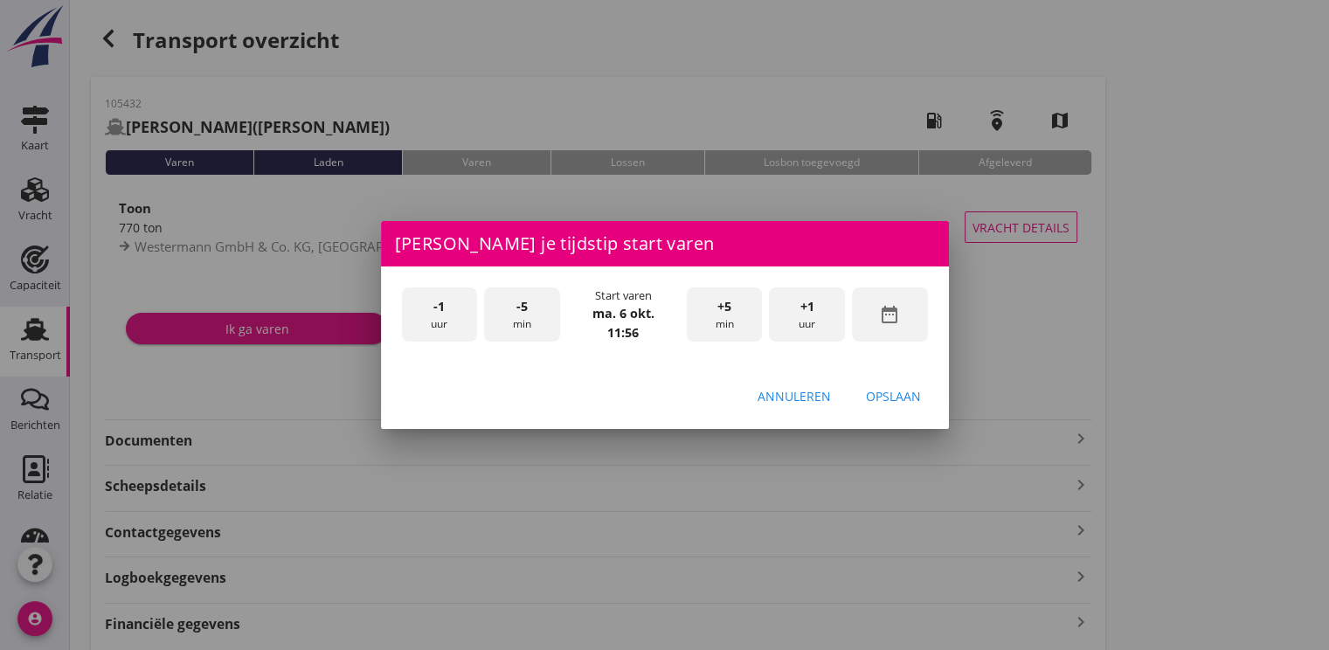
click at [423, 323] on div "-1 uur" at bounding box center [440, 314] width 76 height 55
click at [522, 311] on span "-5" at bounding box center [521, 306] width 11 height 19
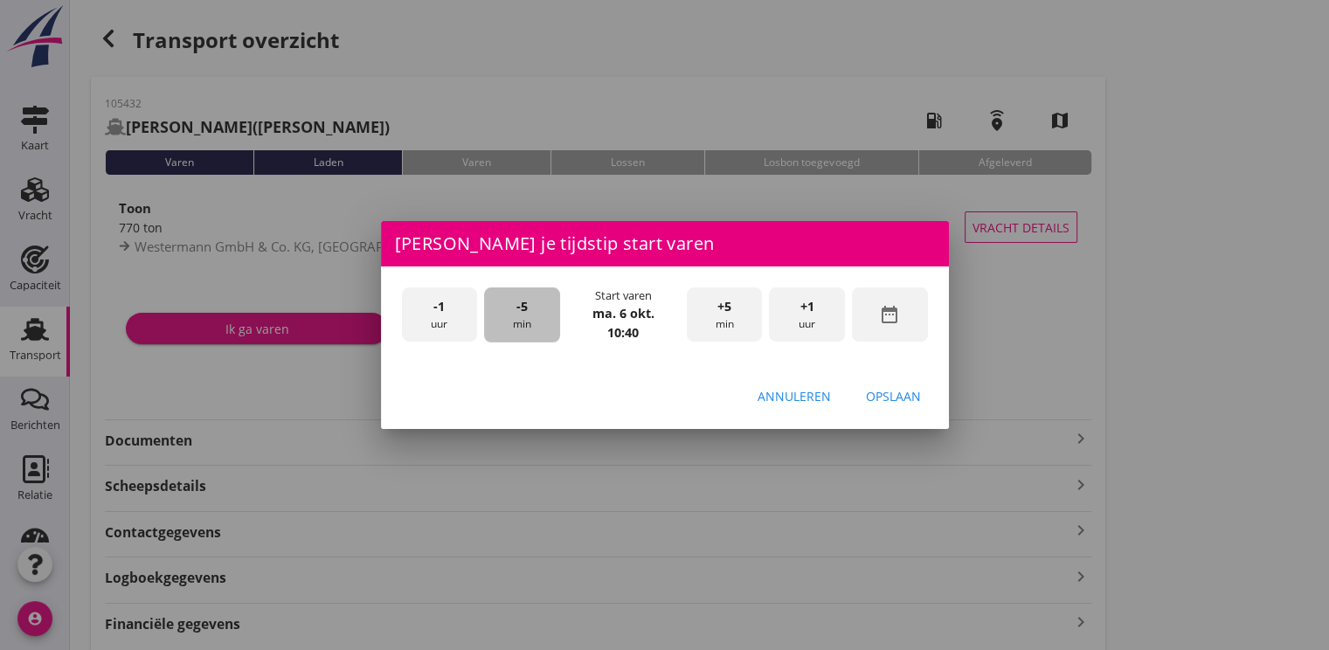
click at [522, 311] on span "-5" at bounding box center [521, 306] width 11 height 19
click at [894, 397] on div "Opslaan" at bounding box center [893, 396] width 55 height 18
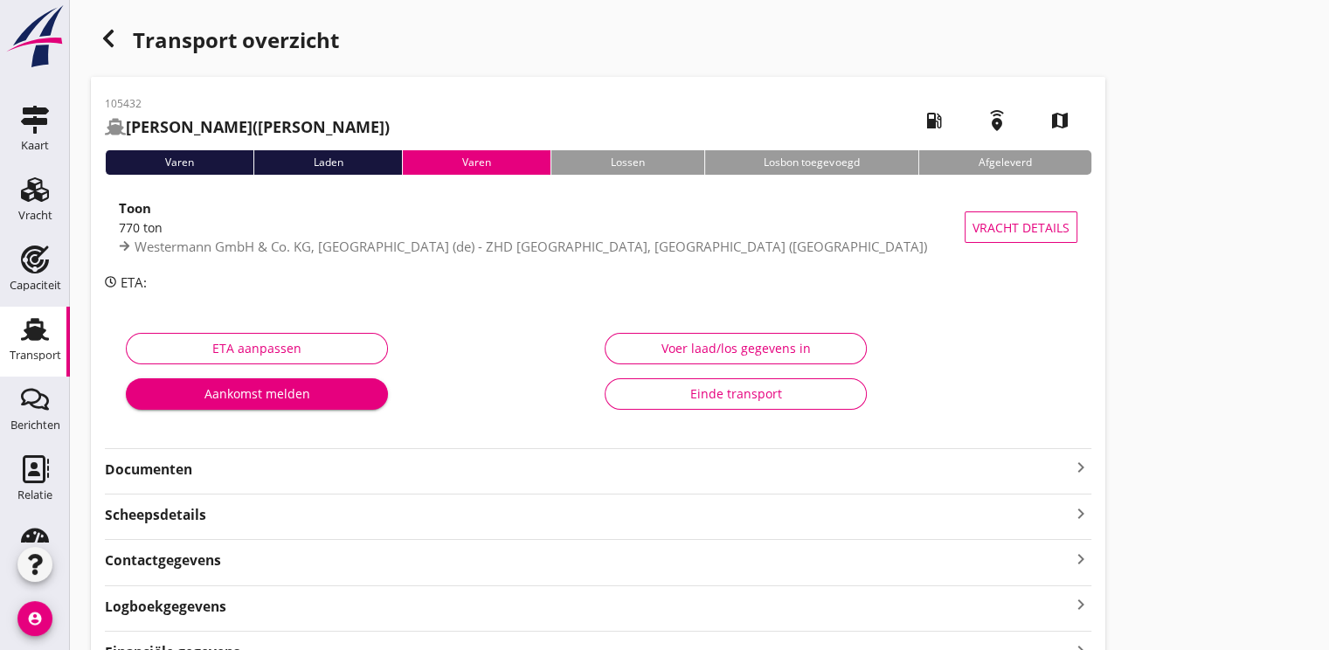
click at [150, 476] on strong "Documenten" at bounding box center [588, 470] width 966 height 20
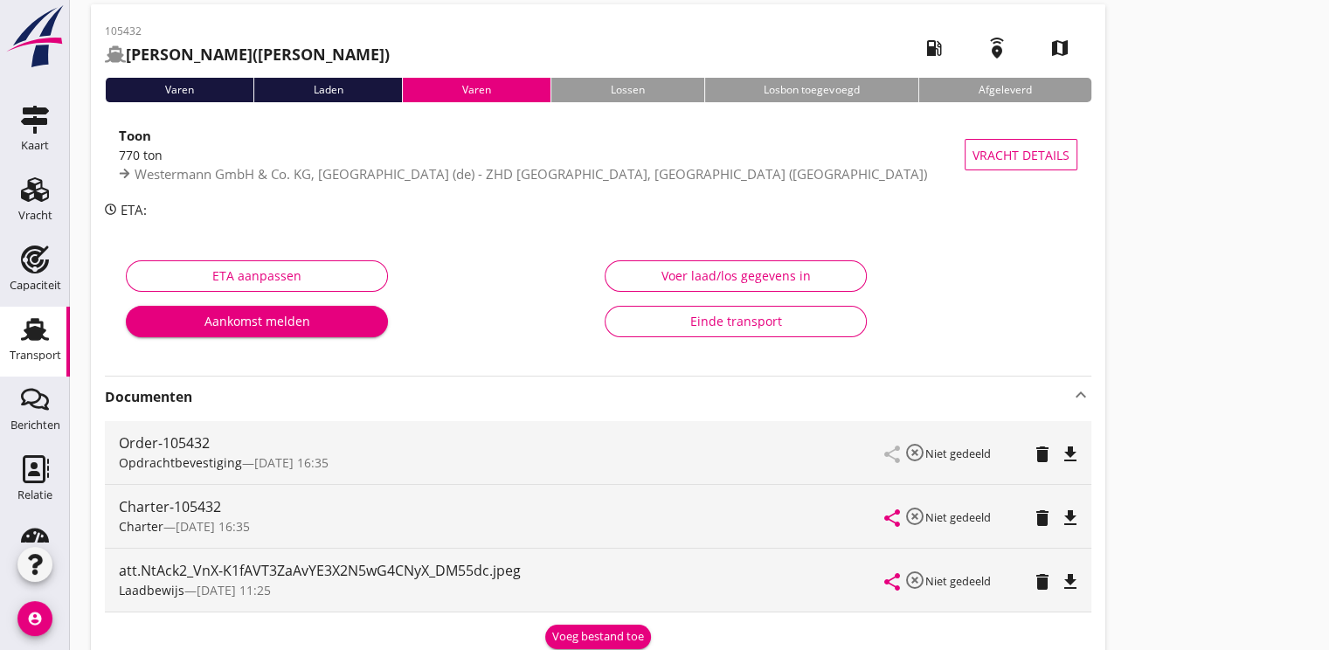
scroll to position [0, 0]
